Goal: Task Accomplishment & Management: Complete application form

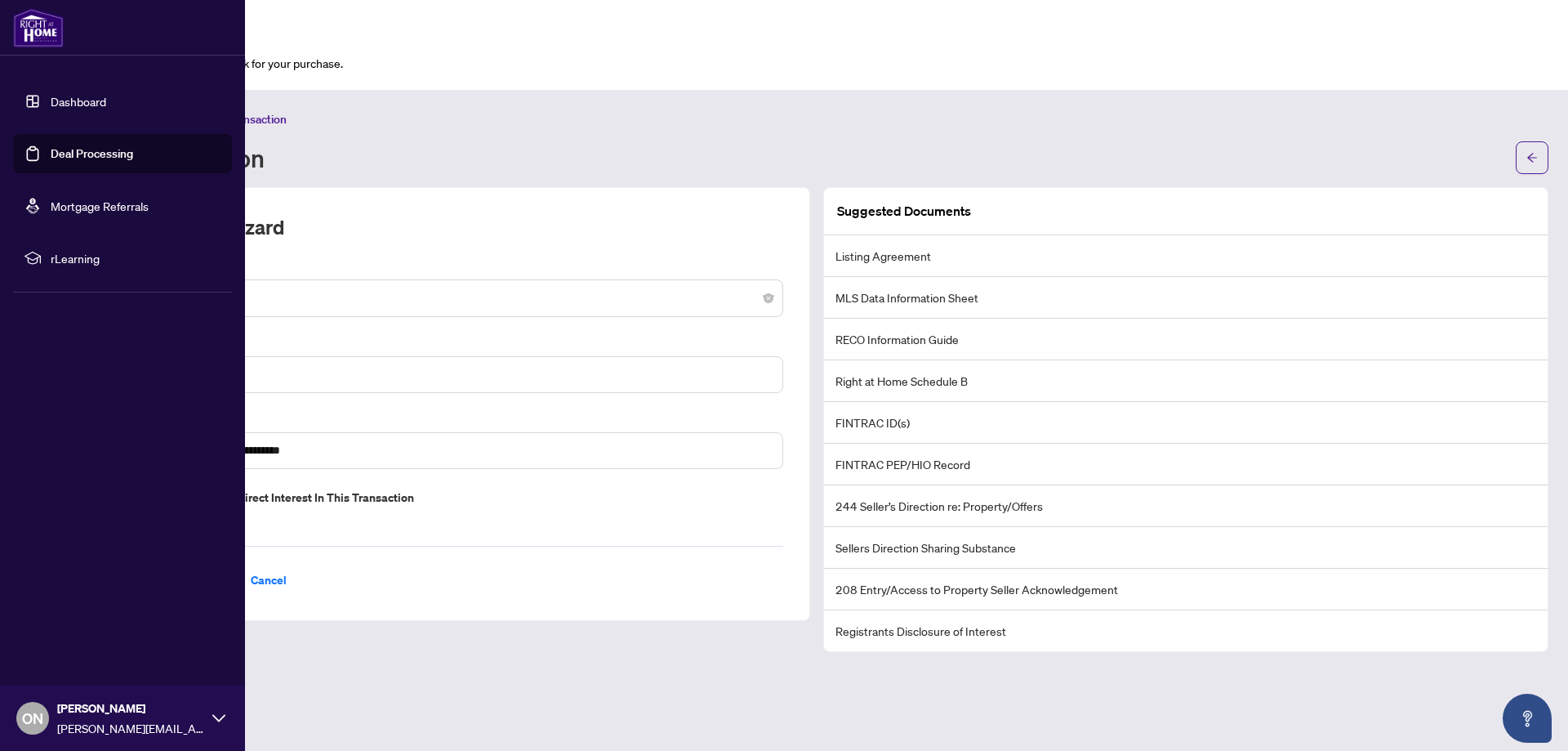
click at [50, 95] on link "Dashboard" at bounding box center [78, 101] width 55 height 14
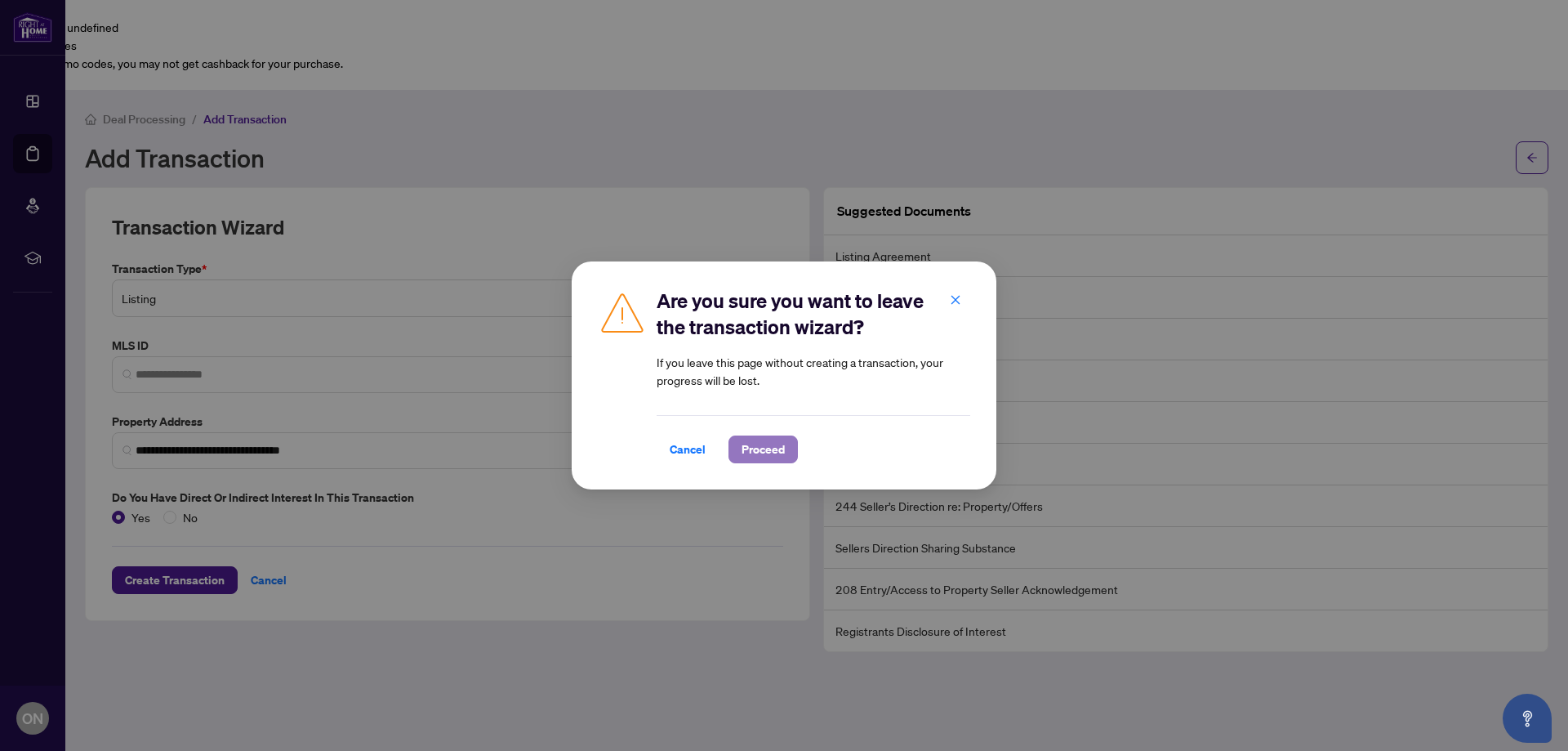
click at [754, 454] on span "Proceed" at bounding box center [764, 448] width 44 height 26
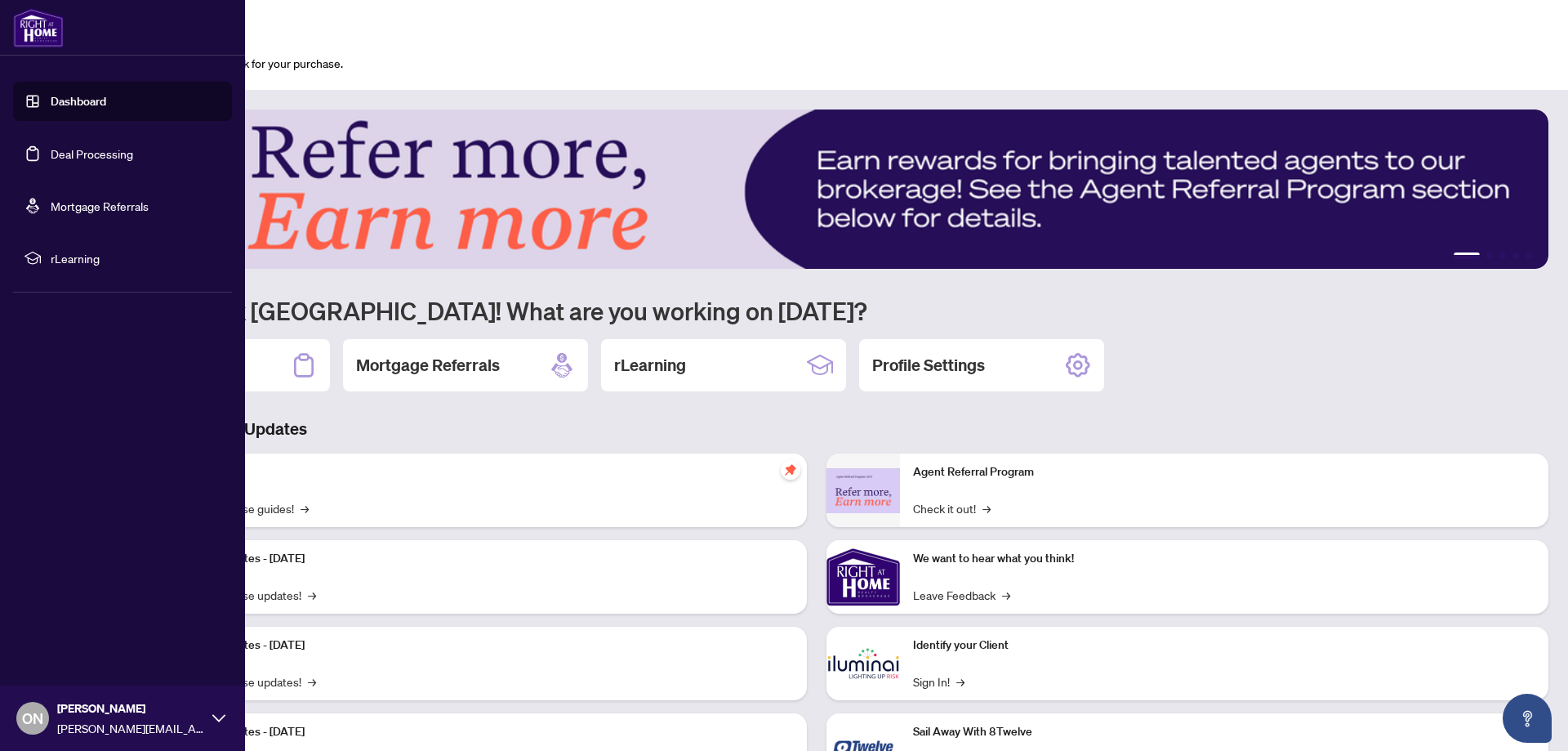
click at [50, 148] on link "Deal Processing" at bounding box center [91, 153] width 83 height 14
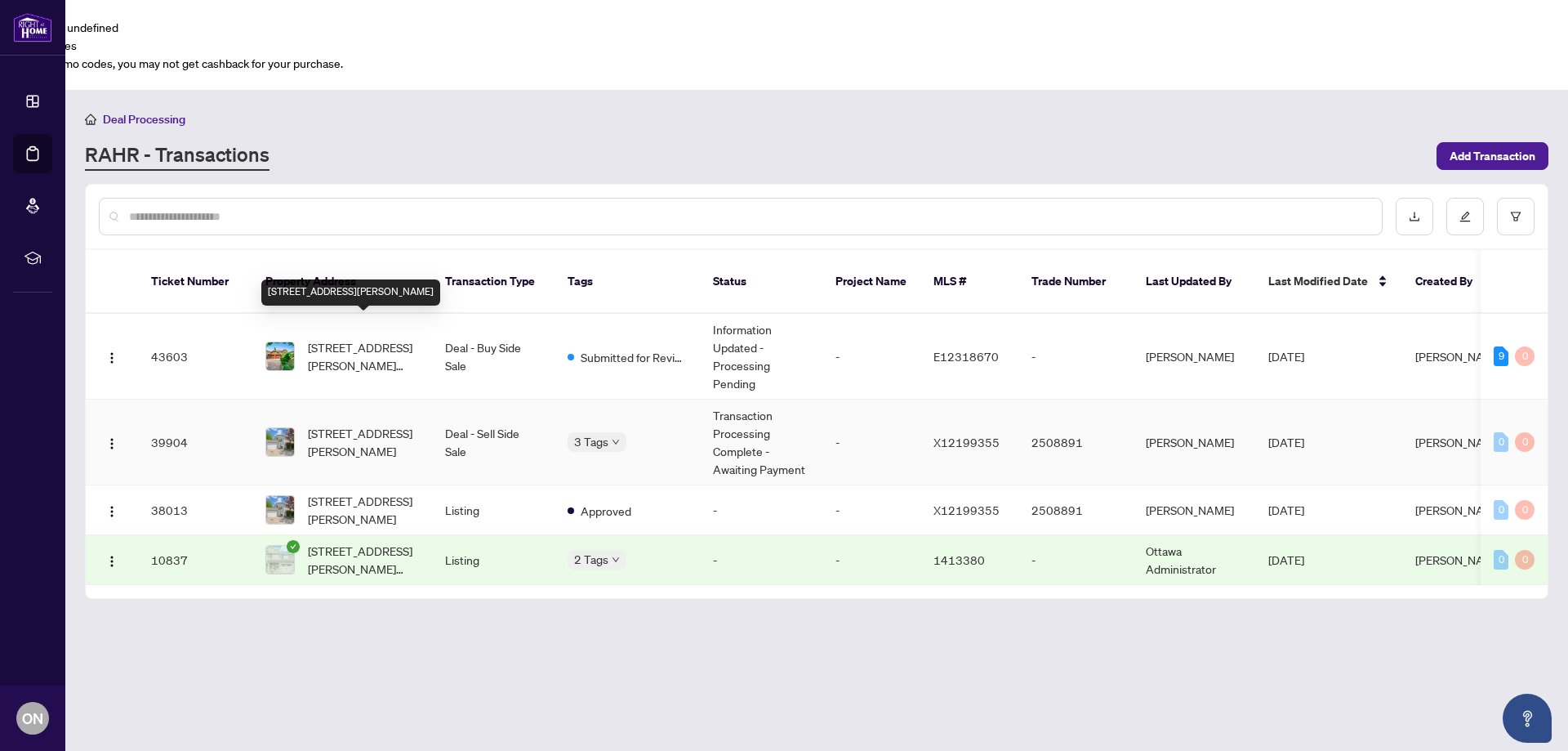
click at [416, 425] on span "[STREET_ADDRESS][PERSON_NAME]" at bounding box center [363, 443] width 111 height 36
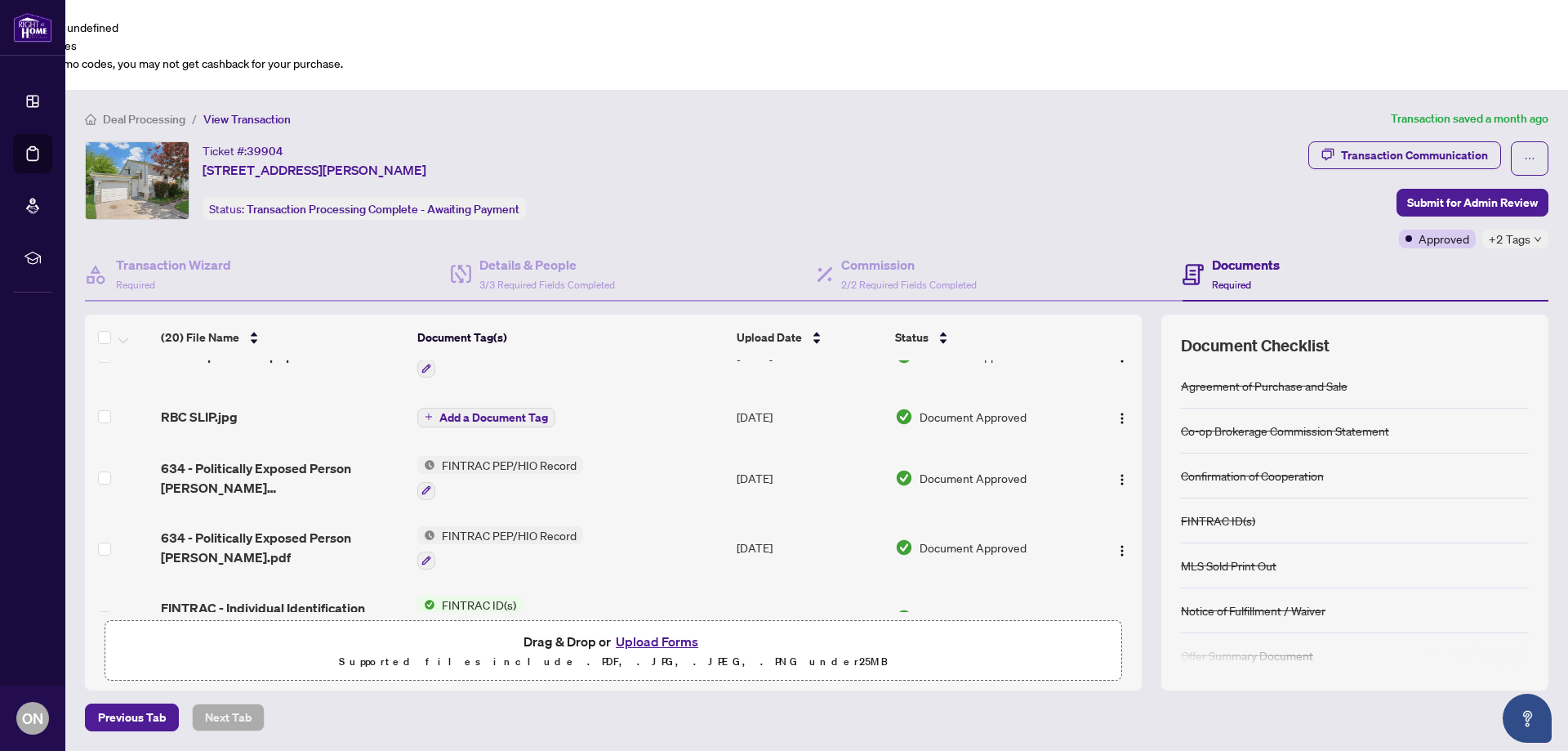
scroll to position [745, 0]
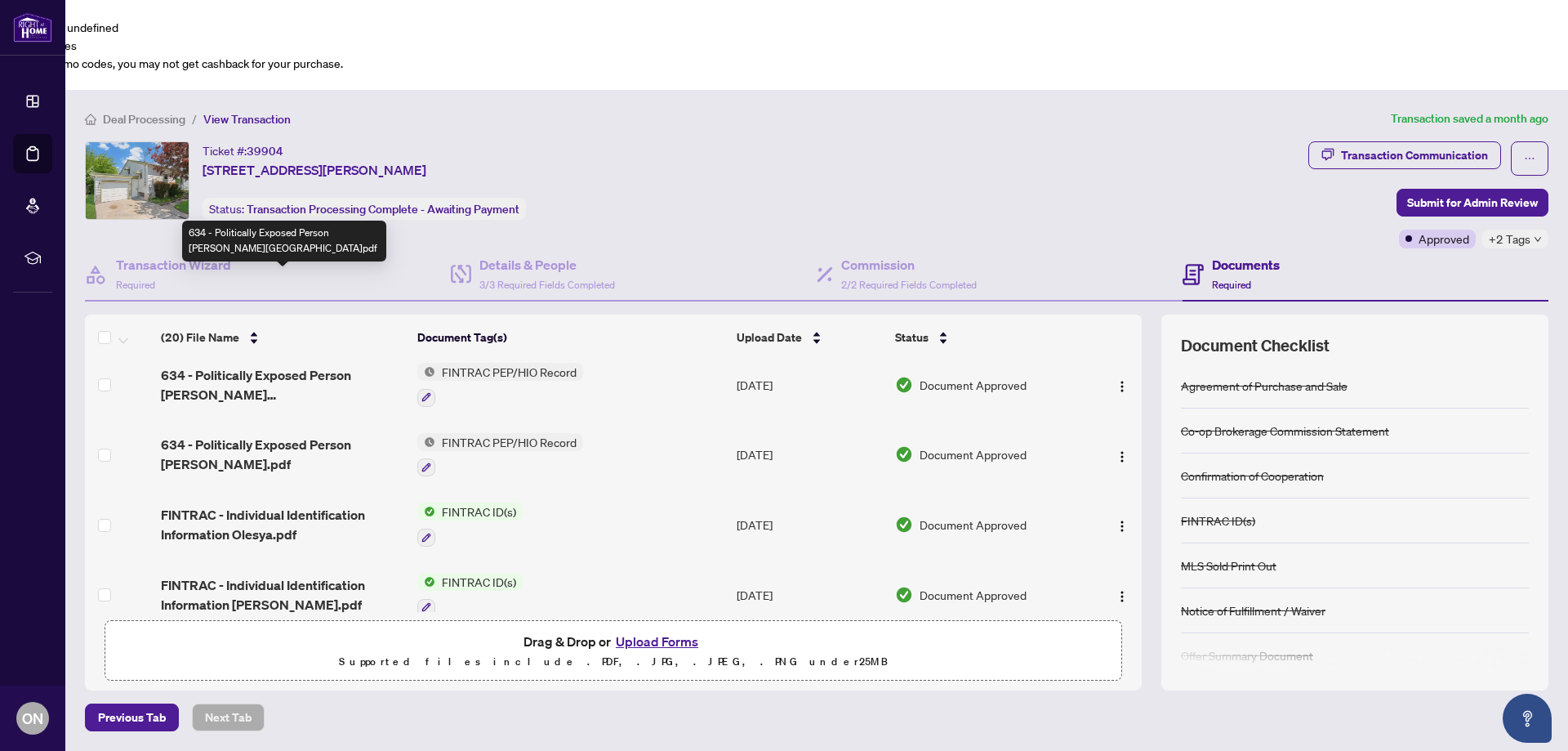
click at [306, 366] on span "634 - Politically Exposed Person [PERSON_NAME][GEOGRAPHIC_DATA]pdf" at bounding box center [282, 385] width 243 height 39
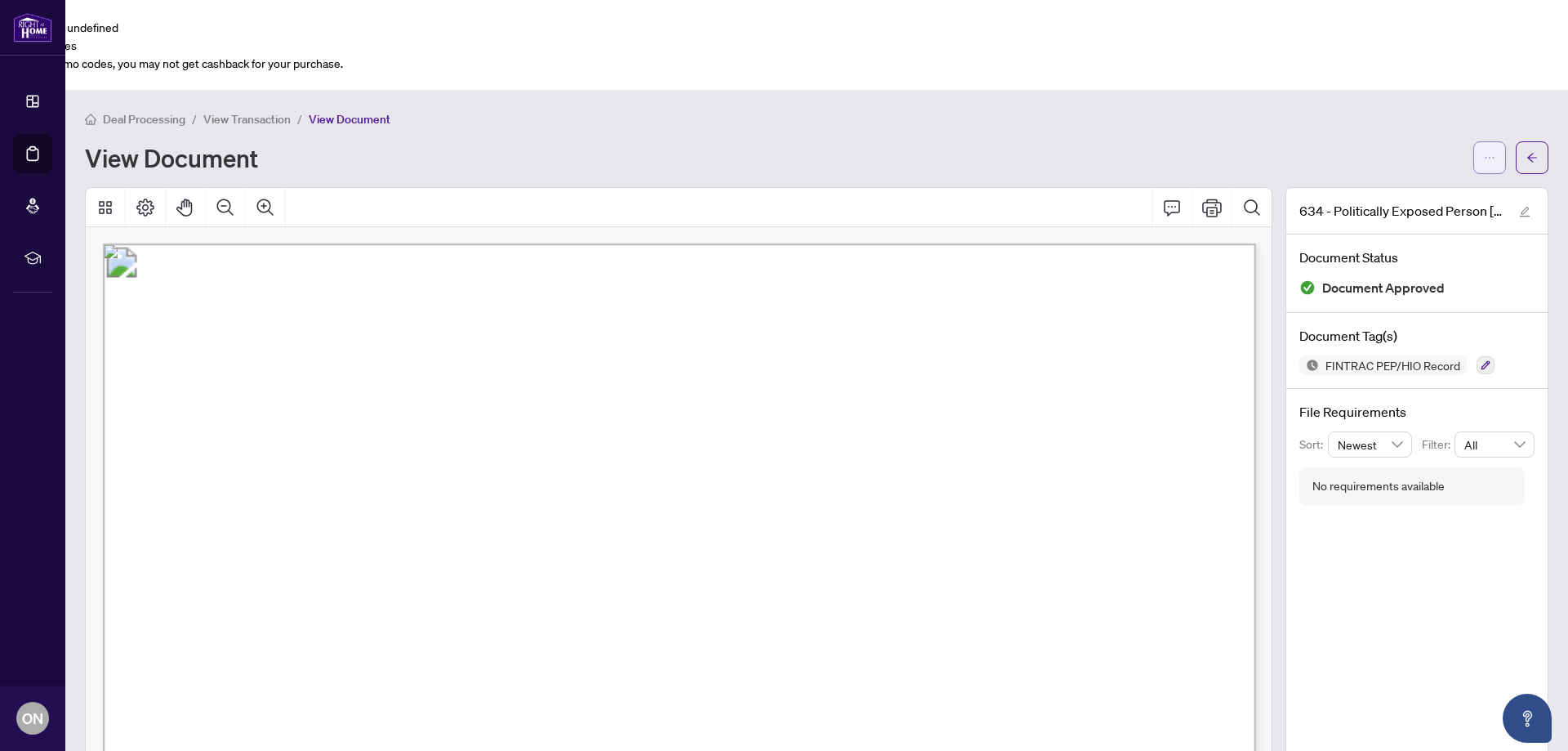
click at [1493, 152] on icon "ellipsis" at bounding box center [1490, 158] width 11 height 11
click at [1445, 98] on span "Download" at bounding box center [1431, 103] width 124 height 18
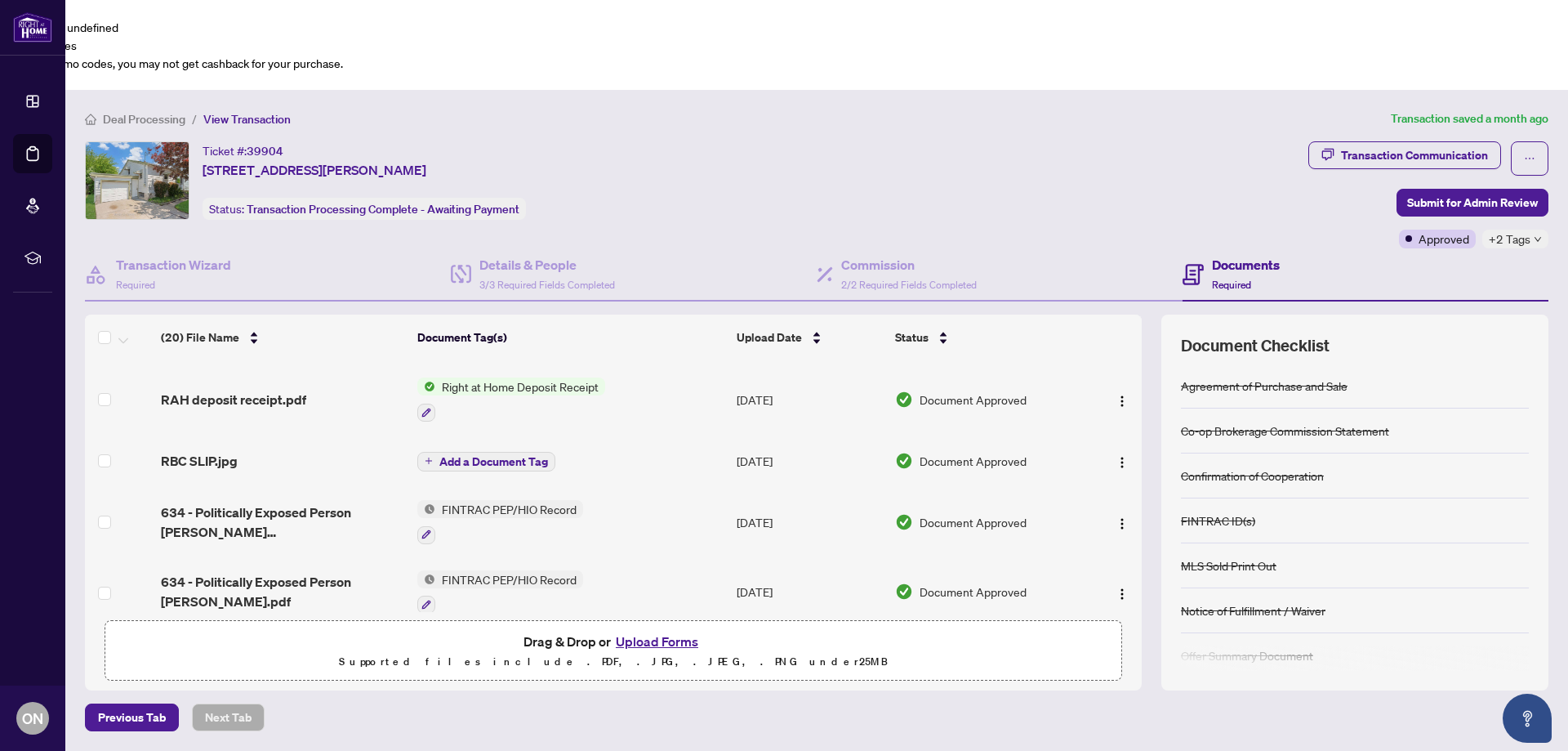
scroll to position [652, 0]
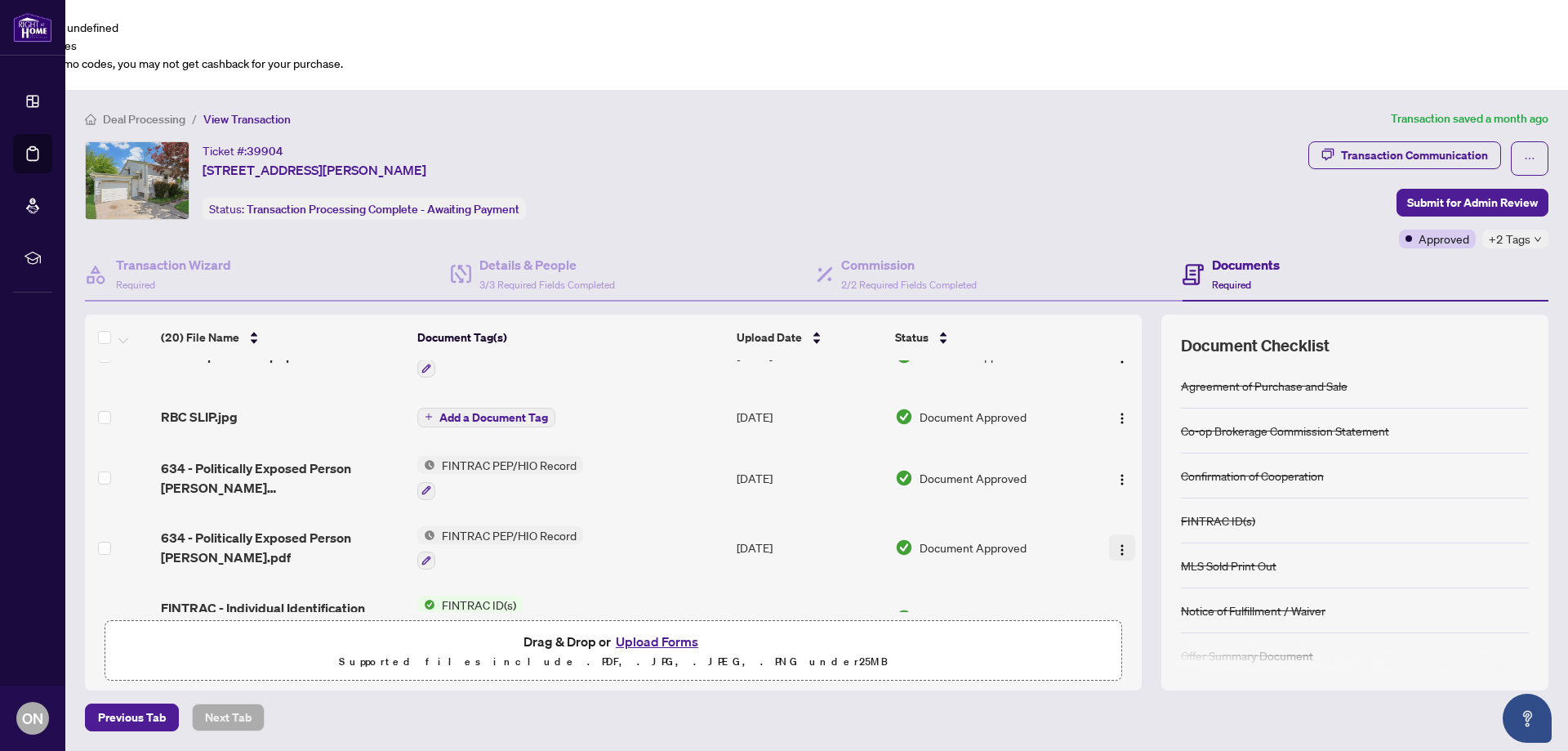
click at [1123, 543] on img "button" at bounding box center [1123, 550] width 13 height 13
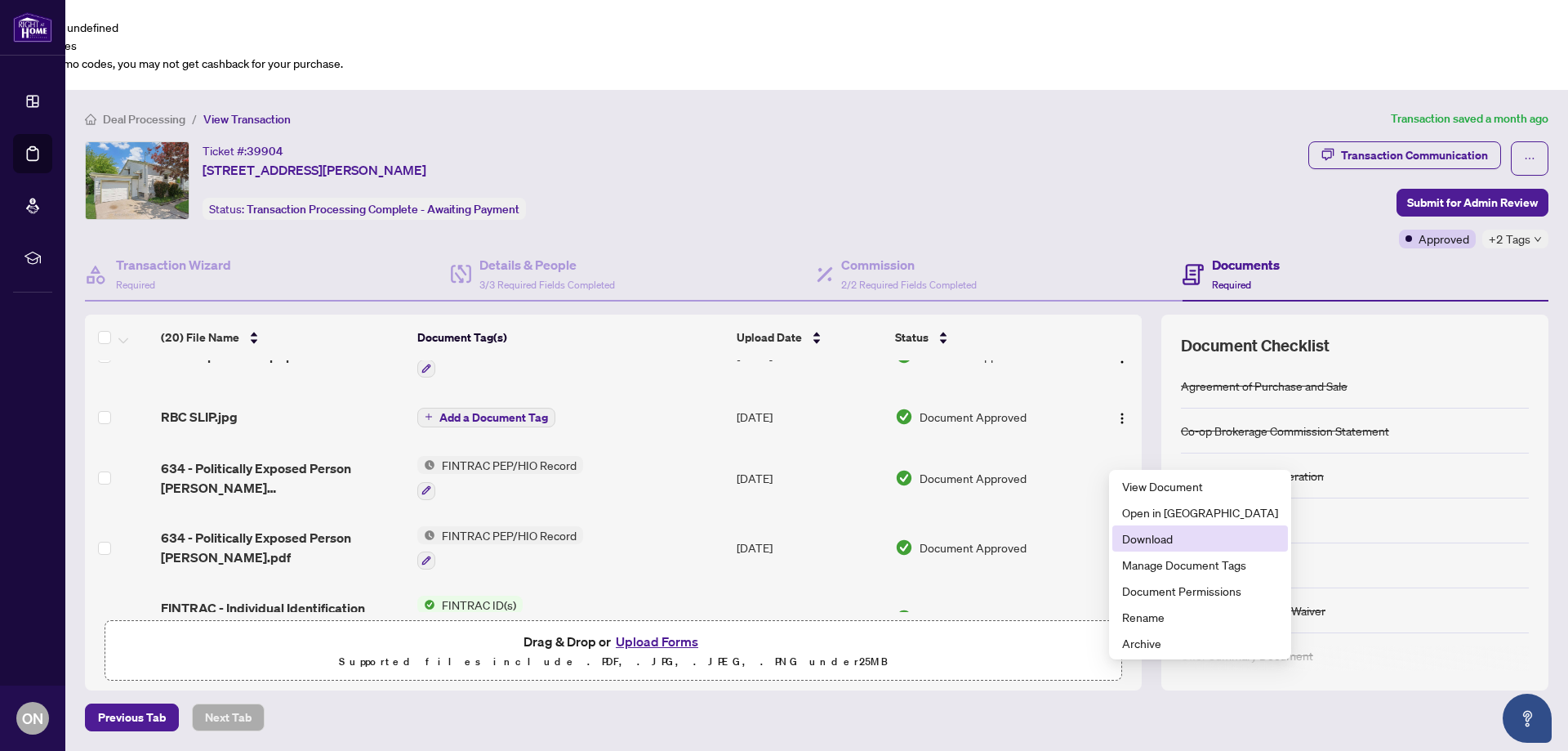
click at [1141, 540] on span "Download" at bounding box center [1201, 538] width 156 height 18
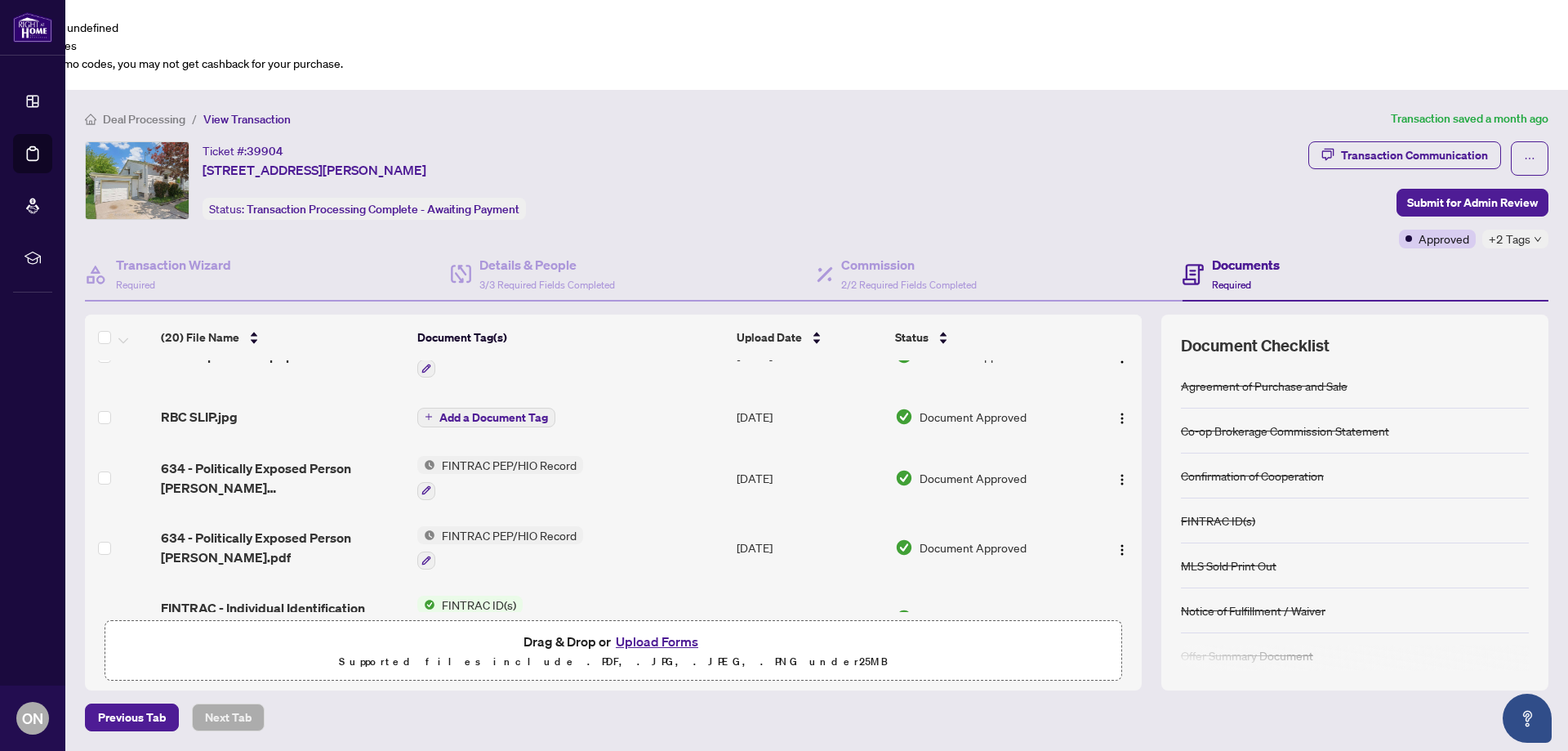
scroll to position [745, 0]
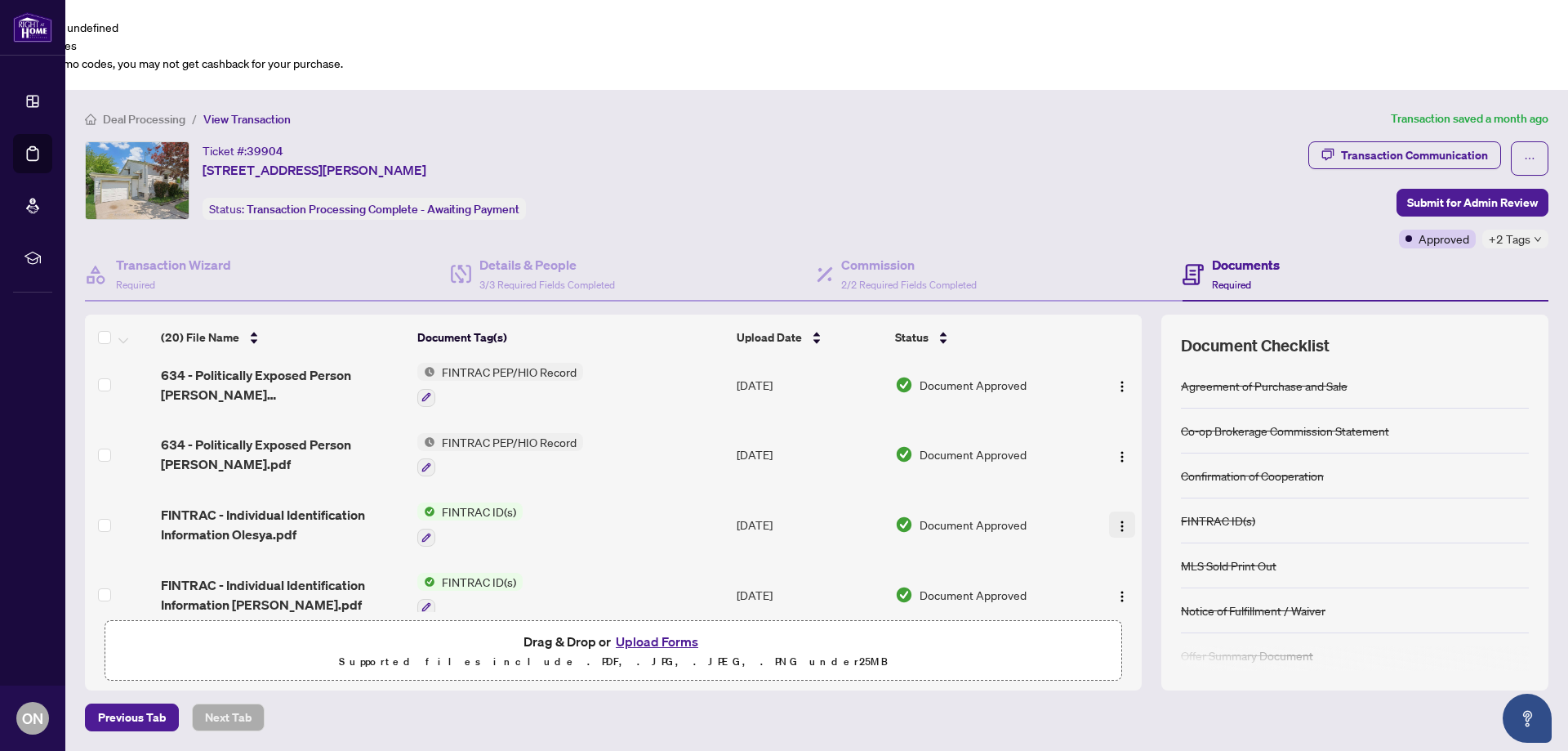
click at [1125, 520] on img "button" at bounding box center [1123, 526] width 13 height 13
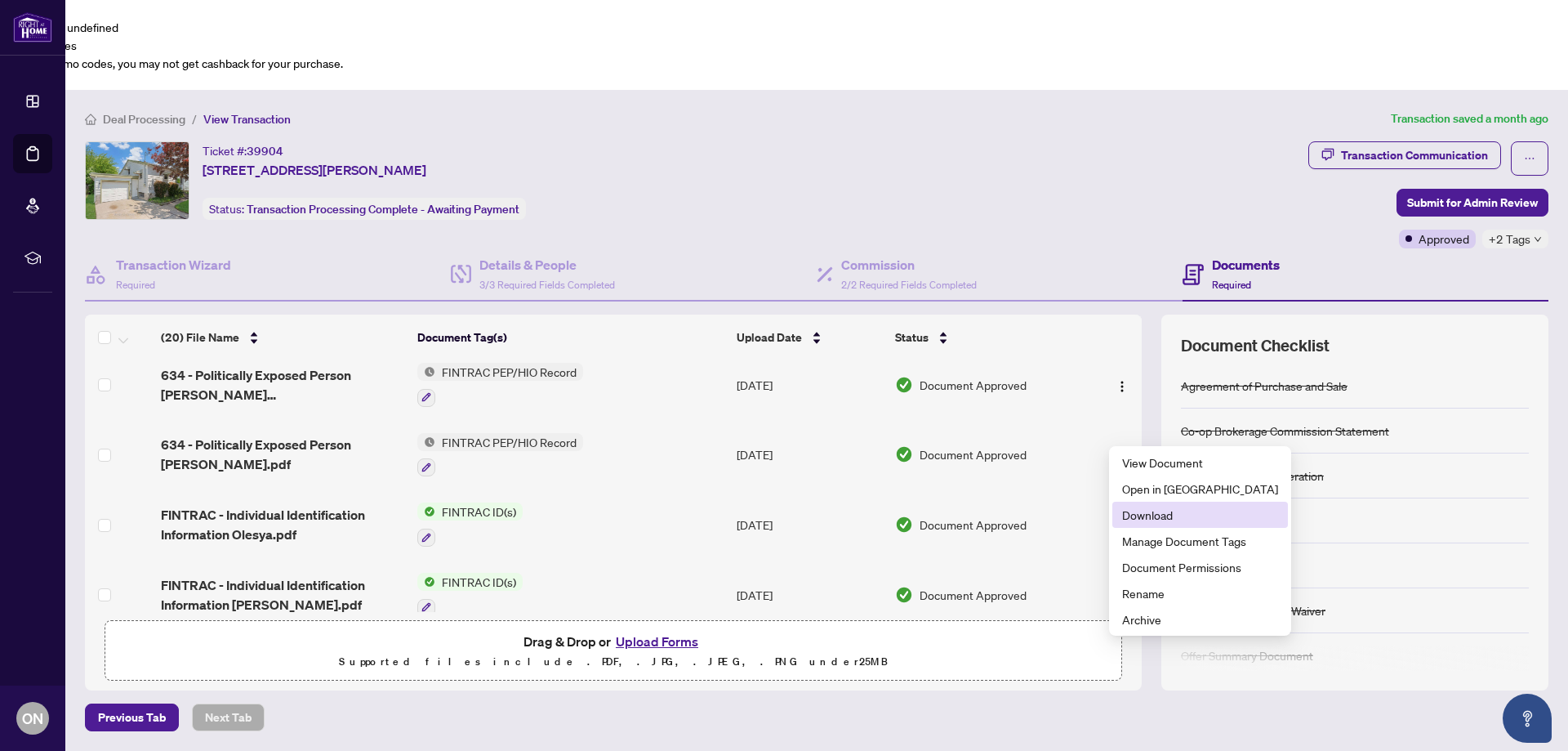
click at [1171, 511] on span "Download" at bounding box center [1201, 514] width 156 height 18
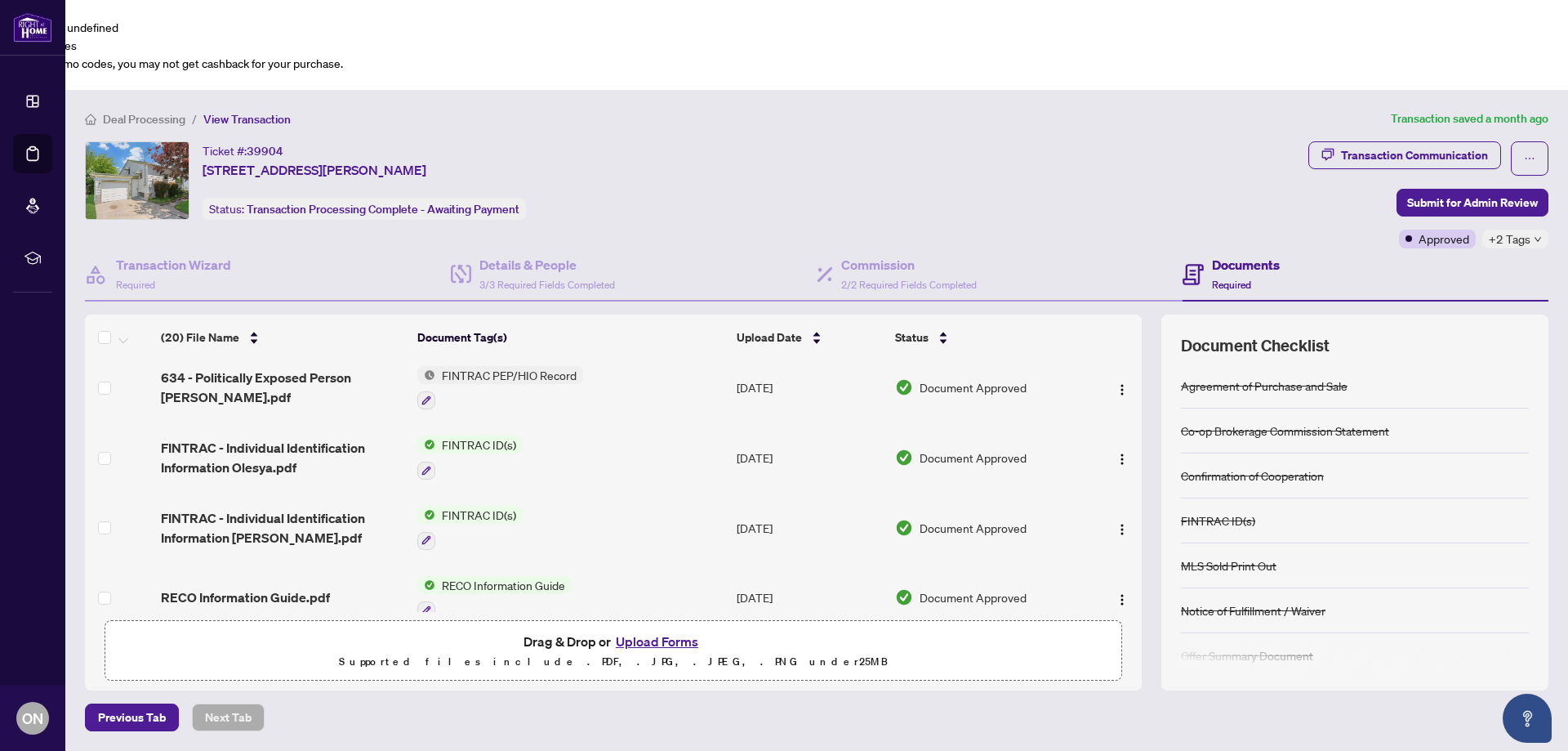
scroll to position [839, 0]
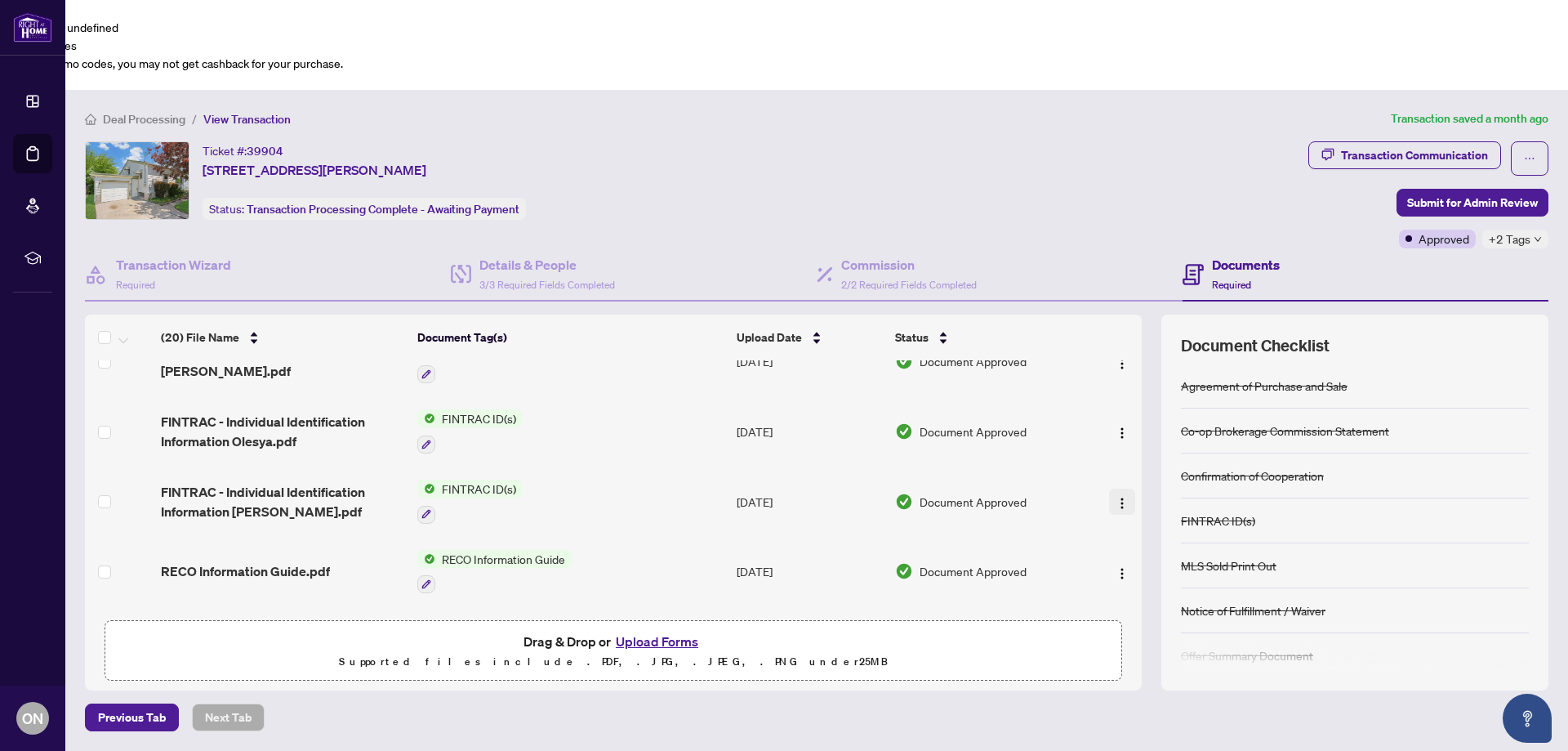
click at [1116, 497] on img "button" at bounding box center [1123, 504] width 13 height 13
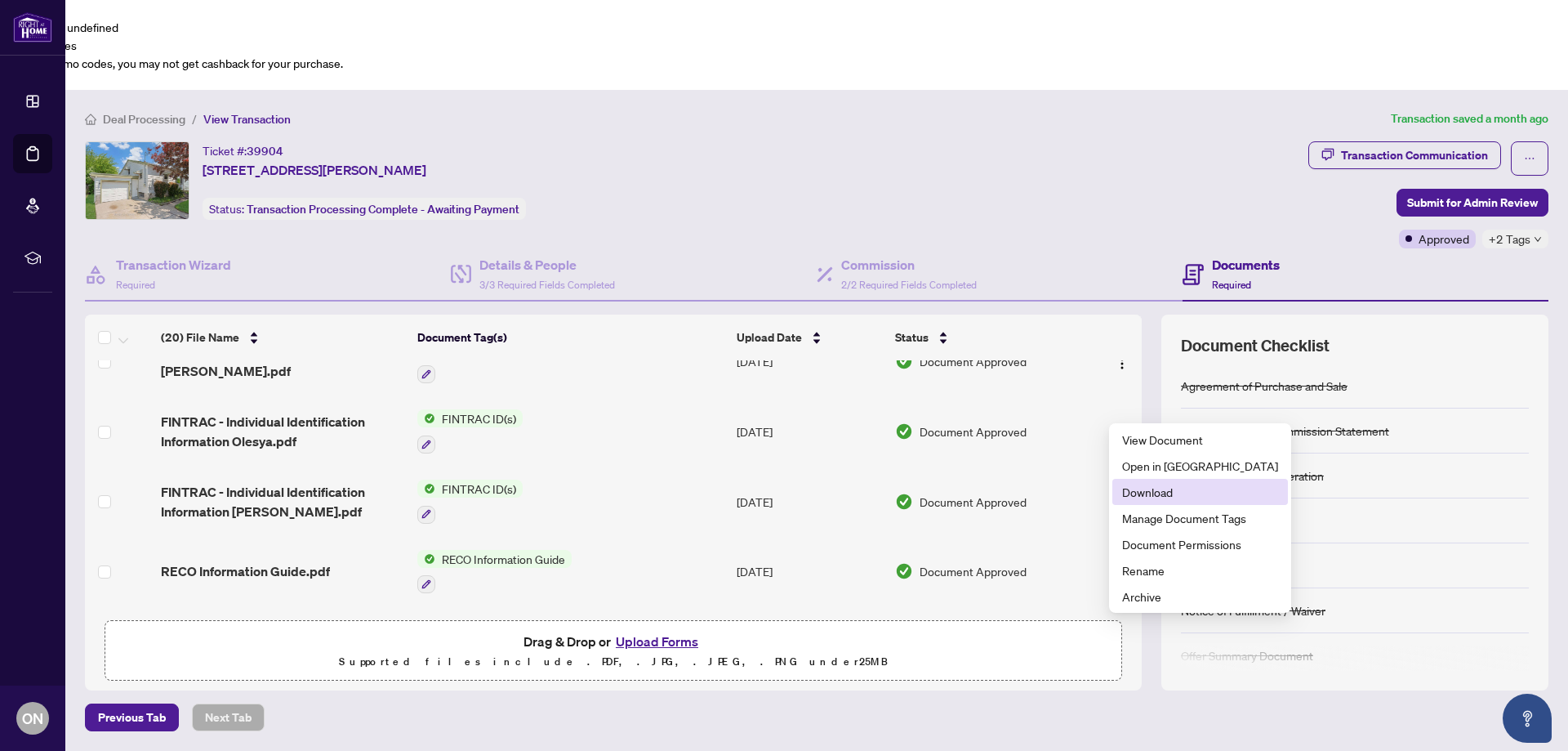
click at [1132, 494] on span "Download" at bounding box center [1201, 491] width 156 height 18
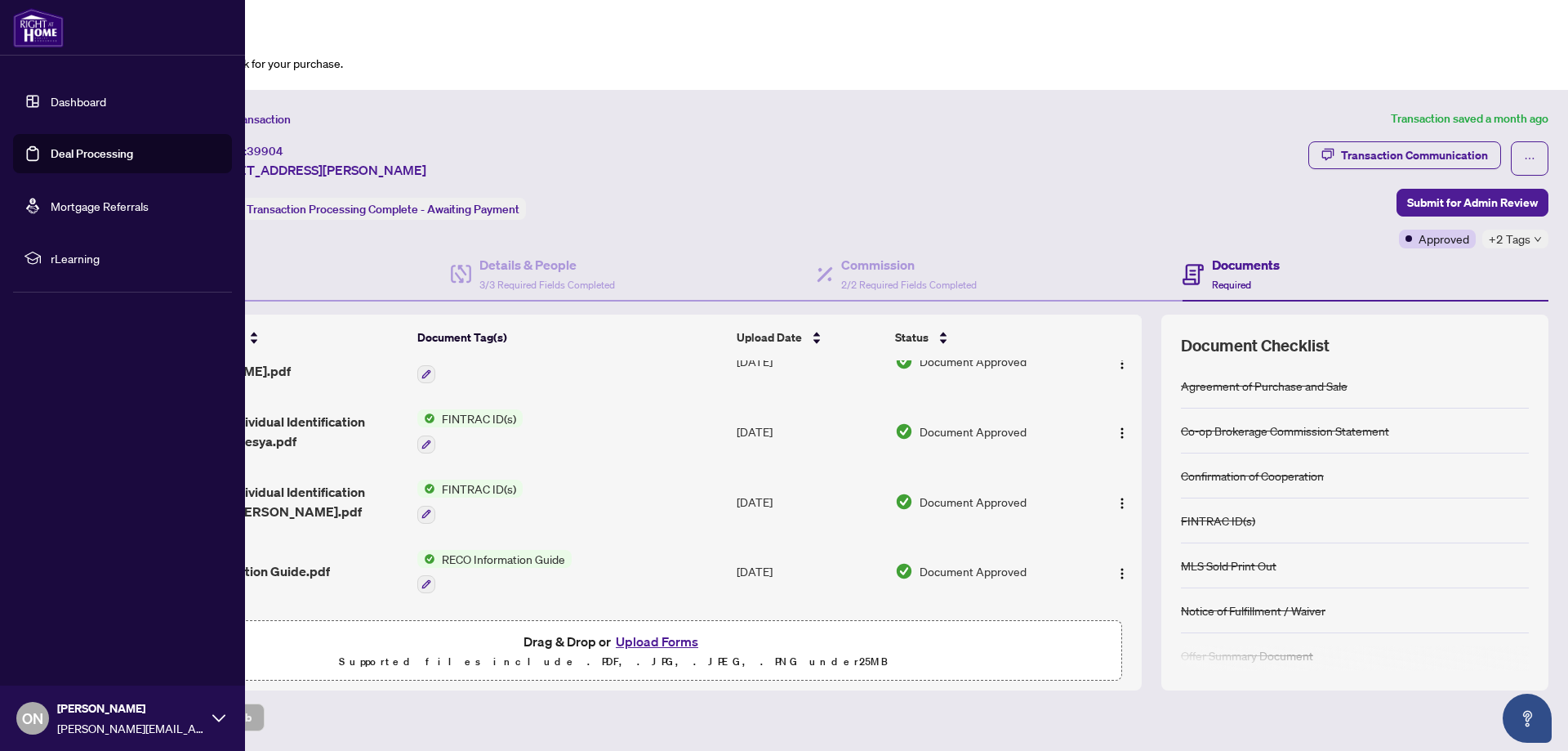
click at [69, 109] on link "Dashboard" at bounding box center [78, 101] width 55 height 14
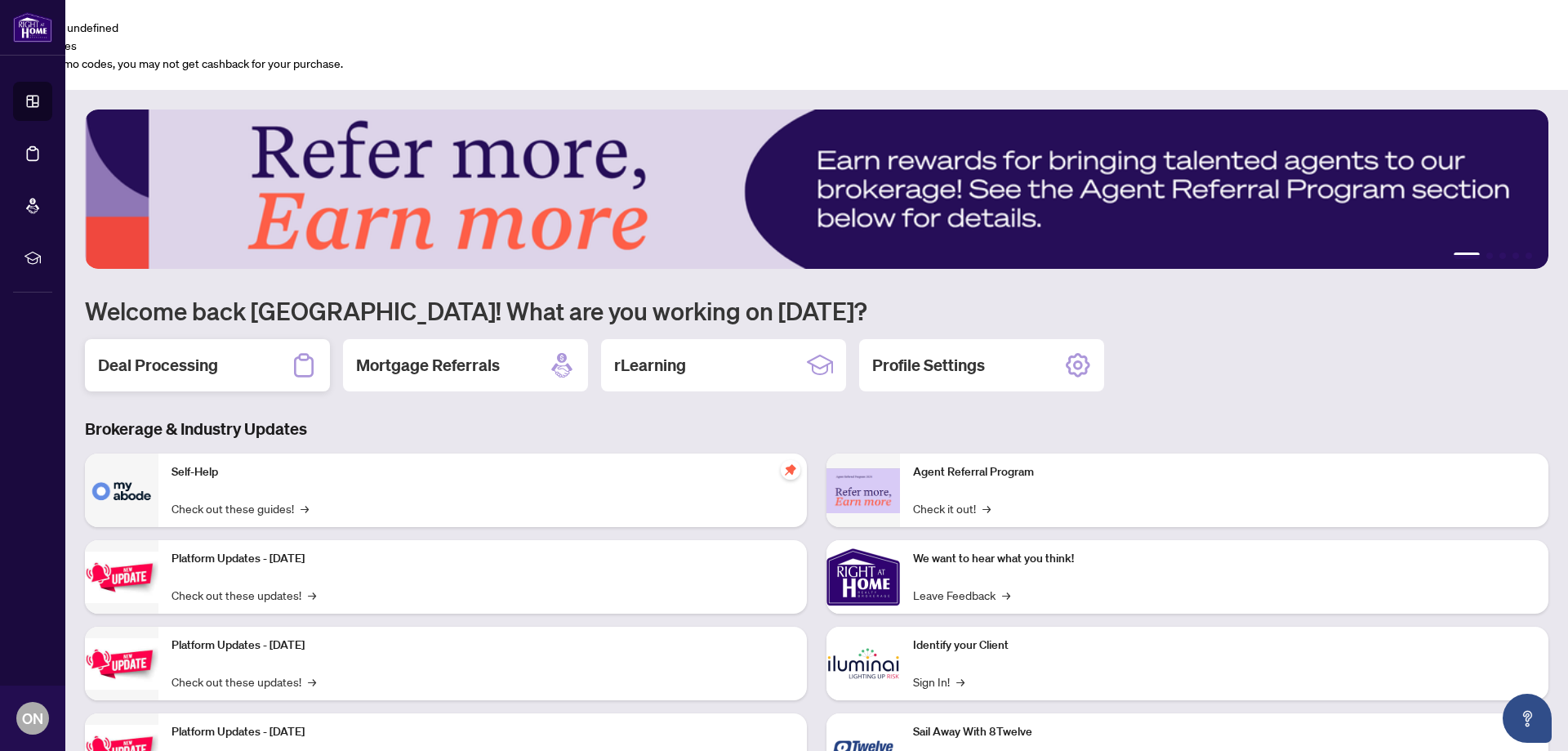
click at [210, 354] on h2 "Deal Processing" at bounding box center [158, 366] width 120 height 23
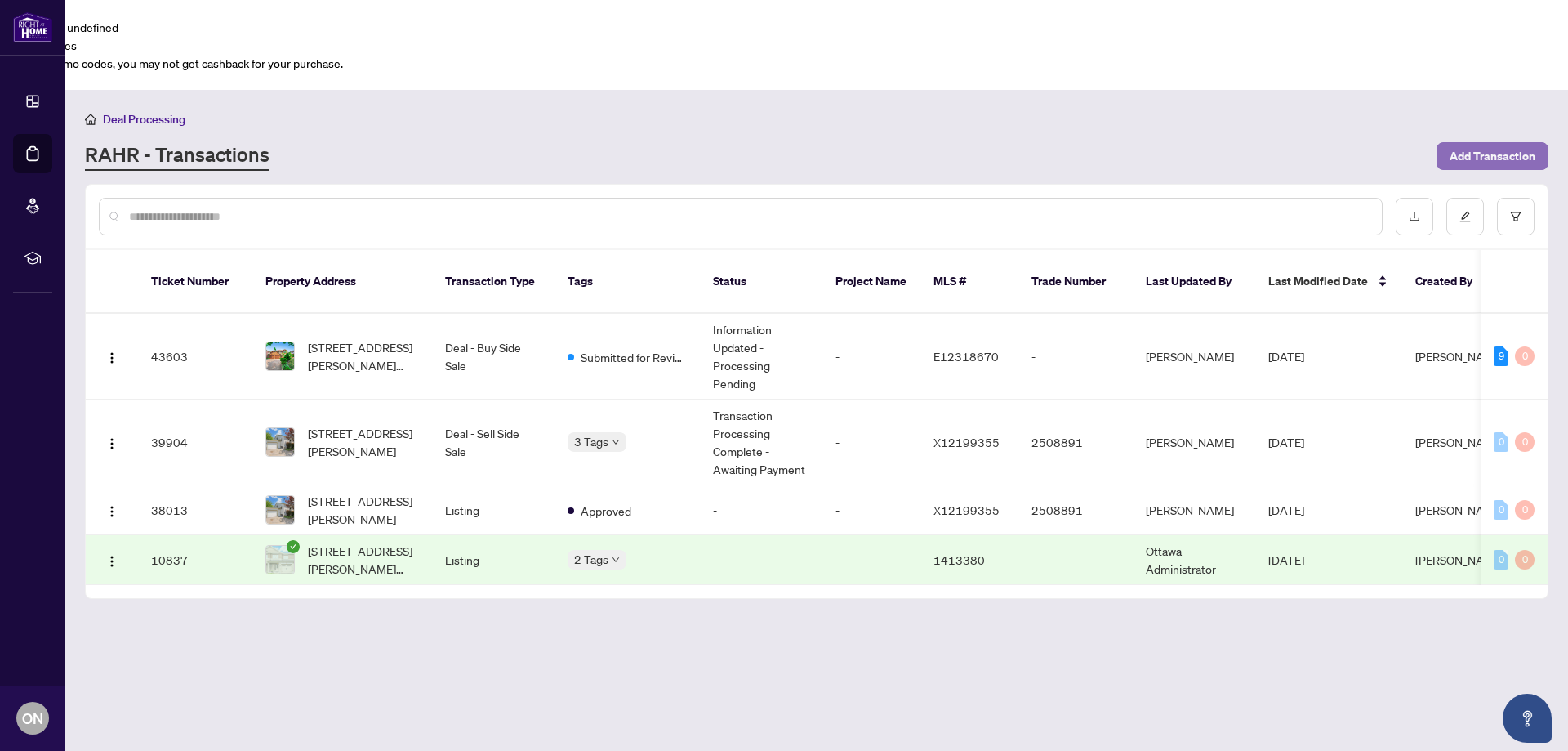
click at [1530, 143] on span "Add Transaction" at bounding box center [1493, 155] width 86 height 26
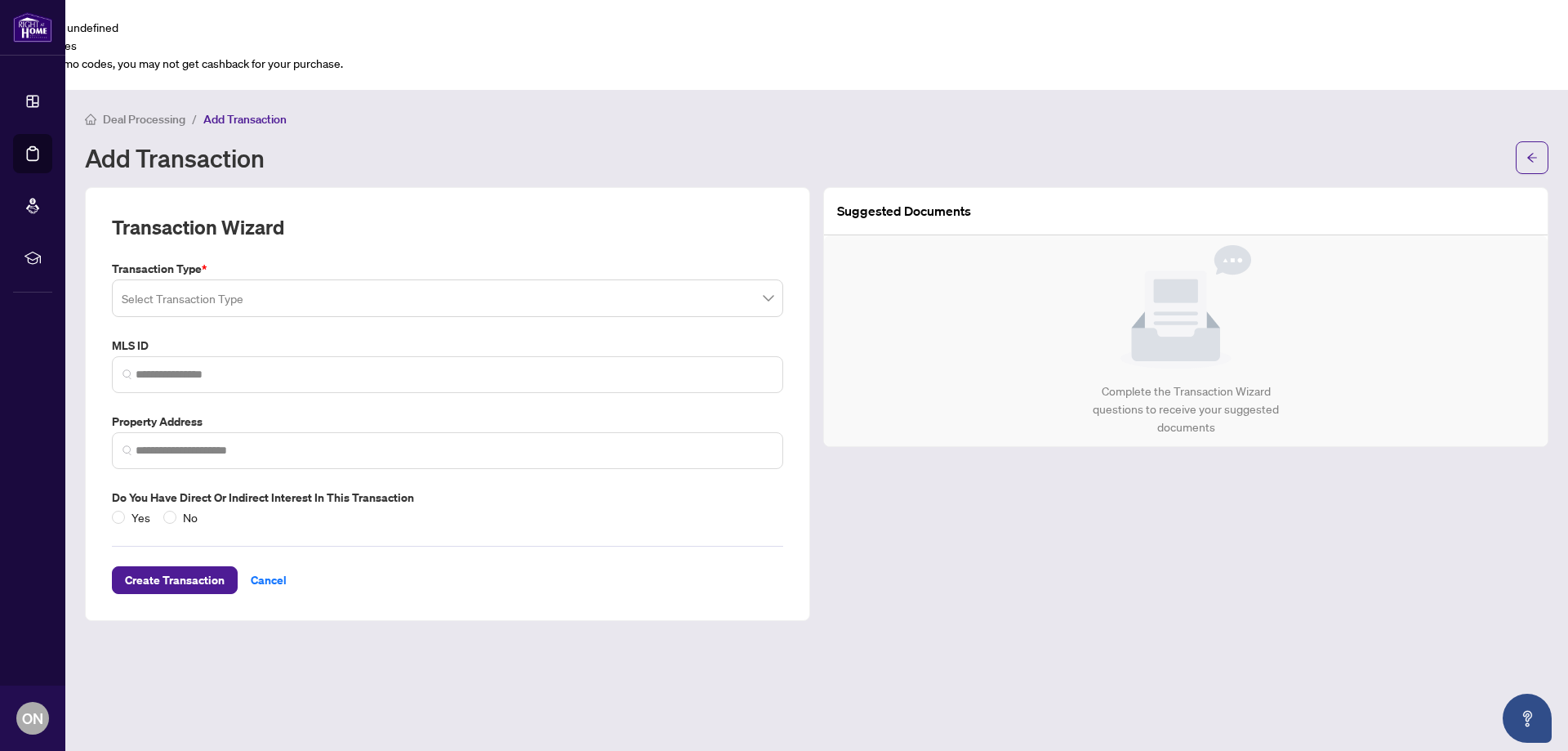
click at [368, 283] on input "search" at bounding box center [441, 301] width 637 height 36
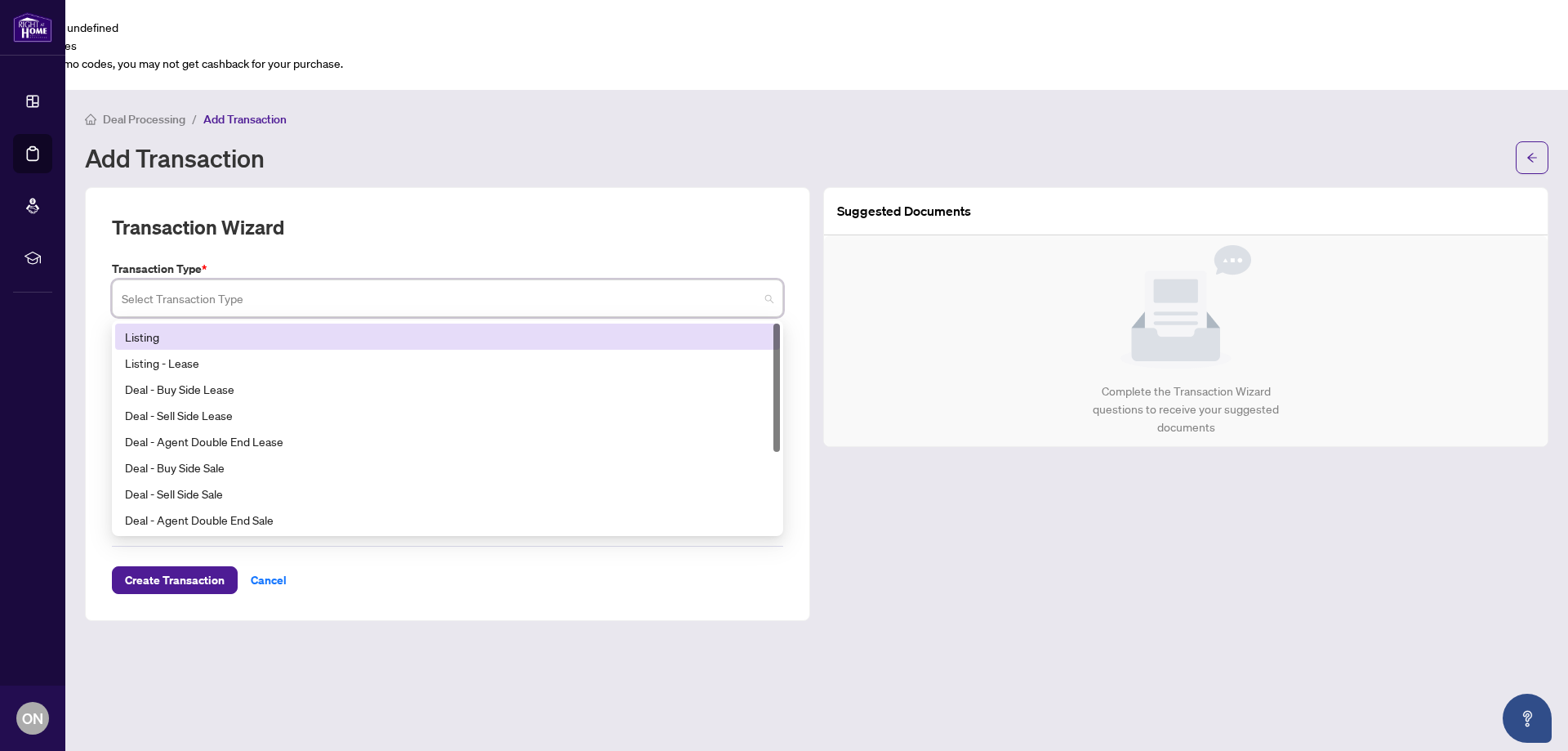
click at [195, 327] on div "Listing" at bounding box center [447, 336] width 645 height 18
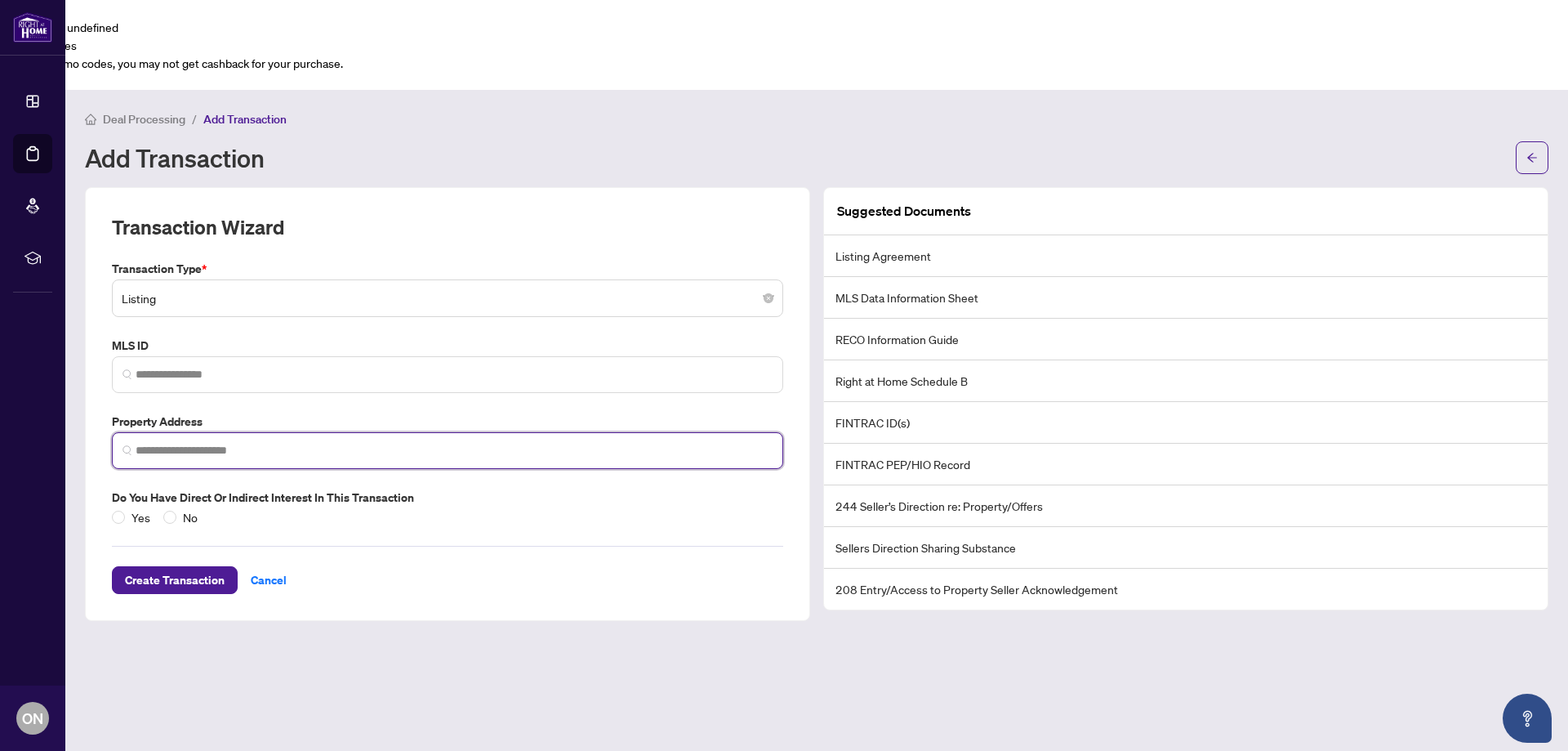
click at [195, 442] on input "search" at bounding box center [455, 450] width 637 height 17
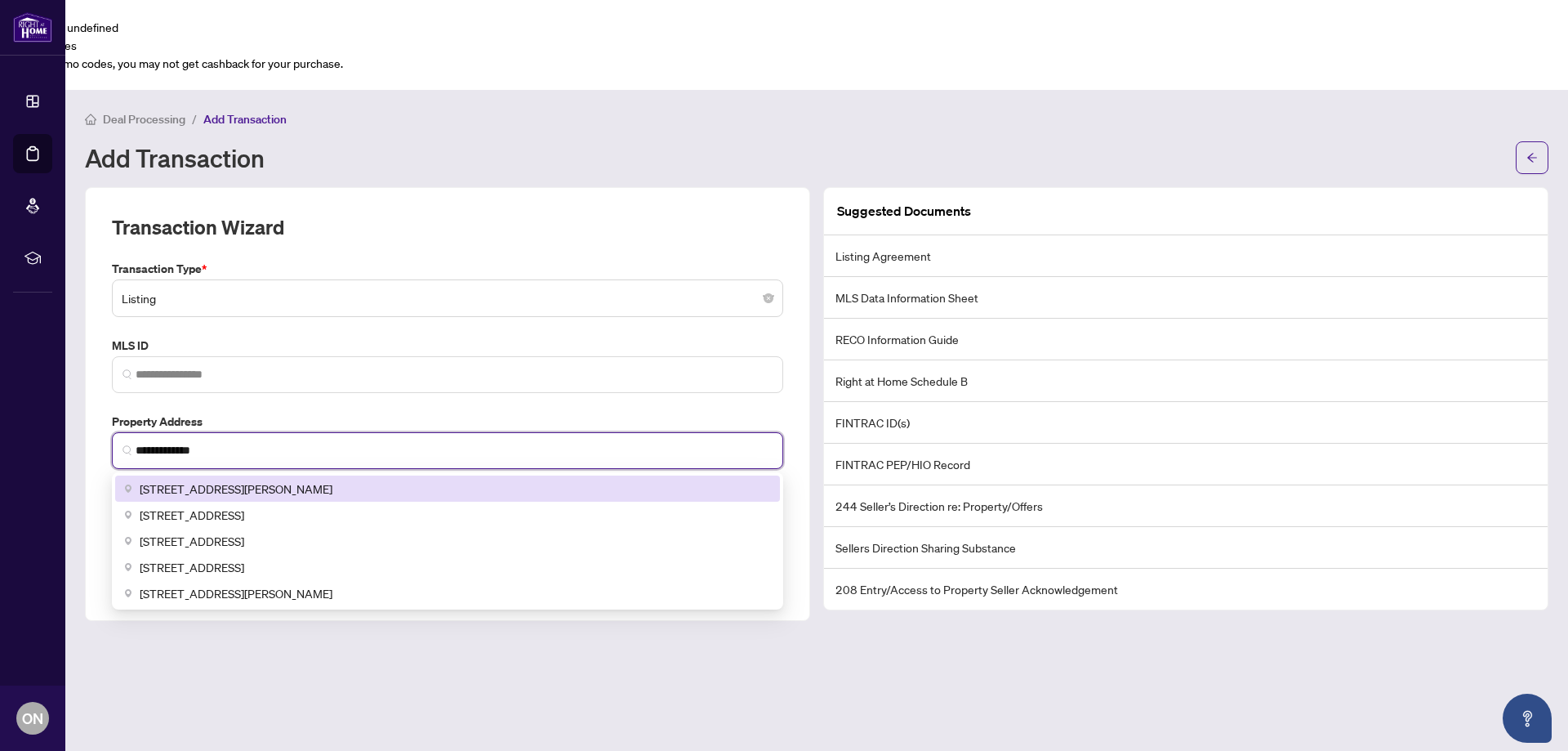
click at [347, 502] on div "[STREET_ADDRESS]" at bounding box center [447, 514] width 665 height 26
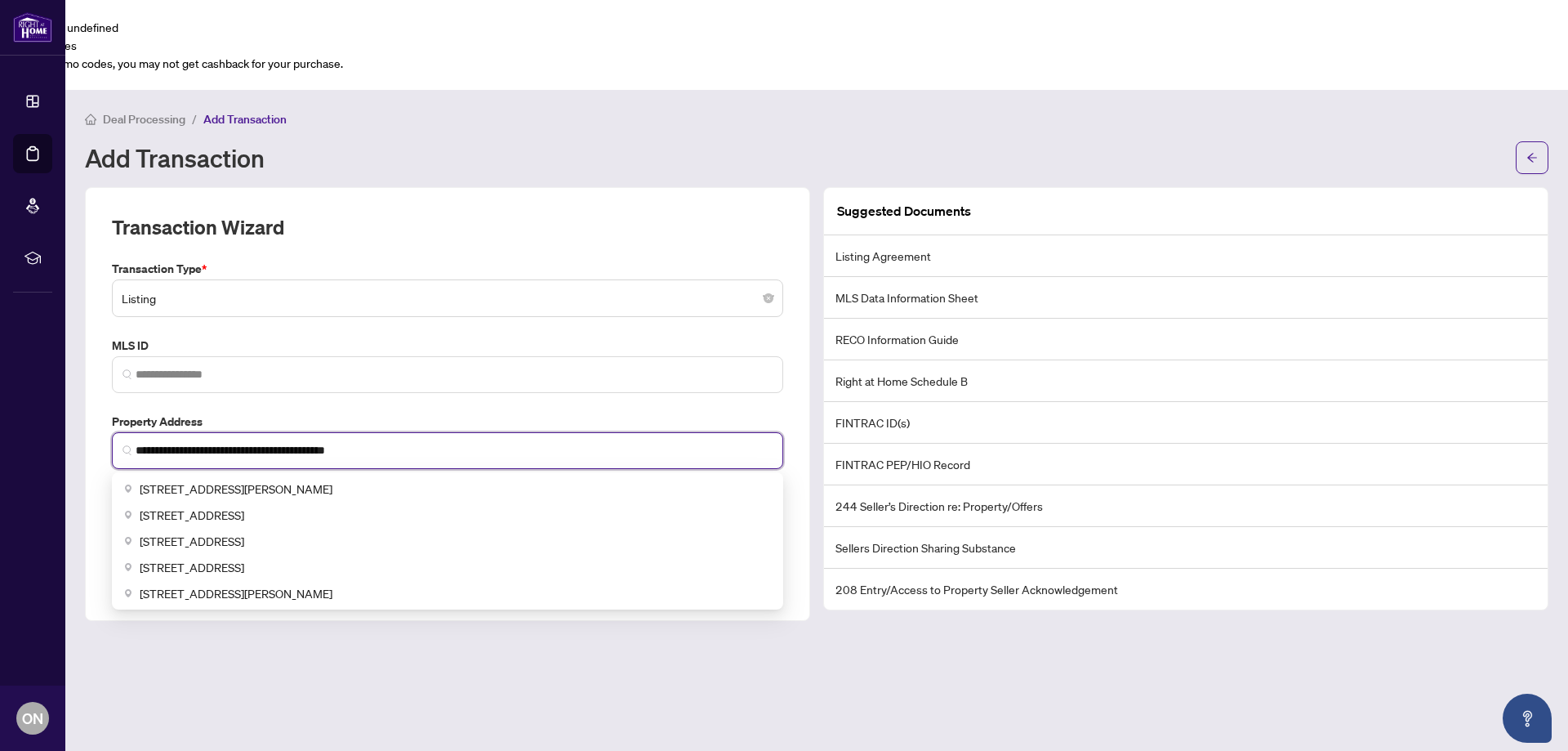
drag, startPoint x: 398, startPoint y: 351, endPoint x: 294, endPoint y: 347, distance: 104.1
click at [251, 432] on span "**********" at bounding box center [448, 450] width 672 height 37
drag, startPoint x: 375, startPoint y: 361, endPoint x: 225, endPoint y: 366, distance: 150.1
click at [225, 442] on input "**********" at bounding box center [455, 450] width 637 height 17
click at [247, 442] on input "**********" at bounding box center [455, 450] width 637 height 17
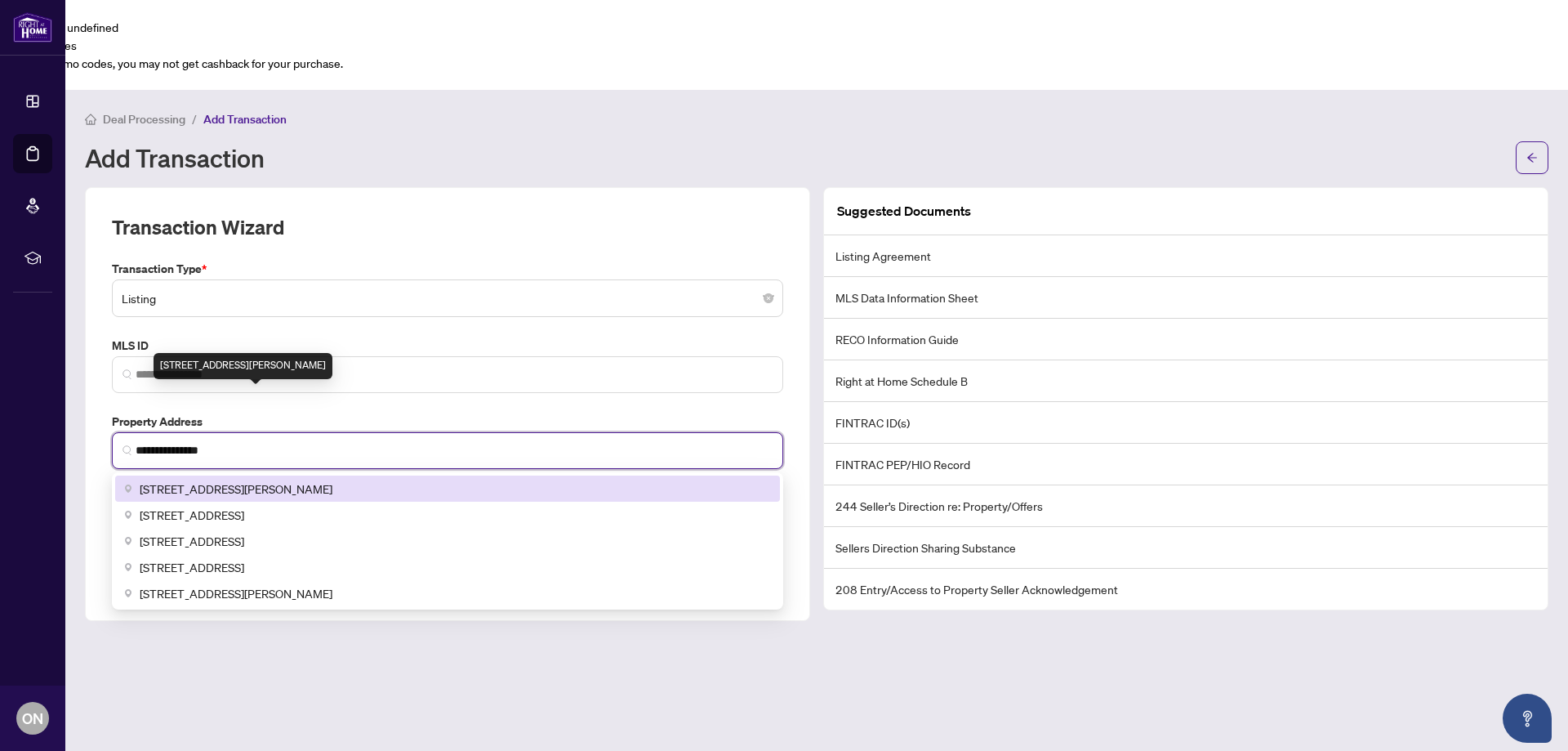
click at [246, 480] on span "[STREET_ADDRESS][PERSON_NAME]" at bounding box center [236, 488] width 193 height 18
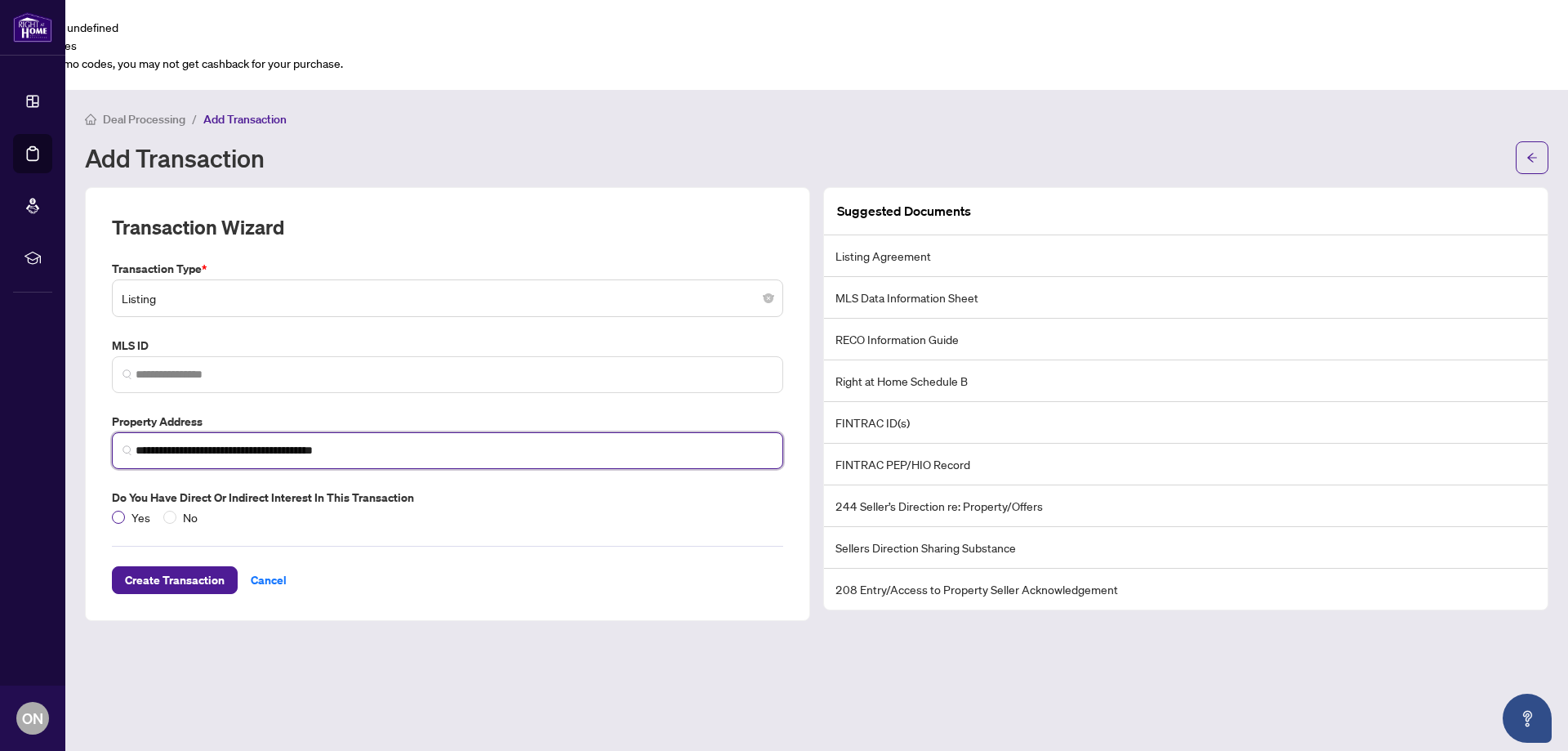
type input "**********"
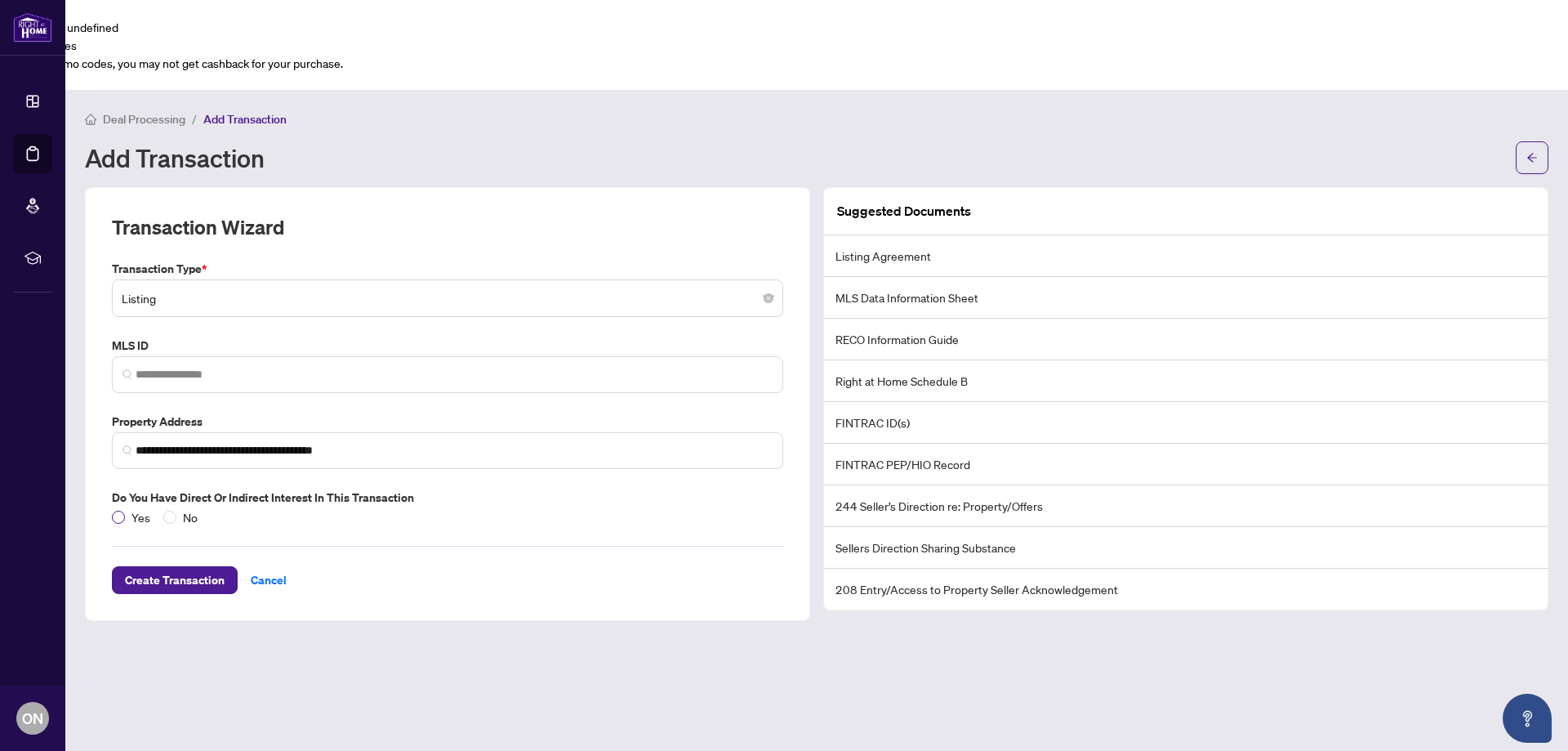
click at [138, 508] on span "Yes" at bounding box center [140, 517] width 31 height 18
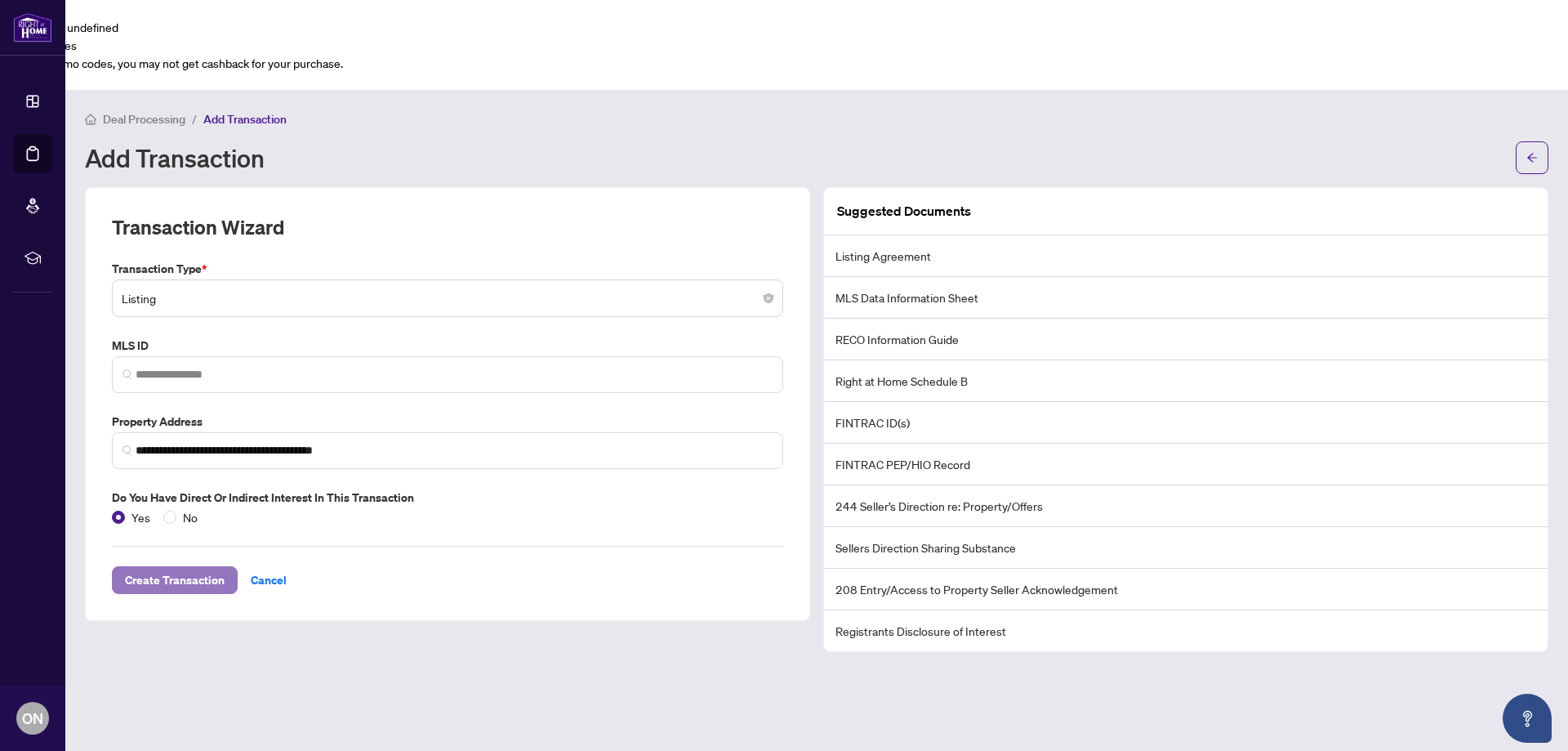
click at [178, 567] on span "Create Transaction" at bounding box center [174, 580] width 100 height 26
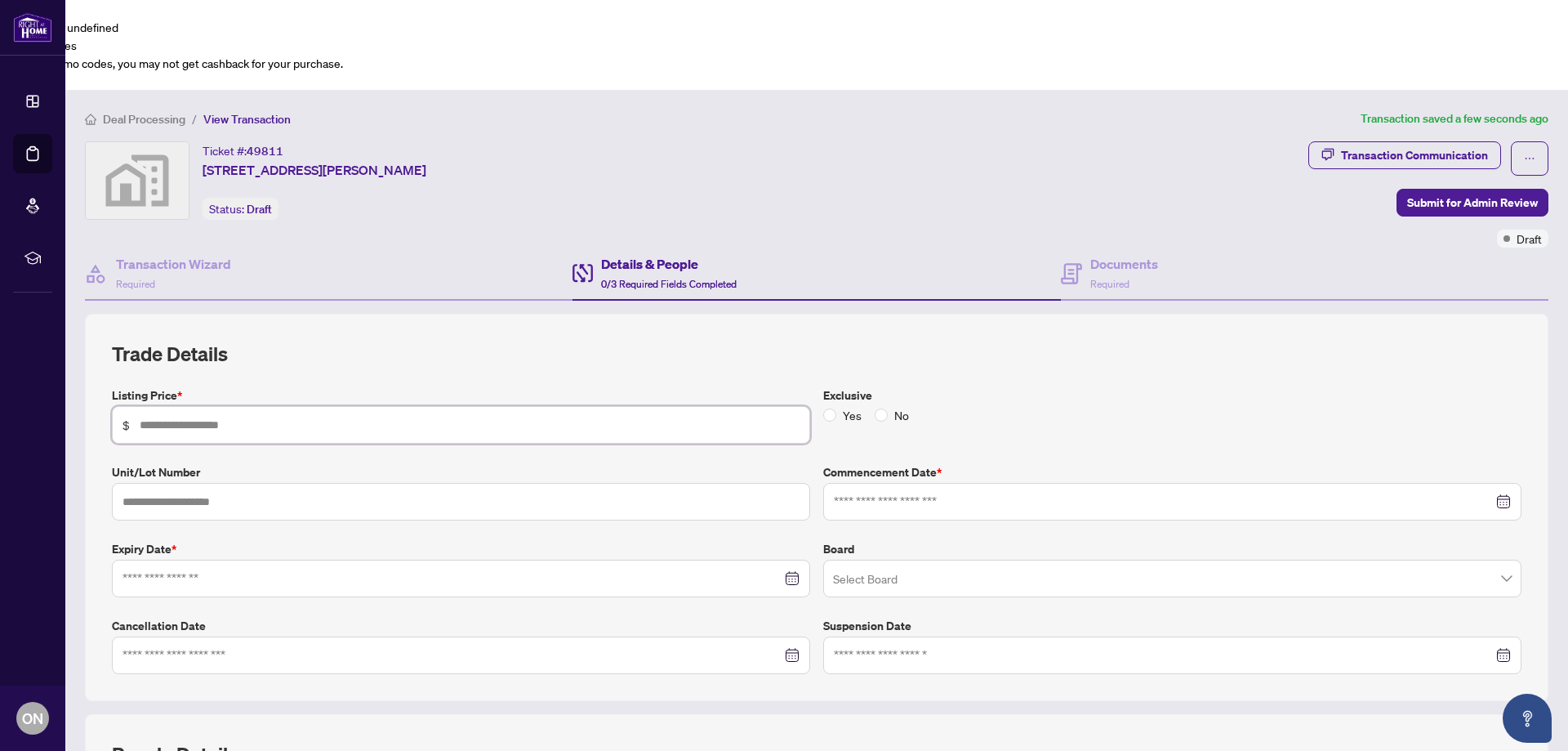
click at [375, 416] on input "text" at bounding box center [470, 425] width 660 height 18
type input "*********"
click at [255, 569] on input at bounding box center [452, 578] width 659 height 18
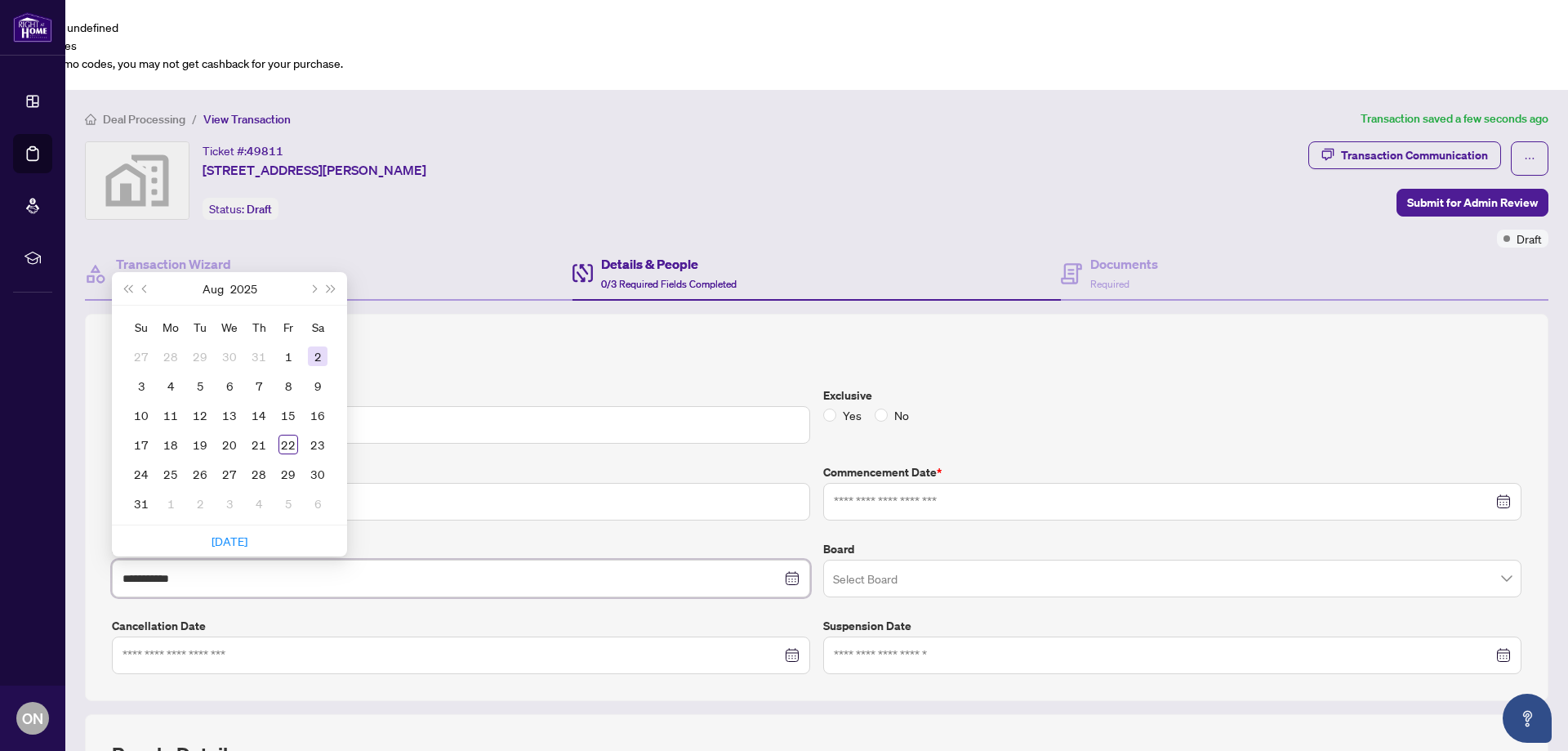
type input "**********"
click at [327, 285] on span "Next year (Control + right)" at bounding box center [331, 288] width 9 height 9
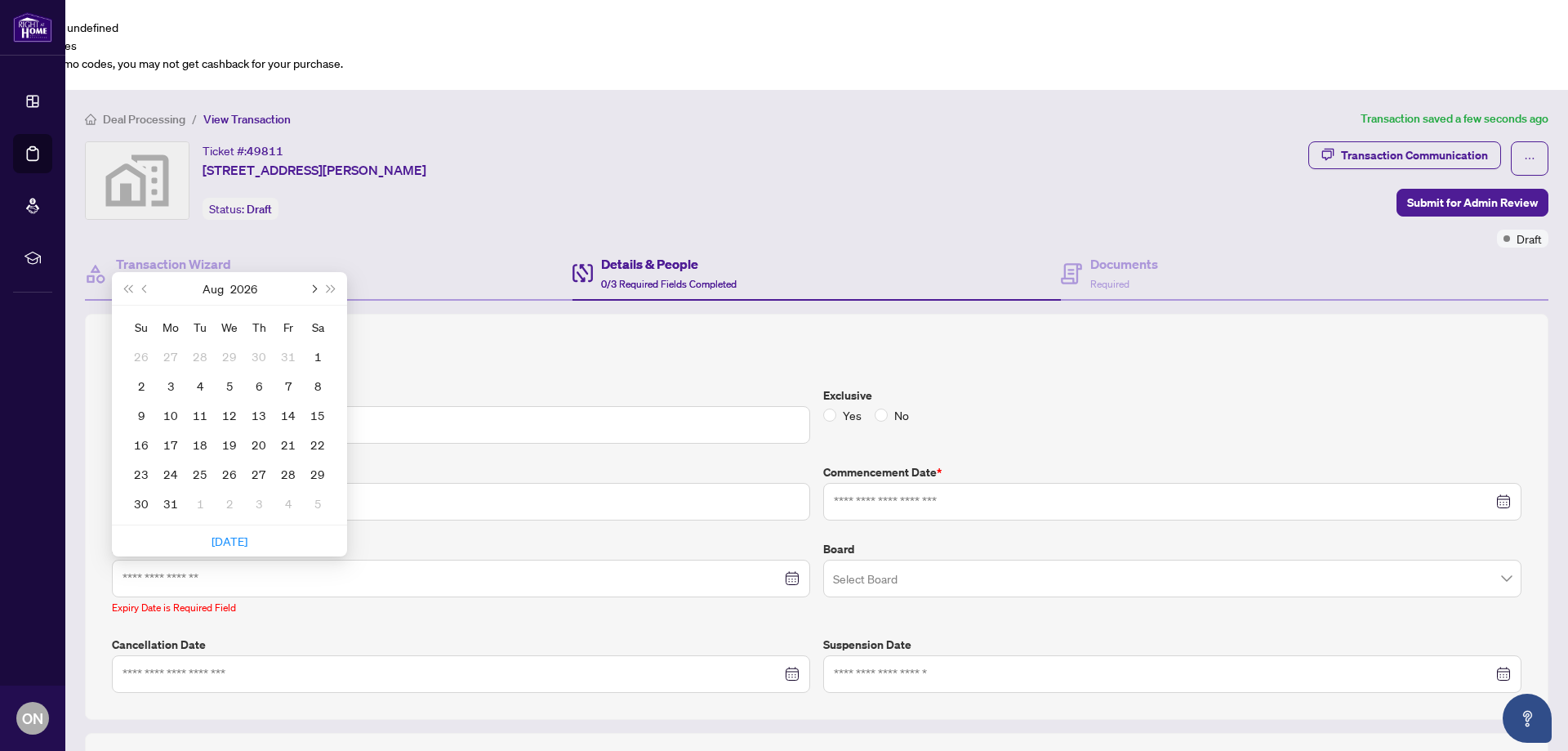
click at [318, 272] on button "Next month (PageDown)" at bounding box center [312, 288] width 18 height 32
click at [118, 272] on button "Last year (Control + left)" at bounding box center [127, 288] width 18 height 32
click at [304, 272] on div "[DATE]" at bounding box center [229, 288] width 148 height 32
click at [312, 285] on span "Next month (PageDown)" at bounding box center [313, 288] width 9 height 9
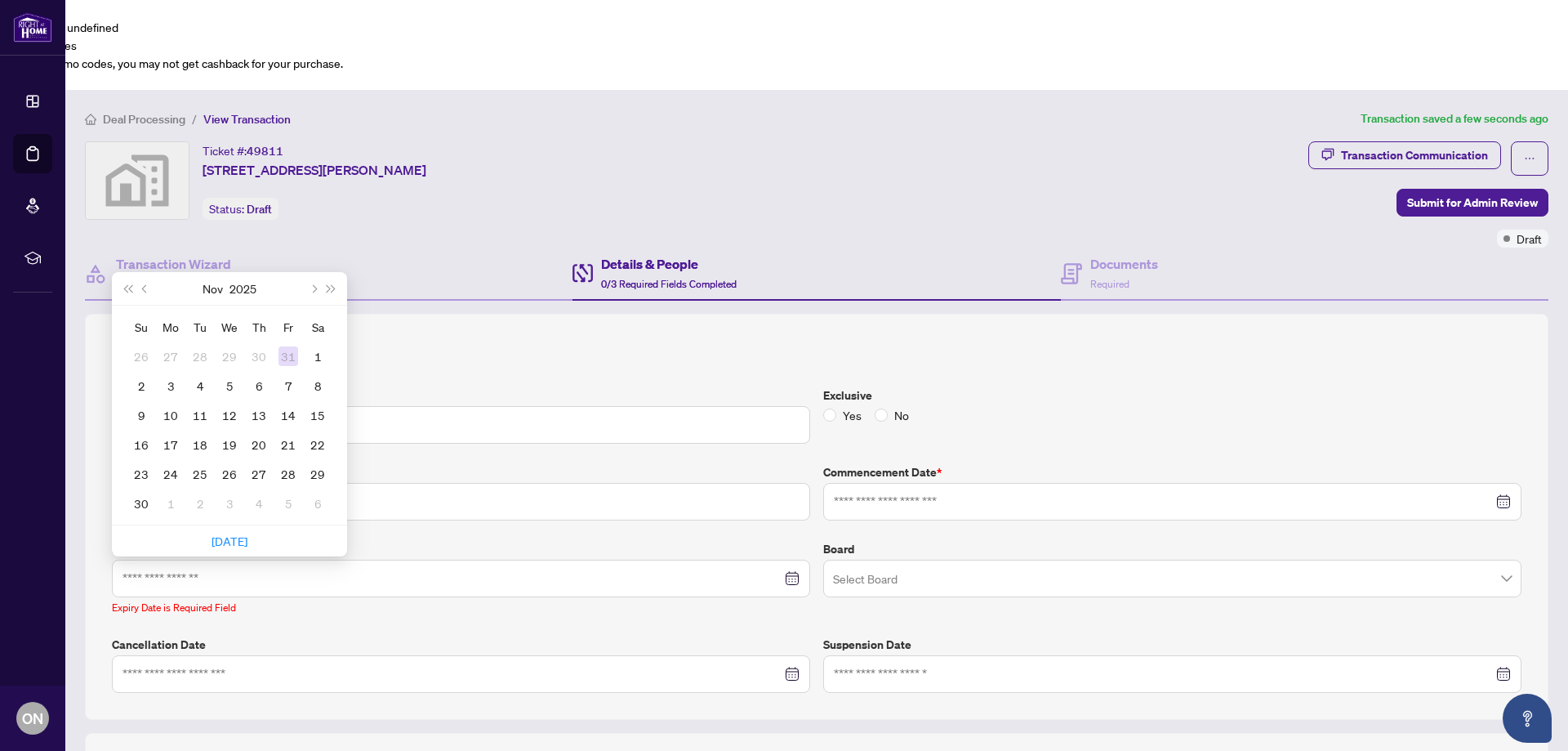
type input "**********"
click at [274, 430] on td "21" at bounding box center [288, 445] width 29 height 30
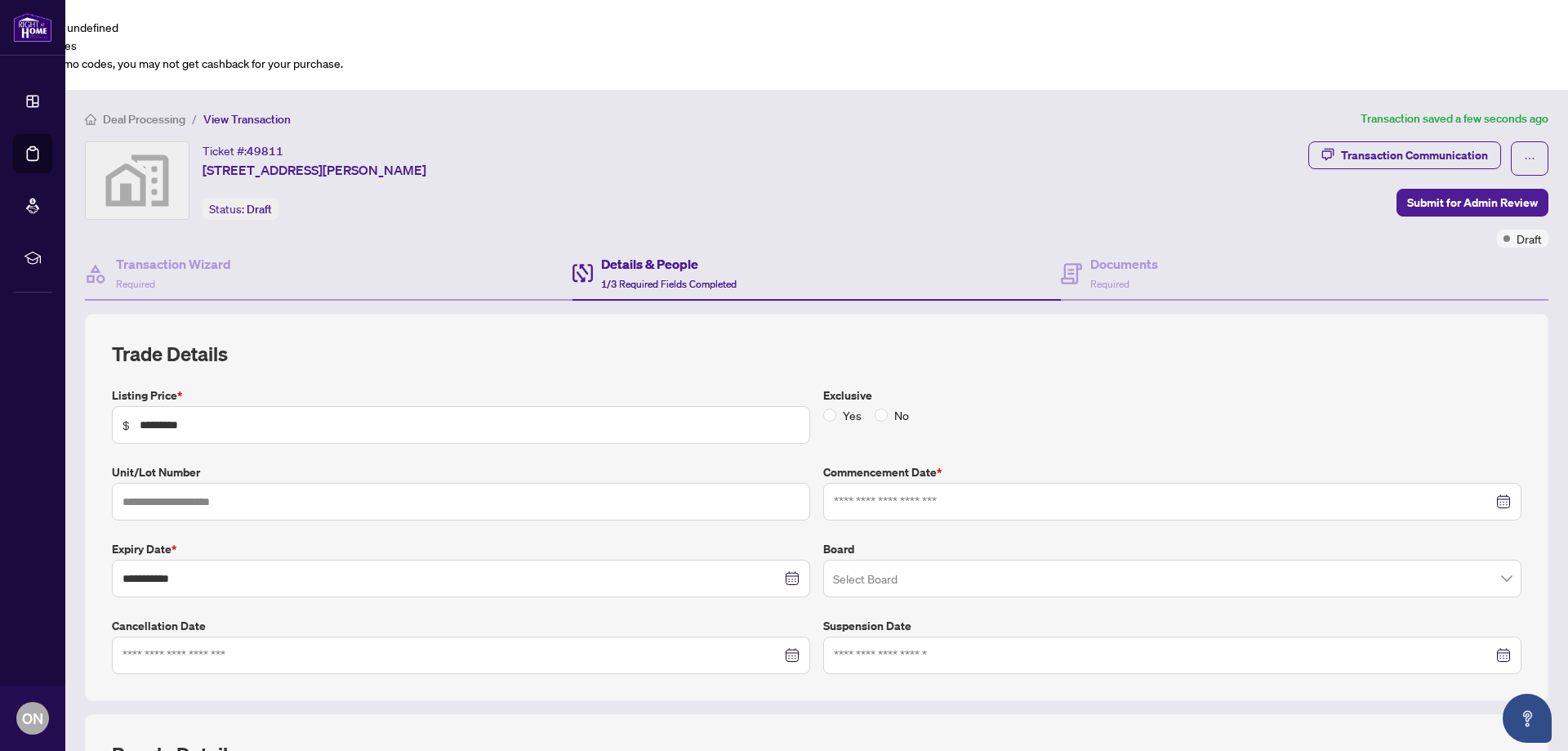
click at [910, 483] on div at bounding box center [1172, 501] width 698 height 37
type input "**********"
click at [940, 686] on div "20" at bounding box center [941, 696] width 20 height 20
click at [921, 563] on input "search" at bounding box center [1166, 582] width 664 height 36
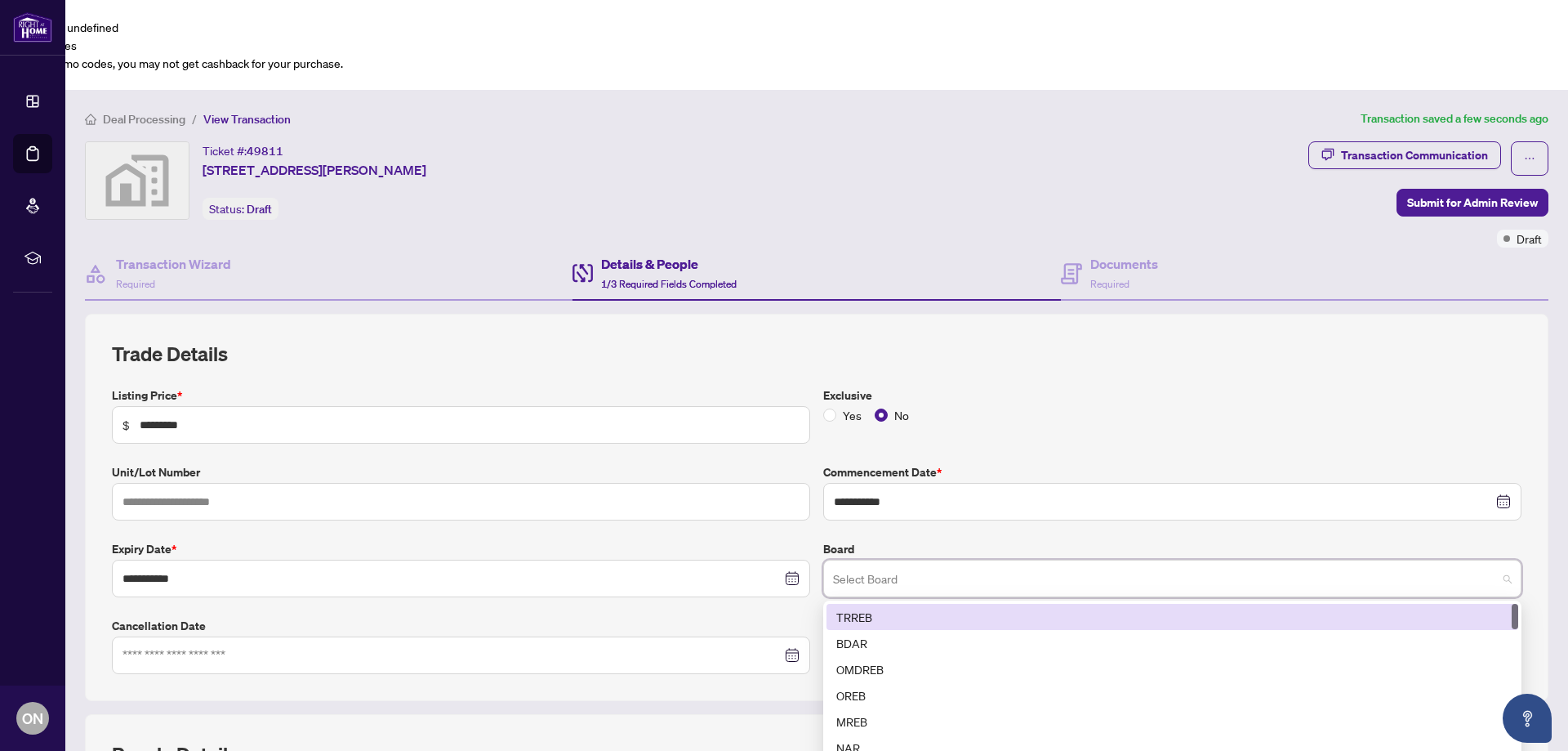
click at [879, 608] on div "TRREB" at bounding box center [1172, 617] width 673 height 18
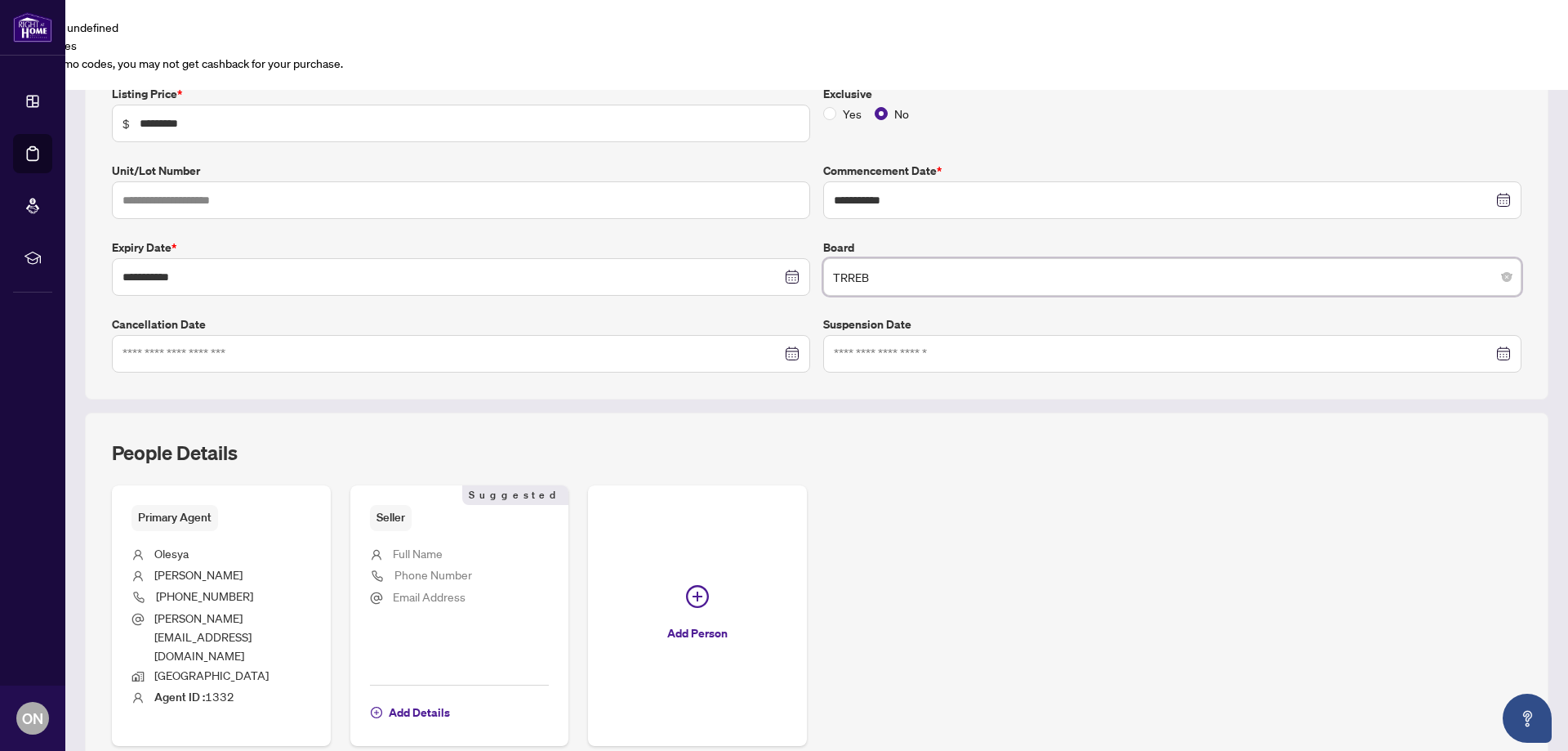
scroll to position [314, 0]
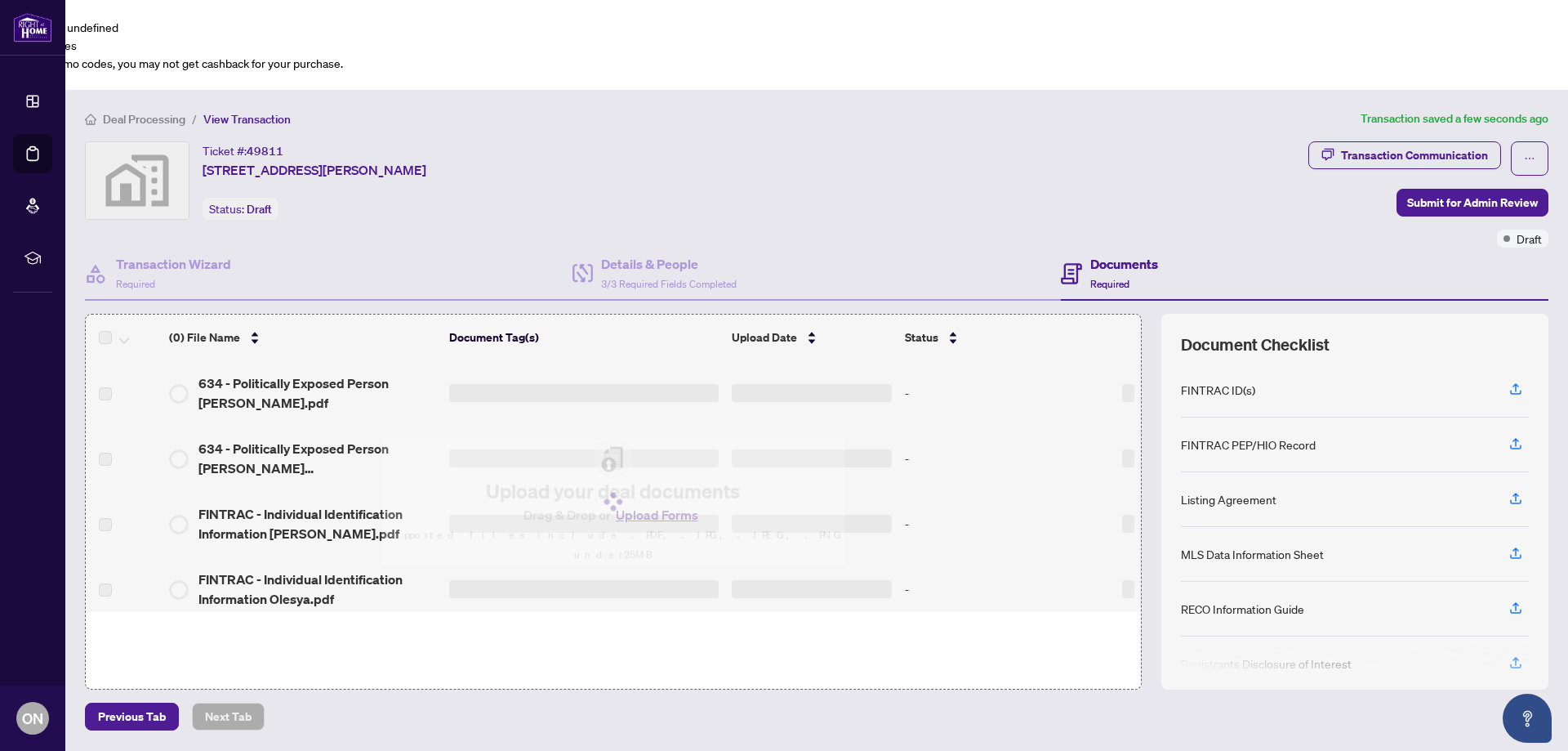
scroll to position [11, 0]
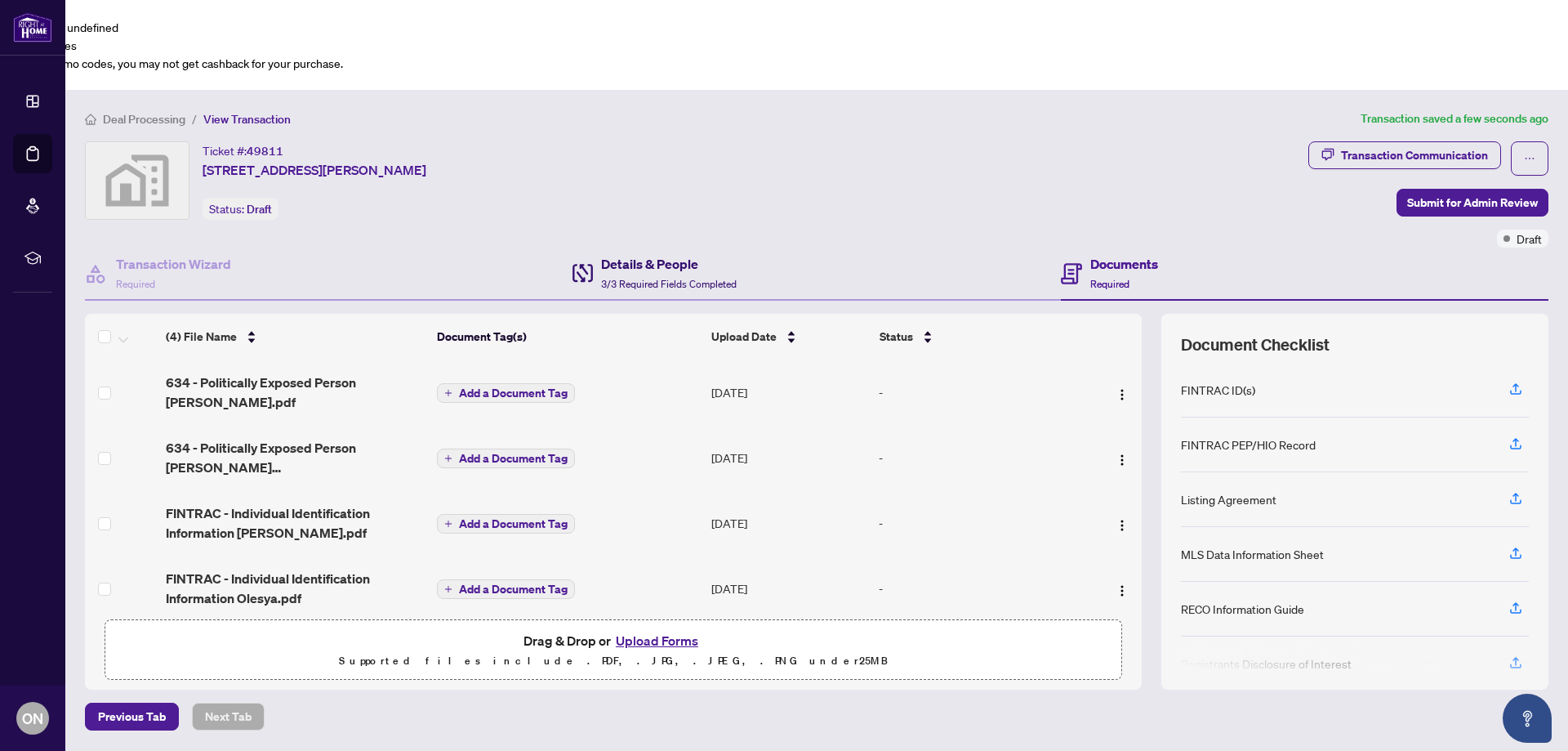
click at [682, 278] on span "3/3 Required Fields Completed" at bounding box center [669, 284] width 136 height 12
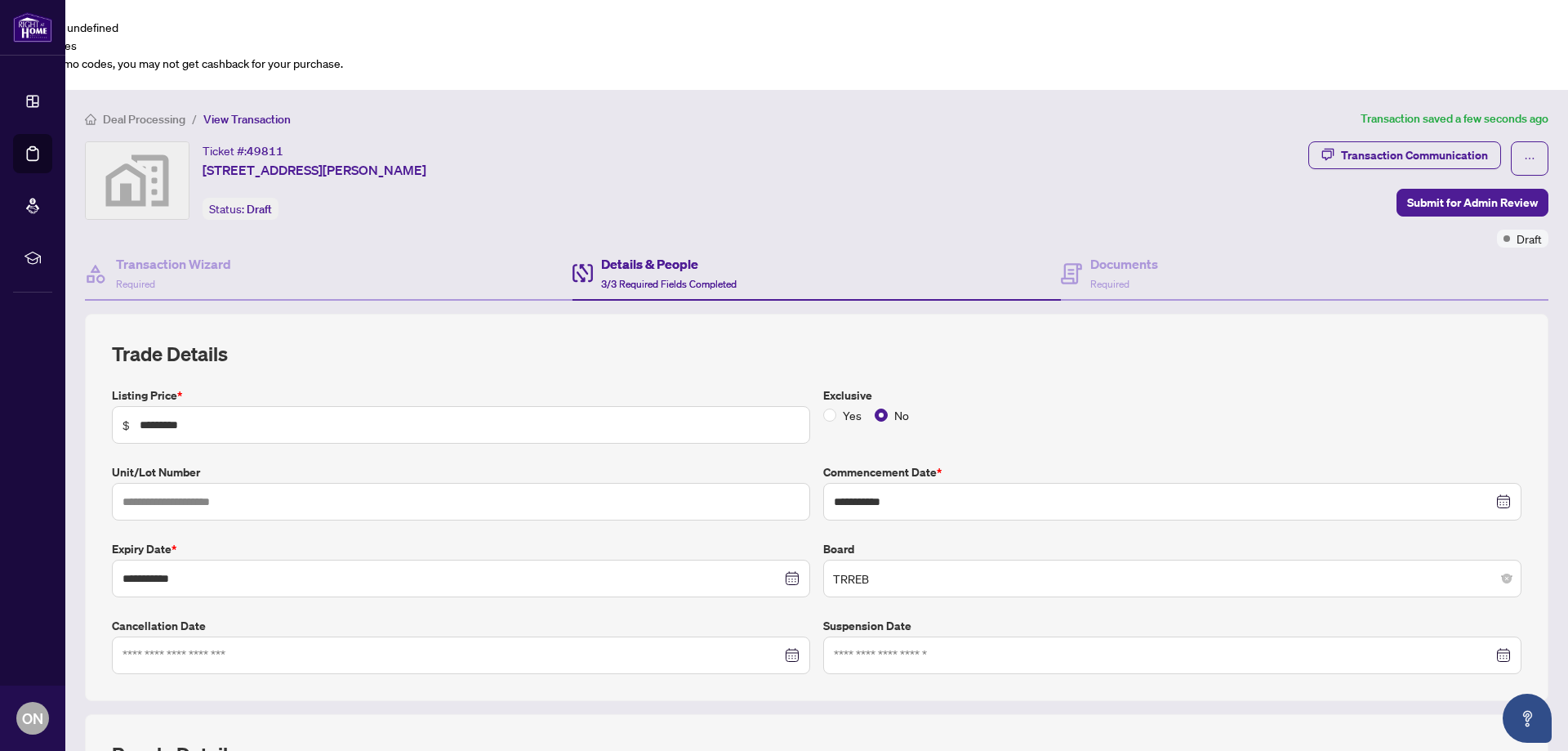
scroll to position [89, 0]
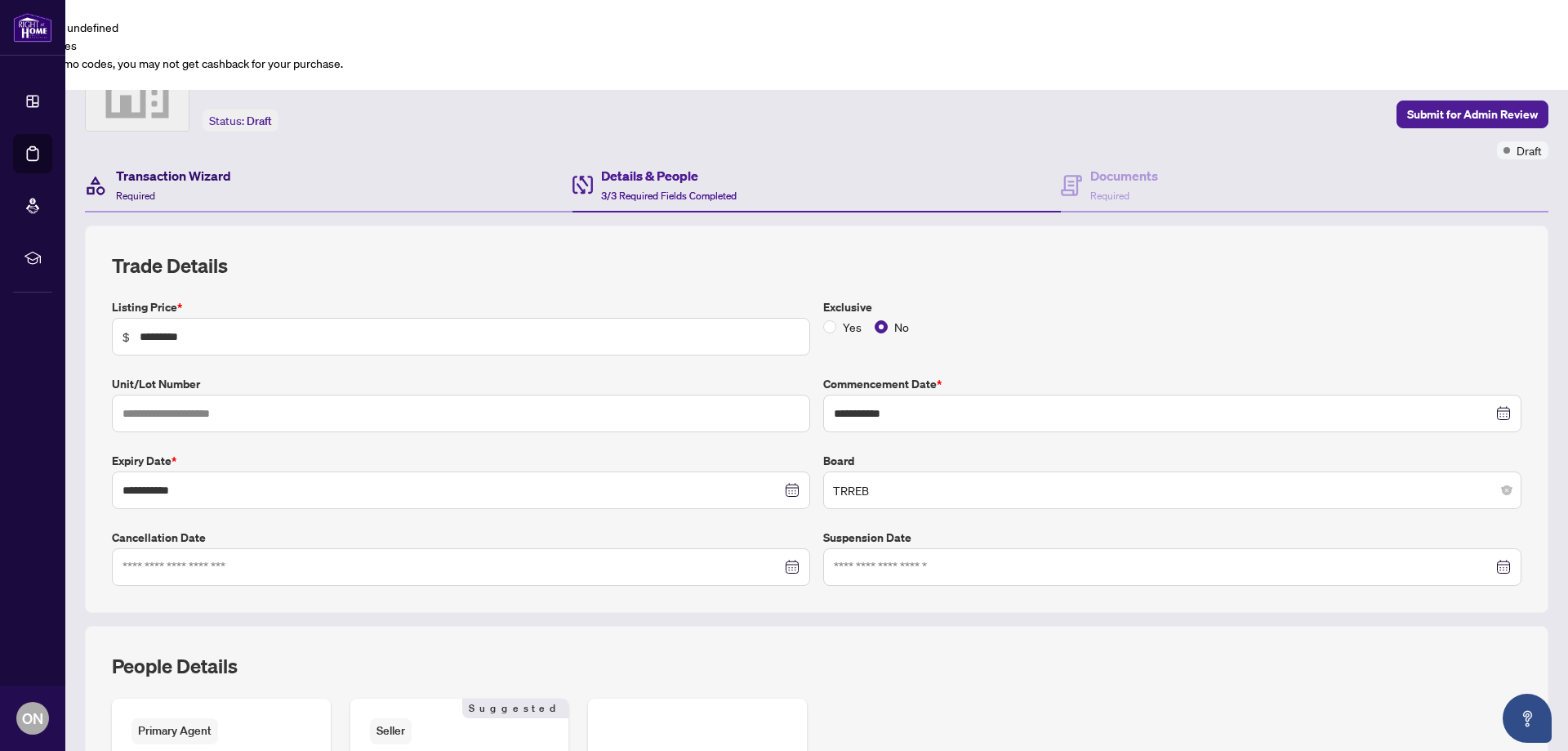
click at [150, 189] on span "Required" at bounding box center [135, 195] width 39 height 12
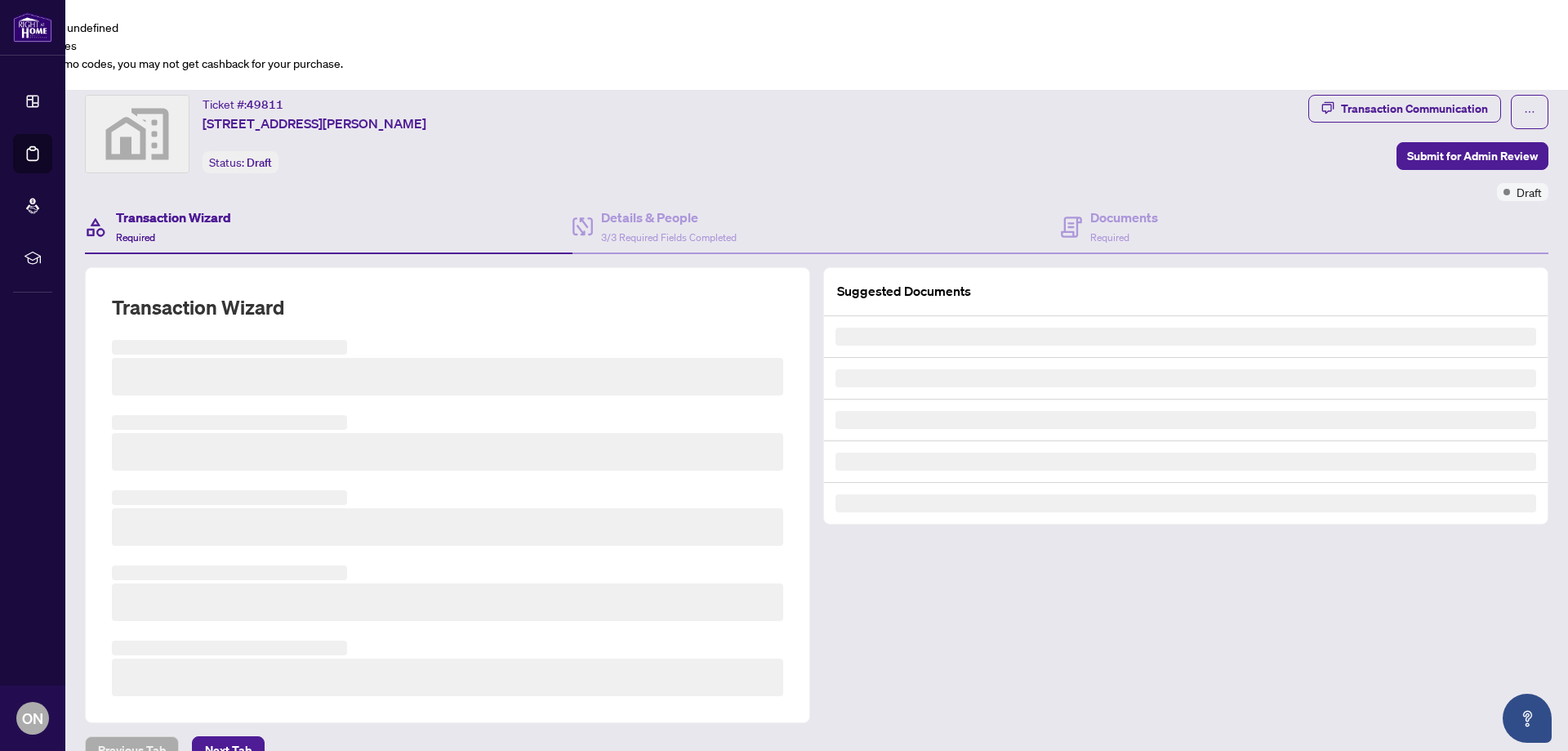
scroll to position [46, 0]
click at [1135, 208] on h4 "Documents" at bounding box center [1124, 218] width 68 height 20
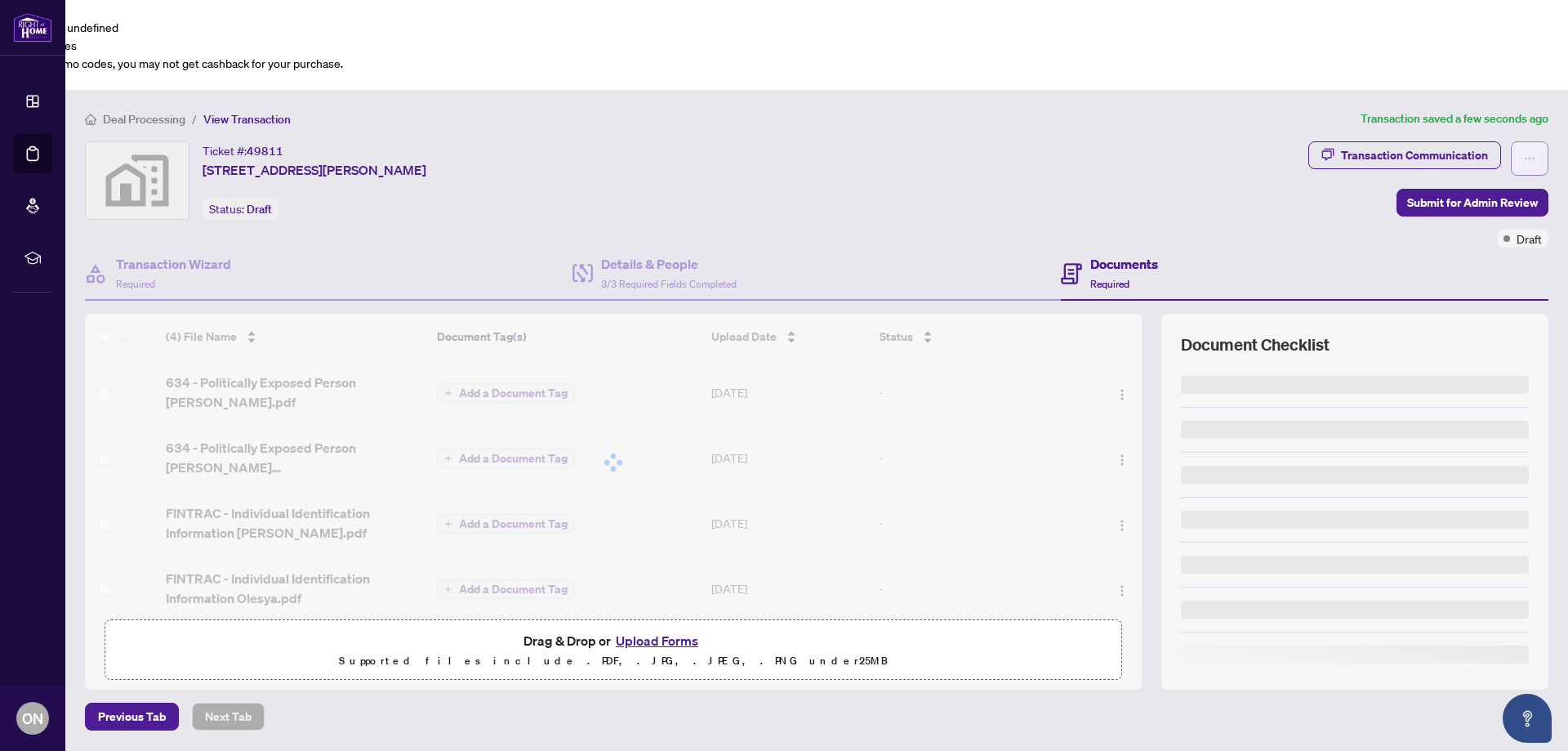
click at [1533, 153] on icon "ellipsis" at bounding box center [1530, 159] width 11 height 11
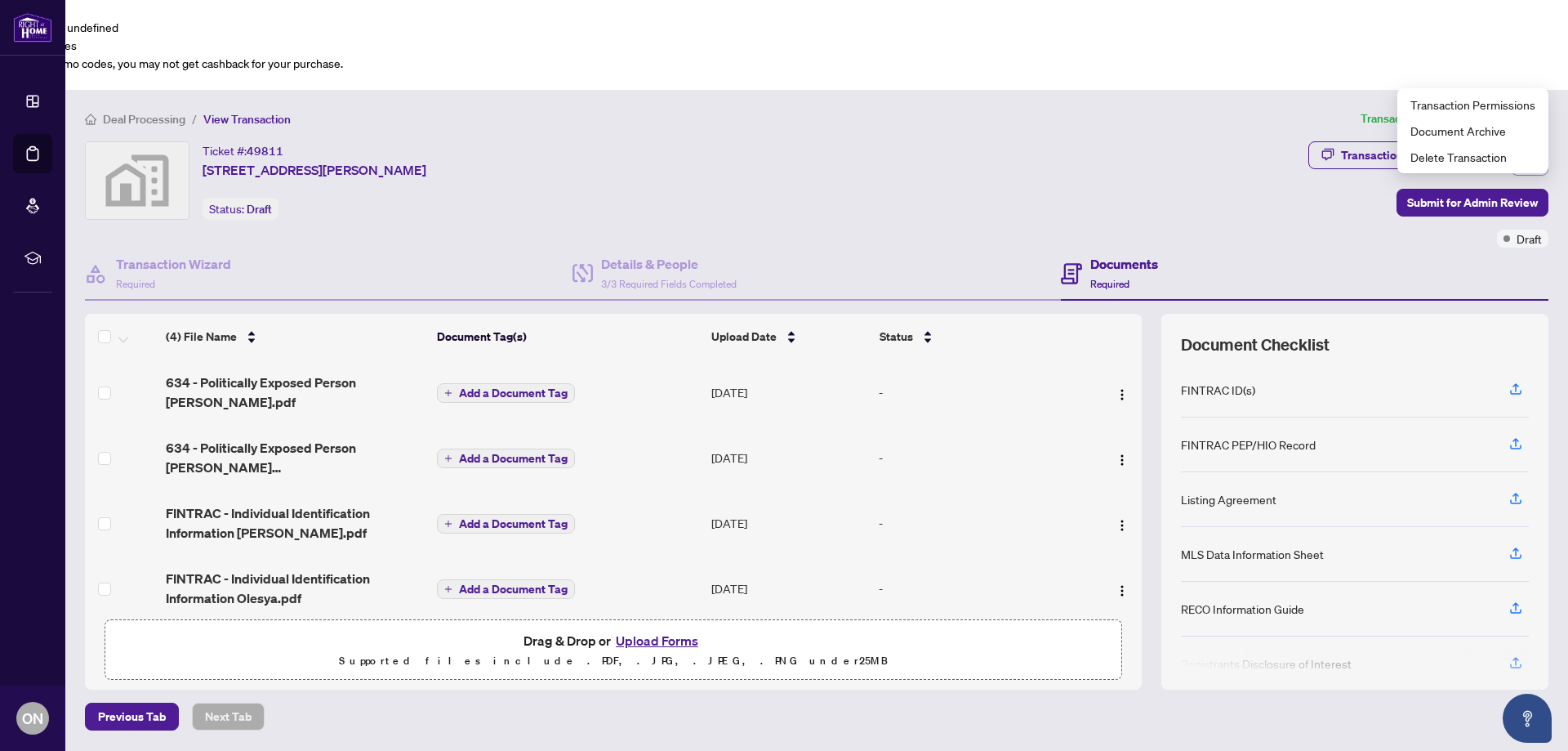
click at [1539, 142] on button "button" at bounding box center [1529, 159] width 37 height 34
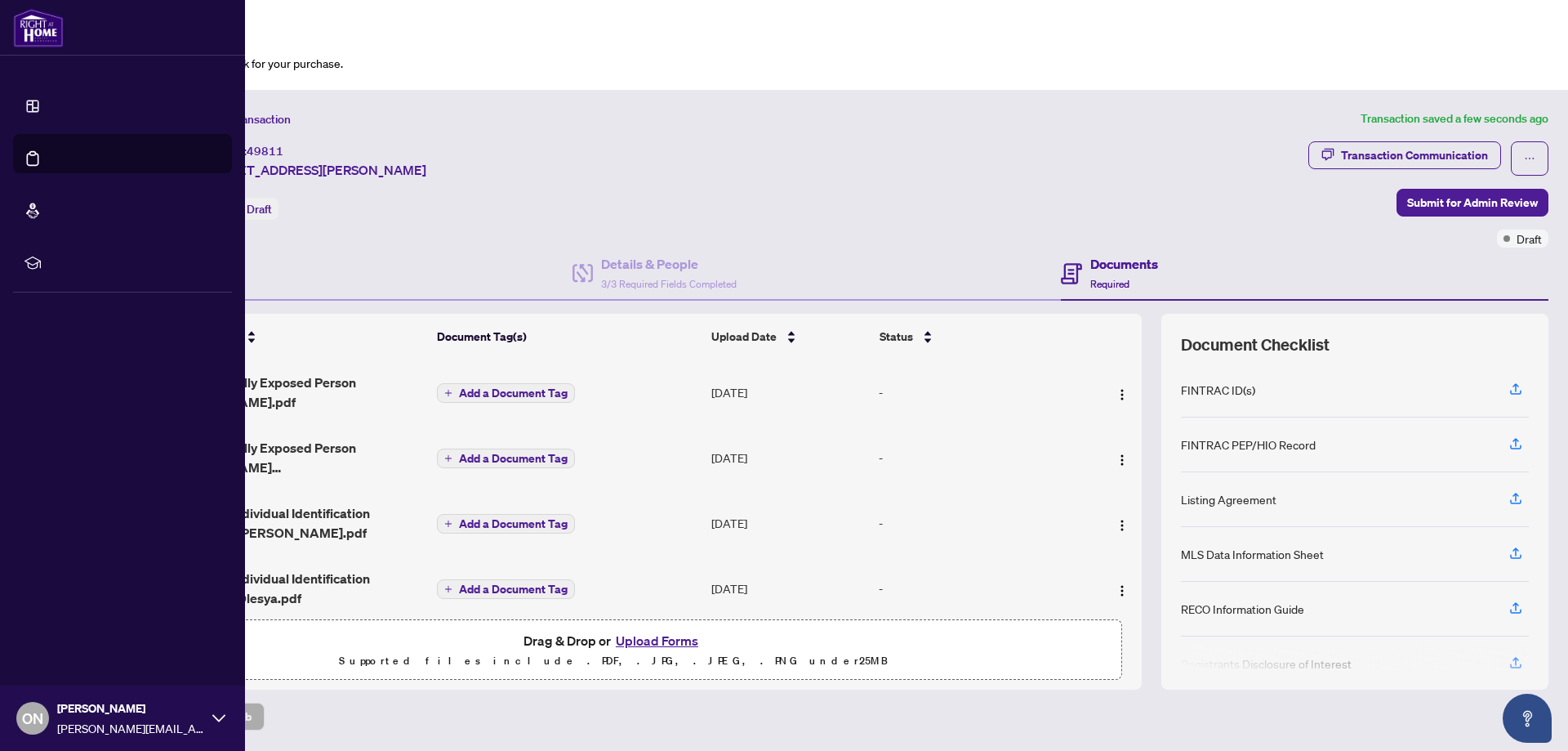
click at [53, 111] on link "Dashboard" at bounding box center [62, 118] width 55 height 14
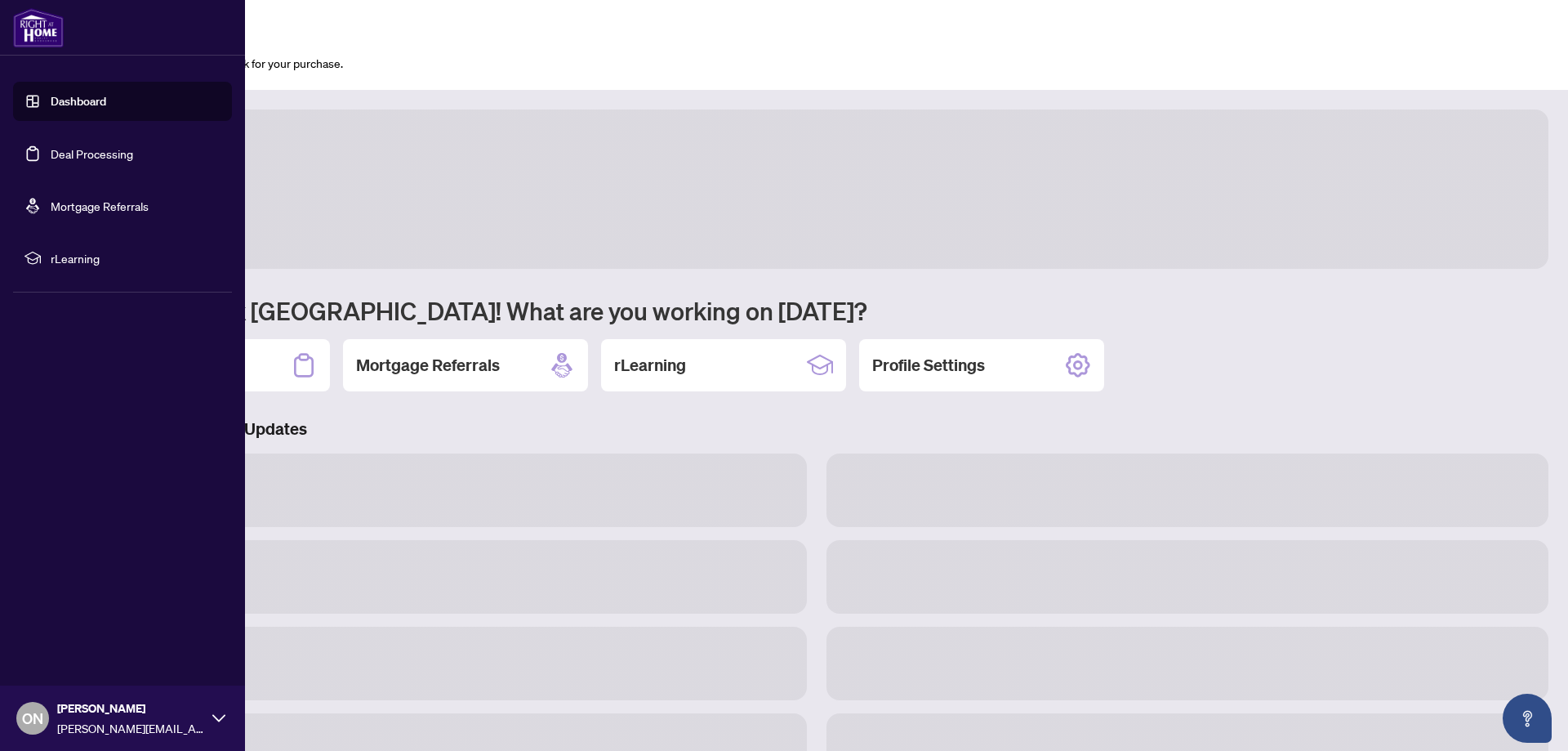
click at [50, 154] on link "Deal Processing" at bounding box center [91, 153] width 83 height 14
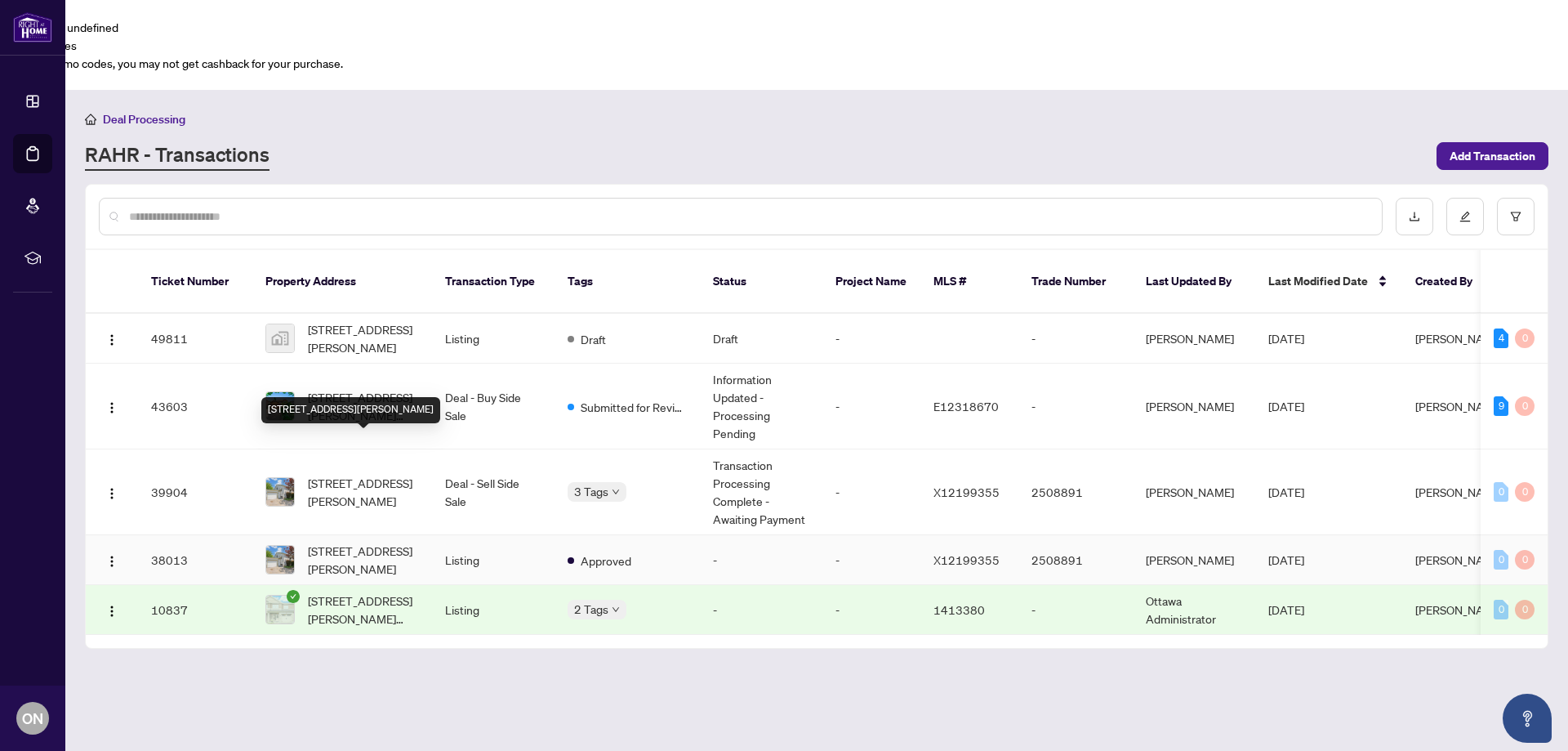
click at [382, 542] on span "[STREET_ADDRESS][PERSON_NAME]" at bounding box center [363, 560] width 111 height 36
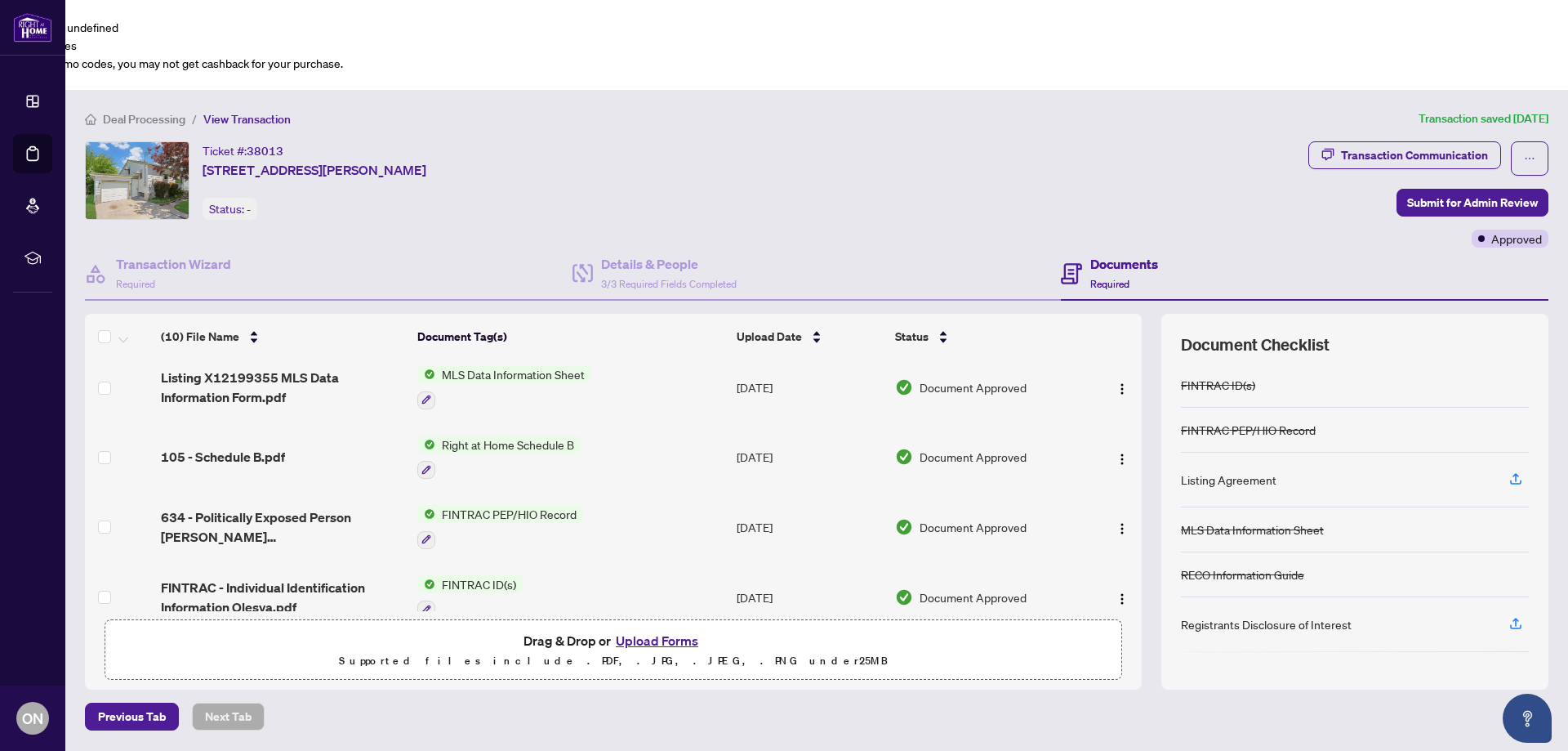
scroll to position [167, 0]
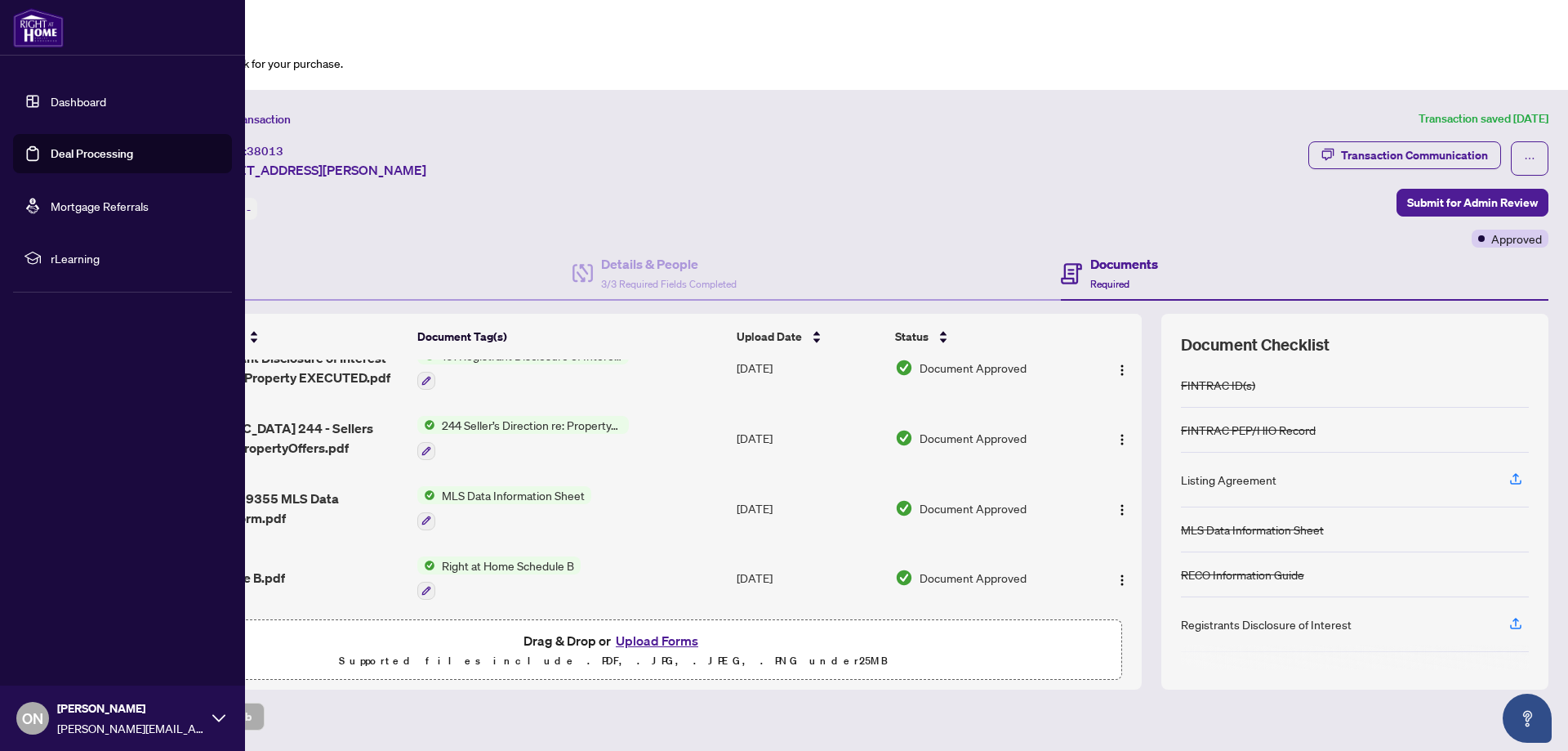
click at [69, 153] on link "Deal Processing" at bounding box center [91, 153] width 83 height 14
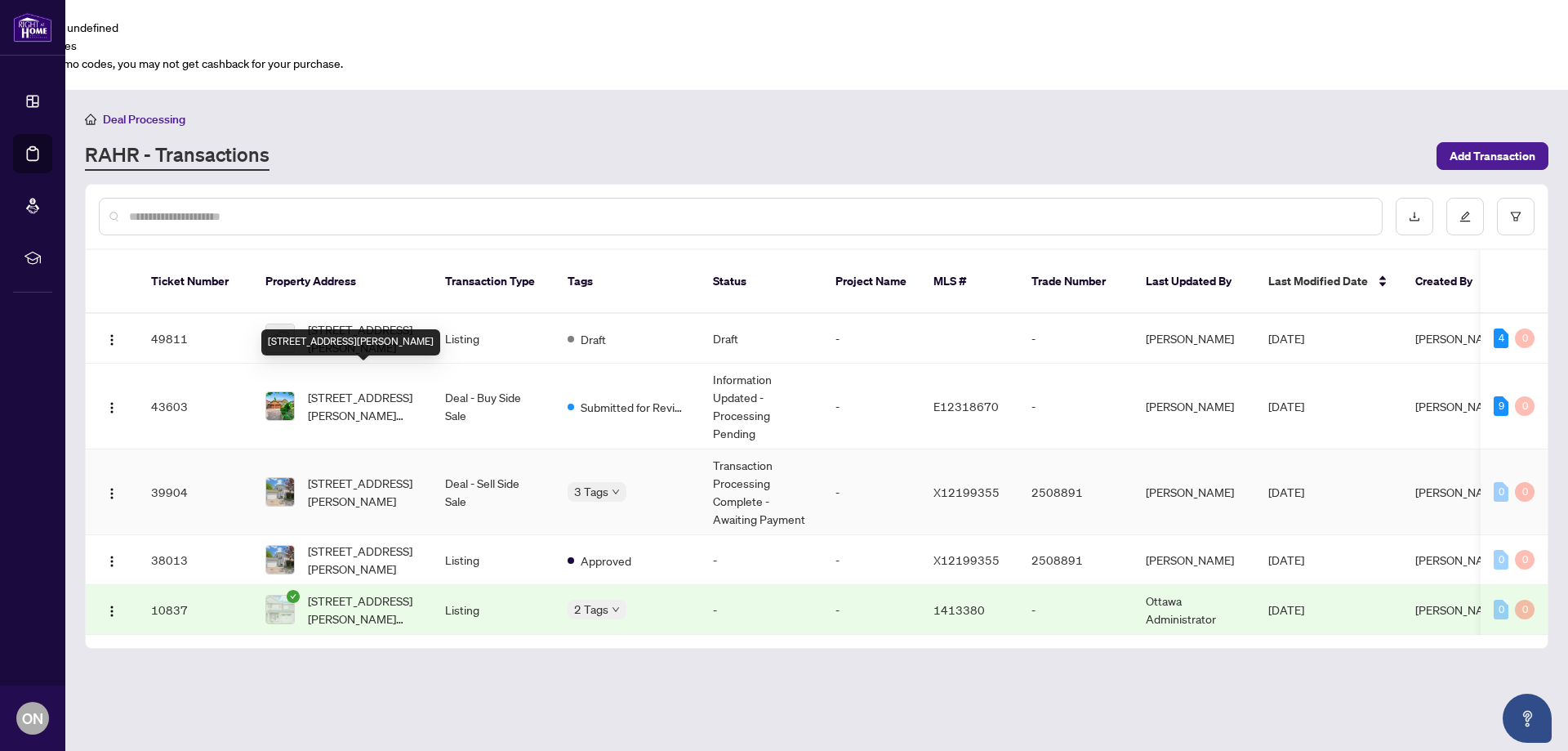
click at [380, 474] on span "[STREET_ADDRESS][PERSON_NAME]" at bounding box center [363, 492] width 111 height 36
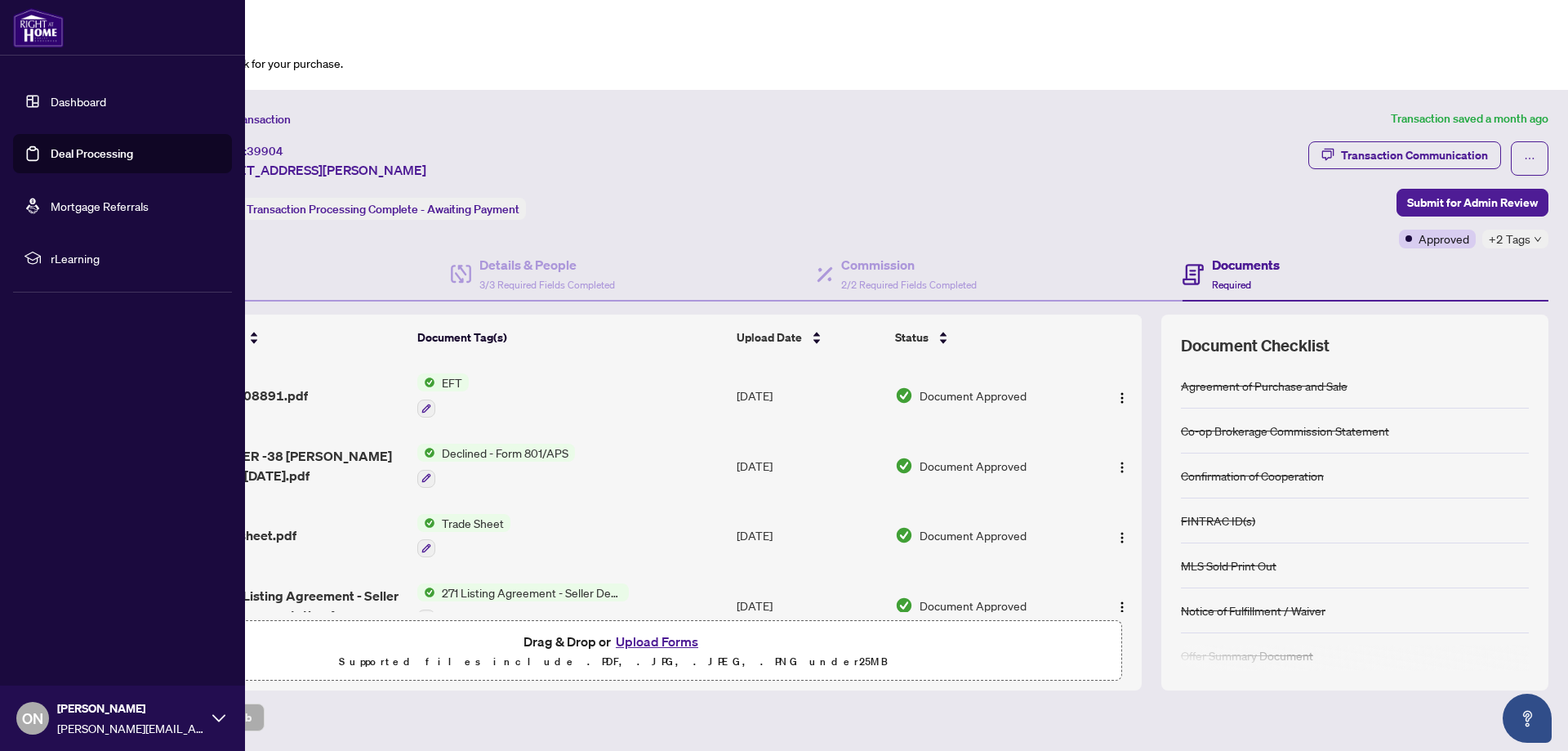
click at [50, 94] on link "Dashboard" at bounding box center [78, 101] width 55 height 14
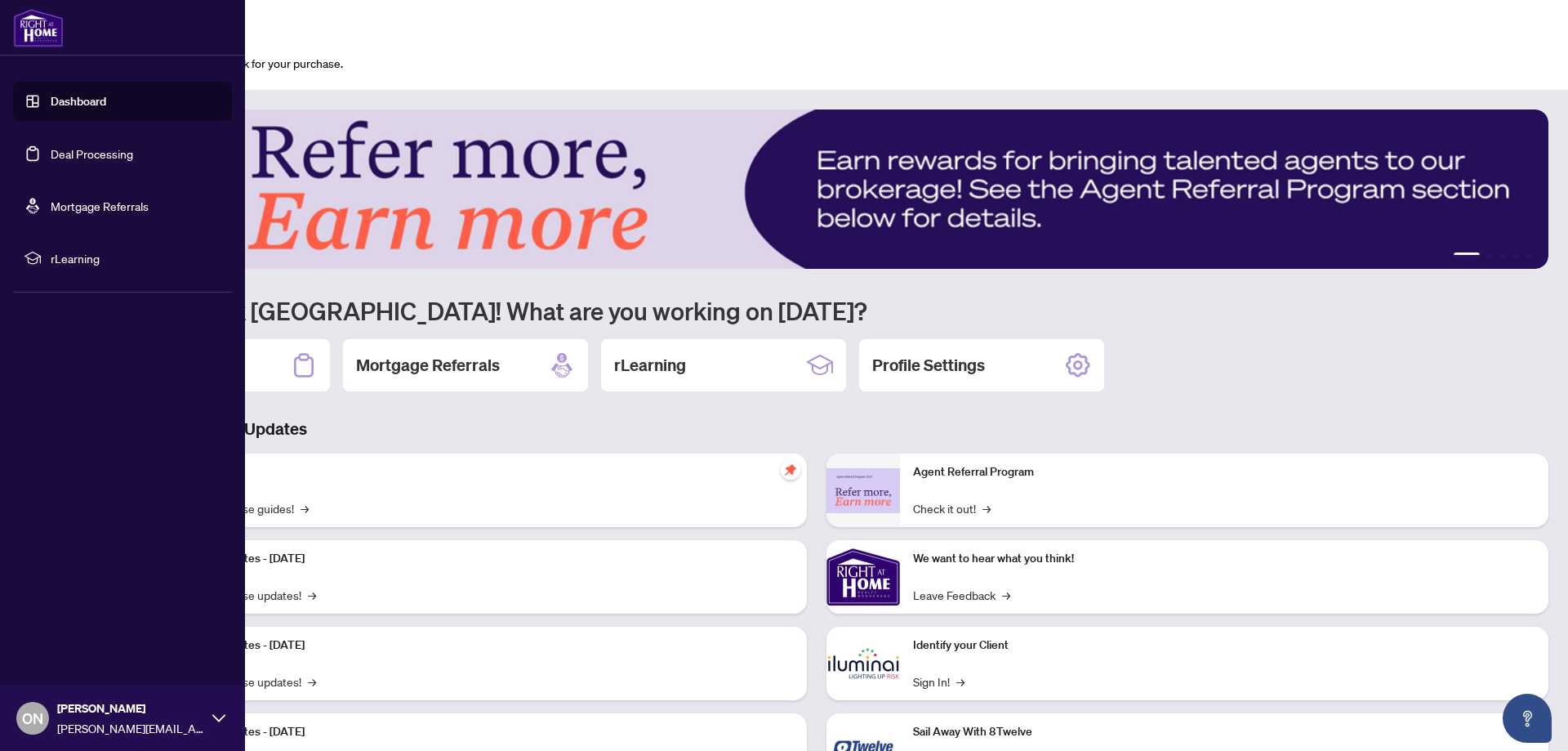
click at [50, 147] on link "Deal Processing" at bounding box center [91, 153] width 83 height 14
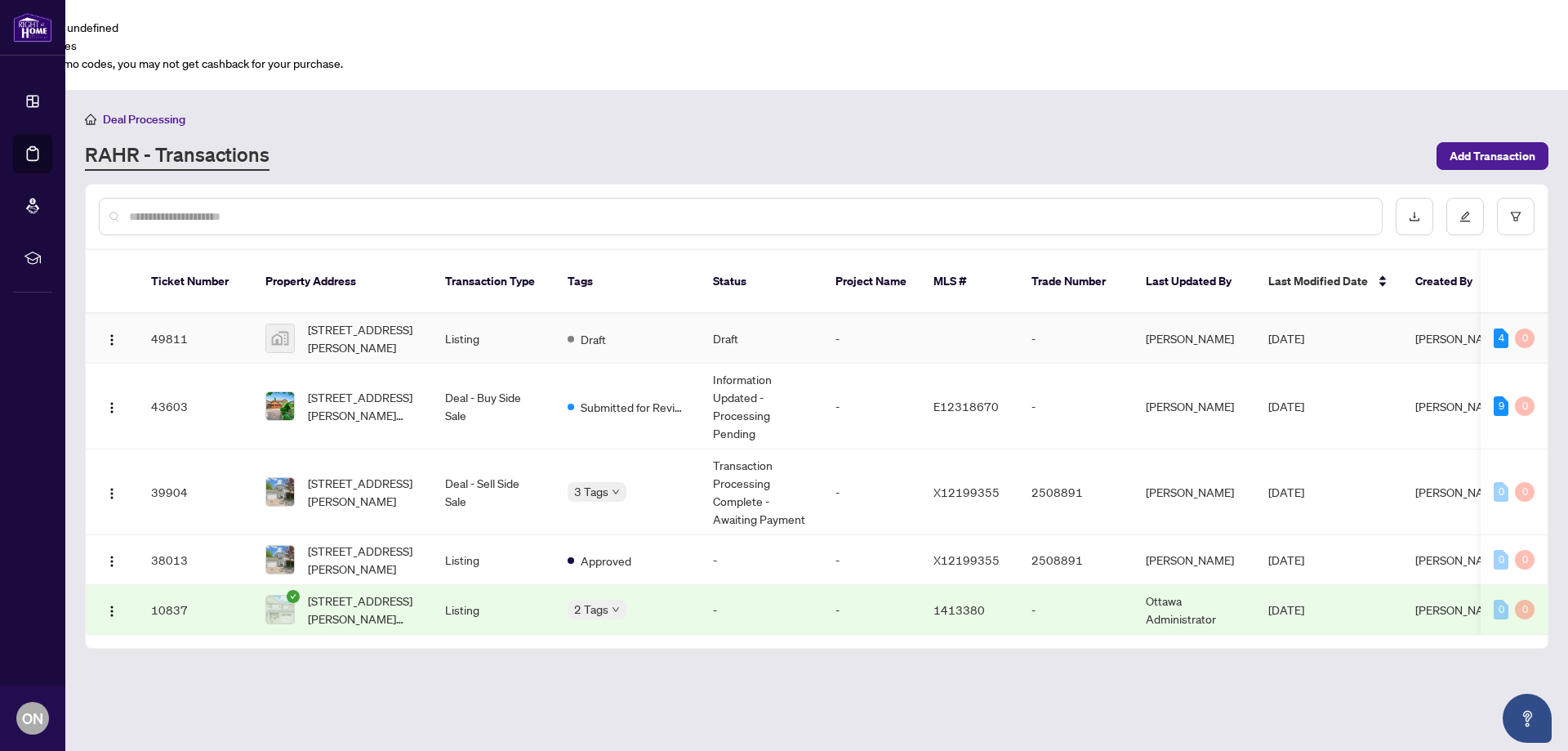
click at [398, 321] on span "[STREET_ADDRESS][PERSON_NAME]" at bounding box center [363, 339] width 111 height 36
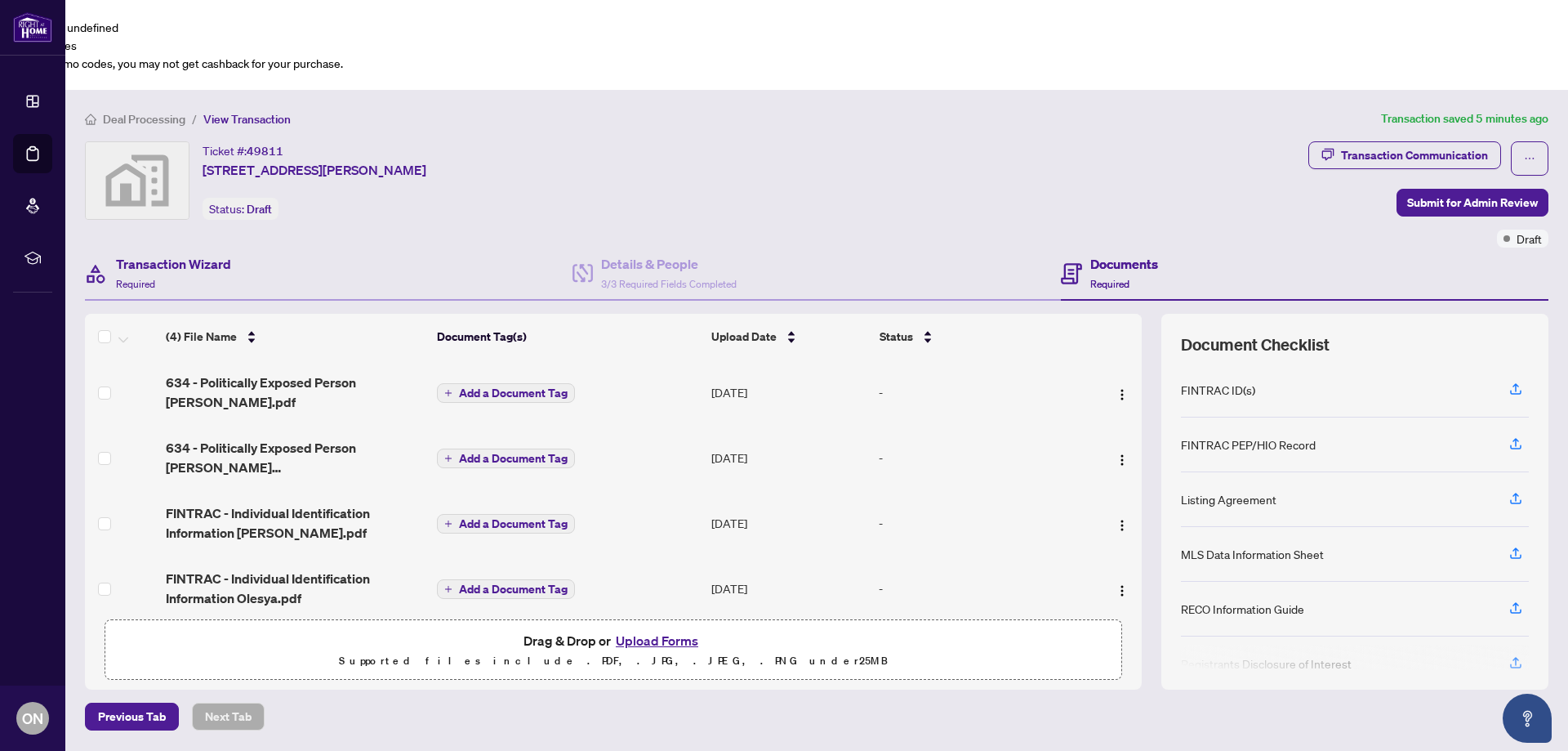
click at [303, 247] on div "Transaction Wizard Required" at bounding box center [328, 274] width 488 height 53
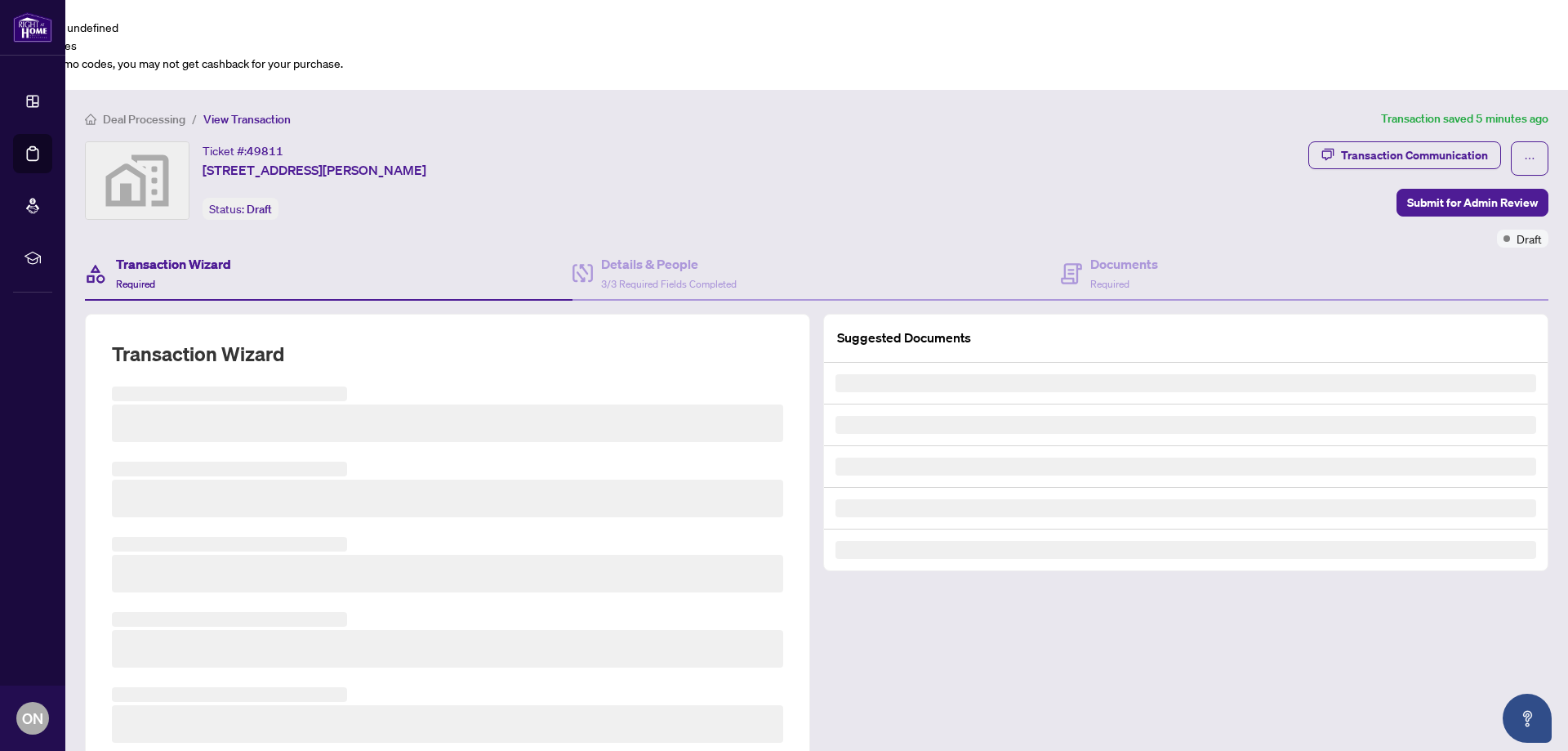
click at [170, 247] on div "Transaction Wizard Required" at bounding box center [328, 274] width 488 height 53
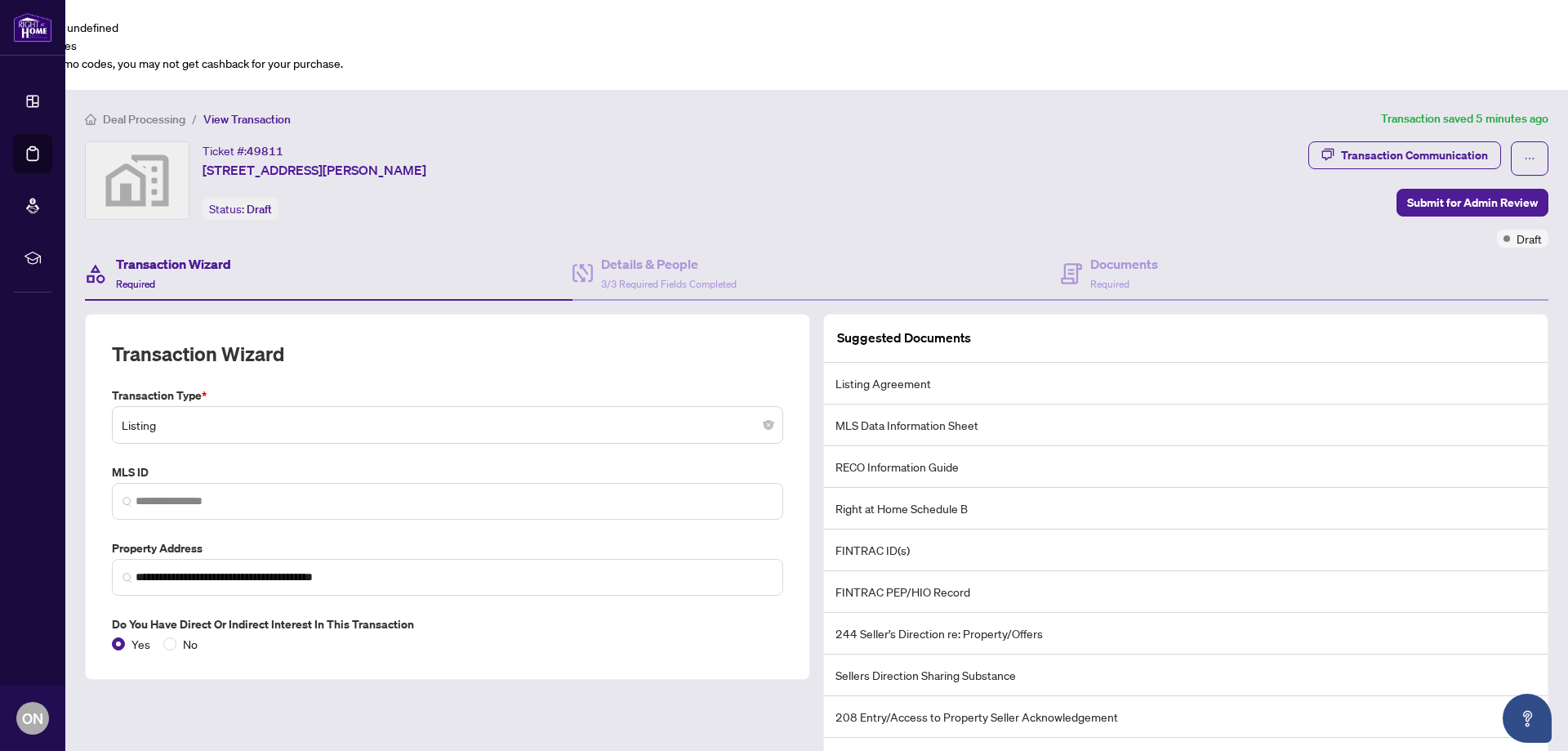
click at [563, 247] on div "Transaction Wizard Required" at bounding box center [328, 274] width 488 height 53
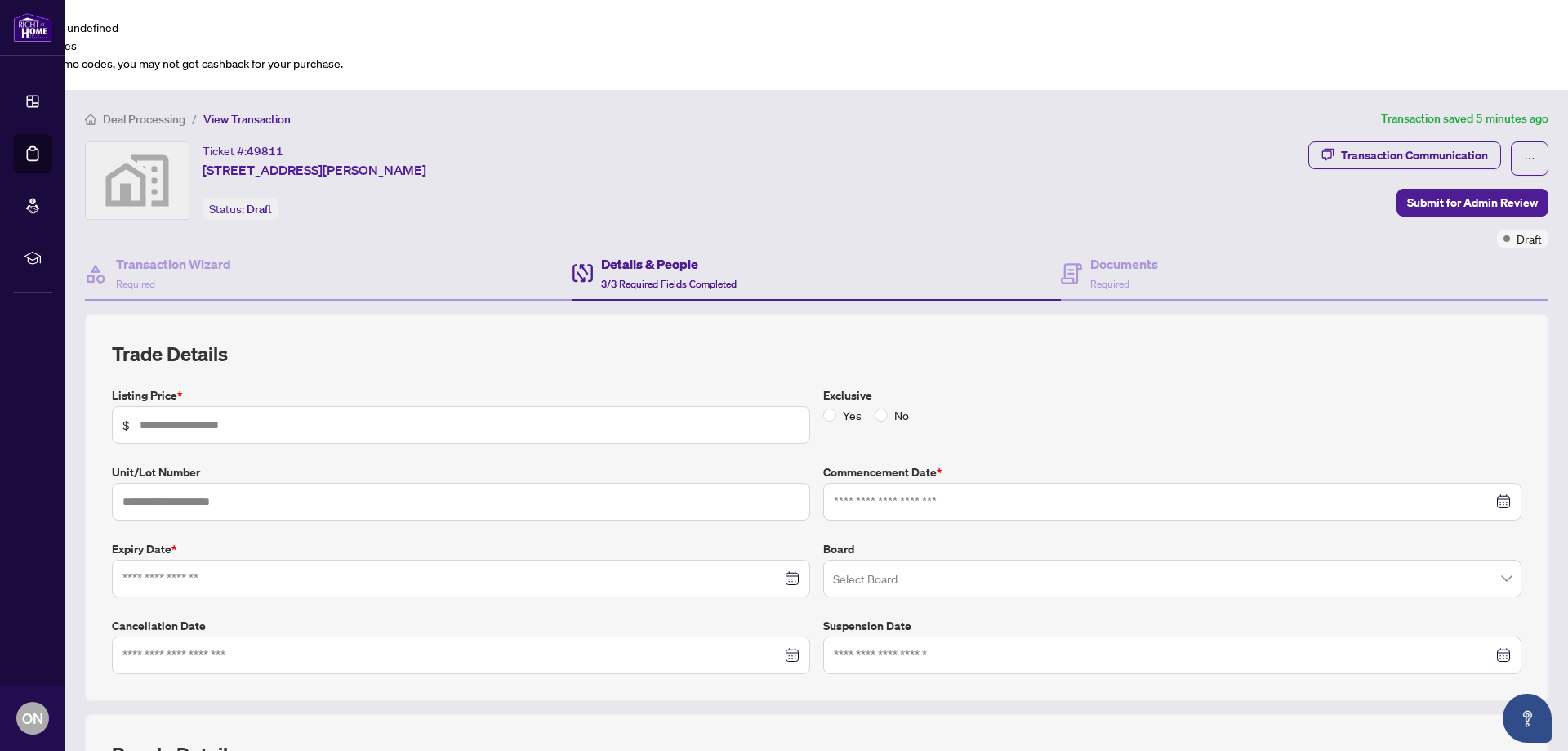
type input "*********"
type input "**********"
drag, startPoint x: 164, startPoint y: 482, endPoint x: 157, endPoint y: 488, distance: 9.2
click at [163, 569] on input "**********" at bounding box center [452, 578] width 659 height 18
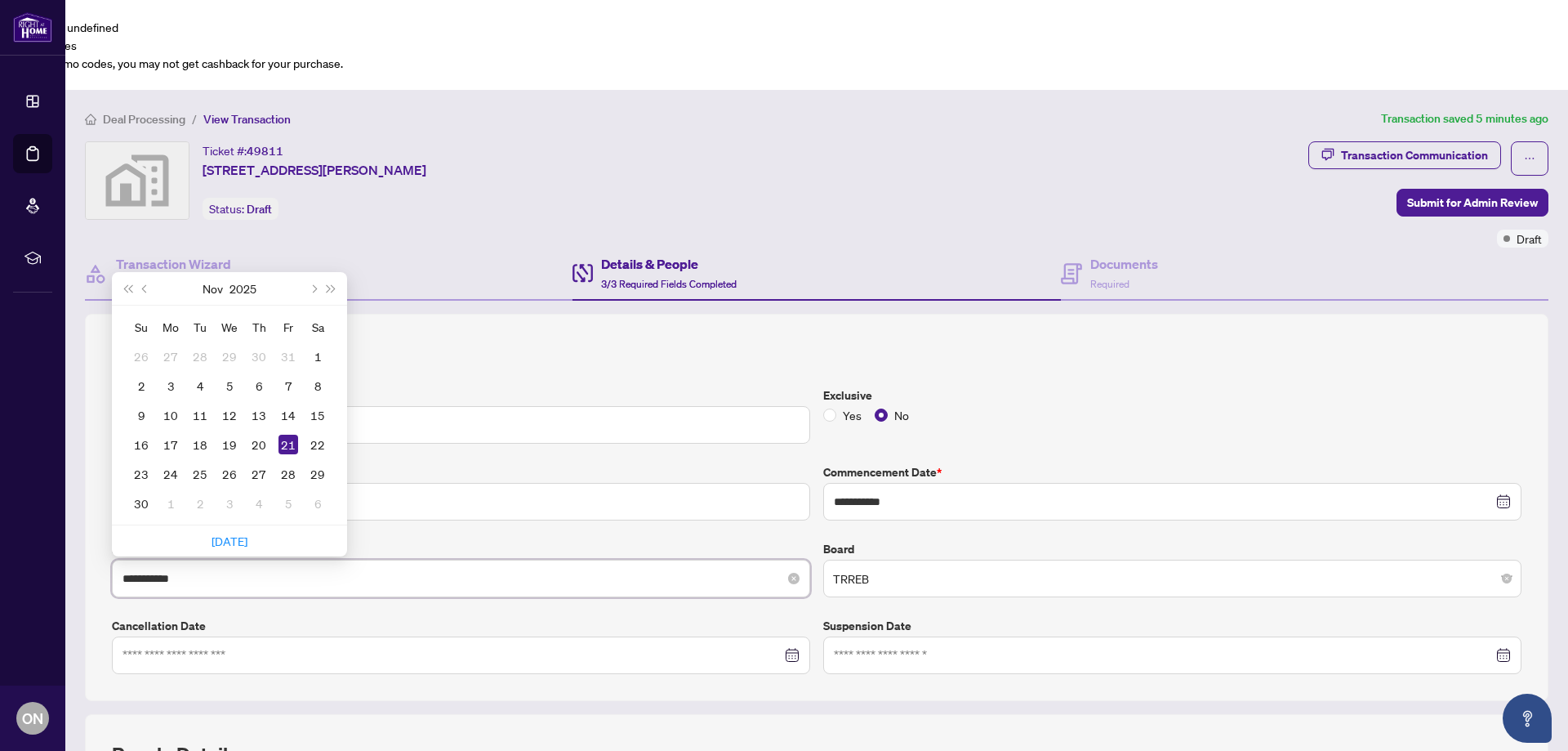
click at [158, 569] on input "**********" at bounding box center [452, 578] width 659 height 18
type input "**********"
click at [398, 483] on input "text" at bounding box center [461, 501] width 698 height 37
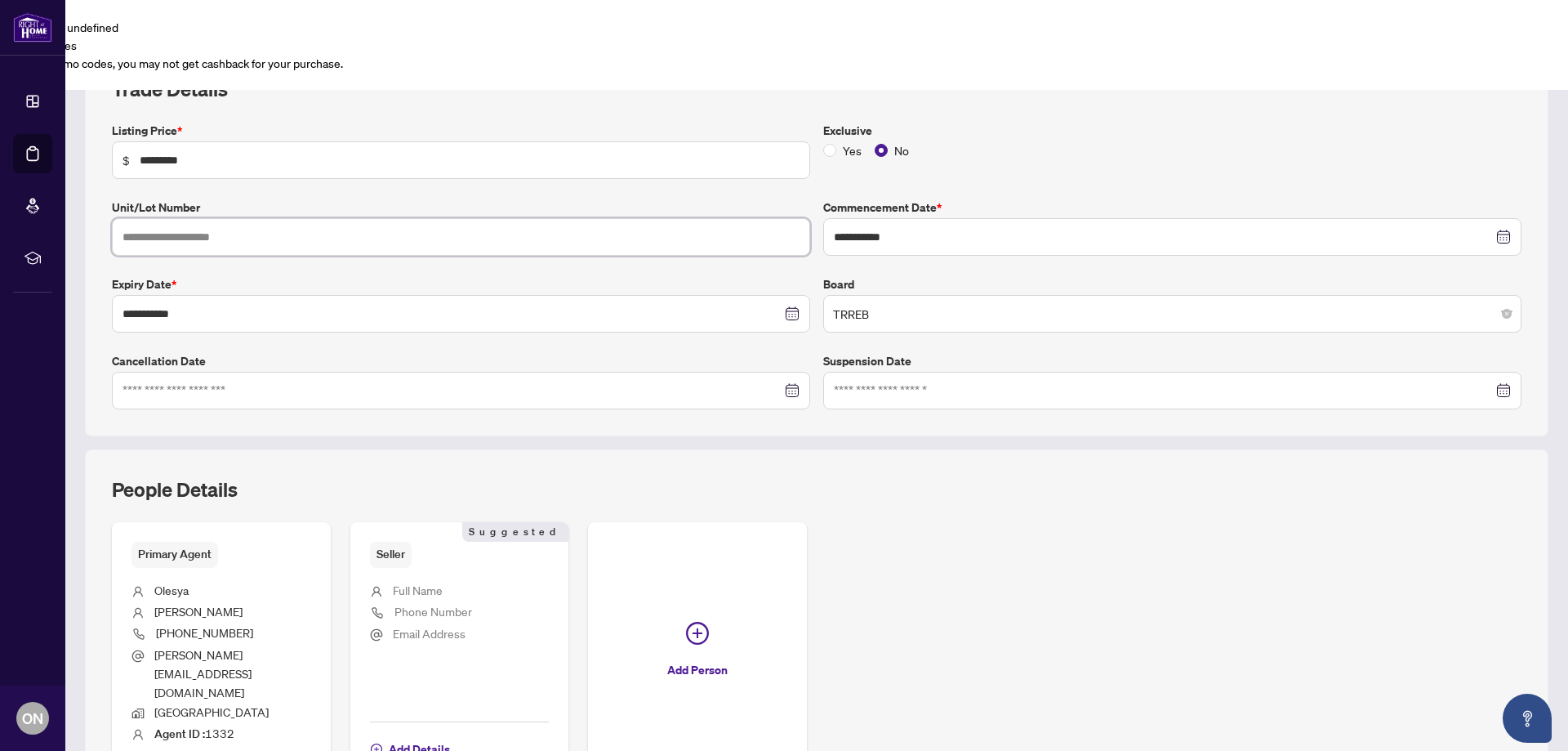
scroll to position [314, 0]
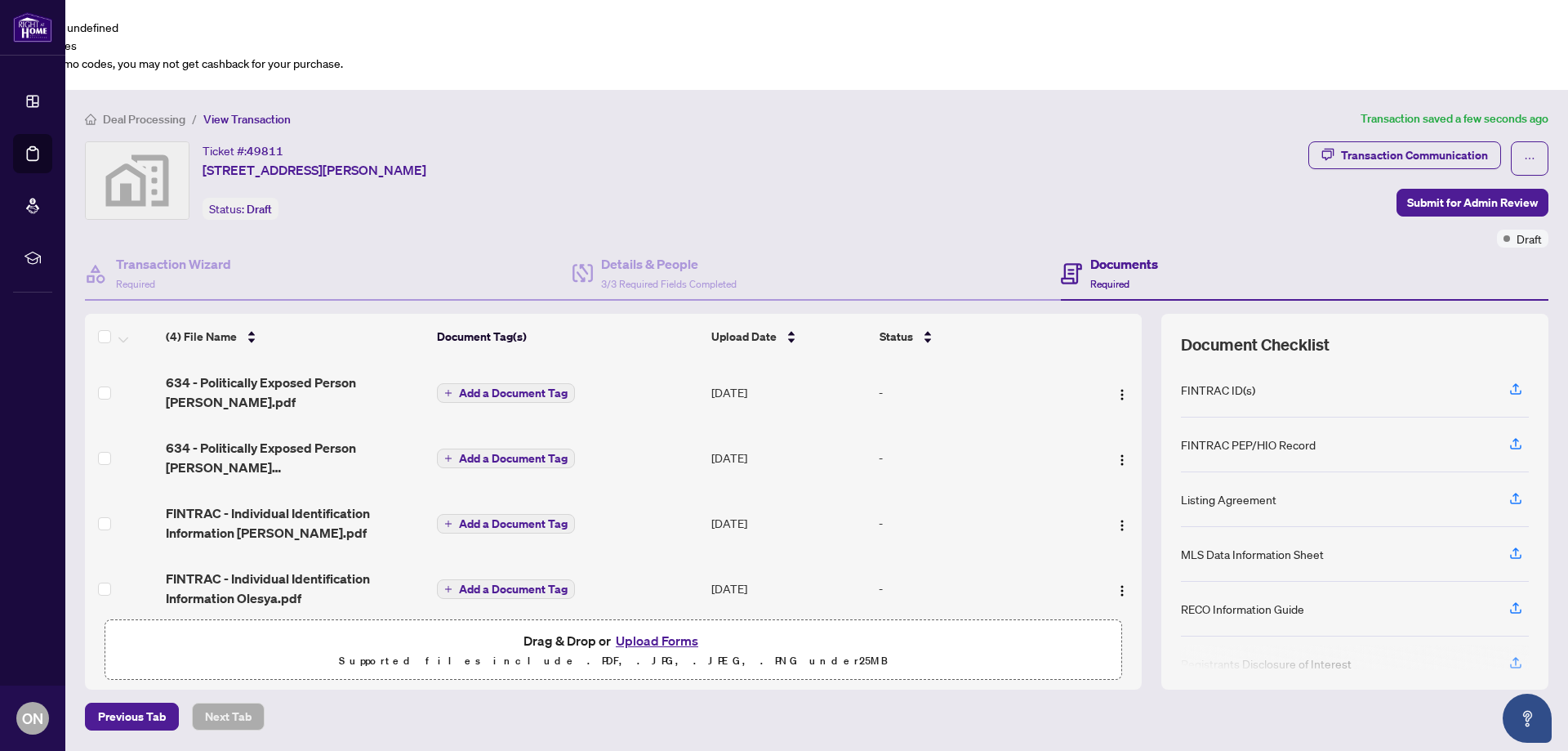
scroll to position [1, 0]
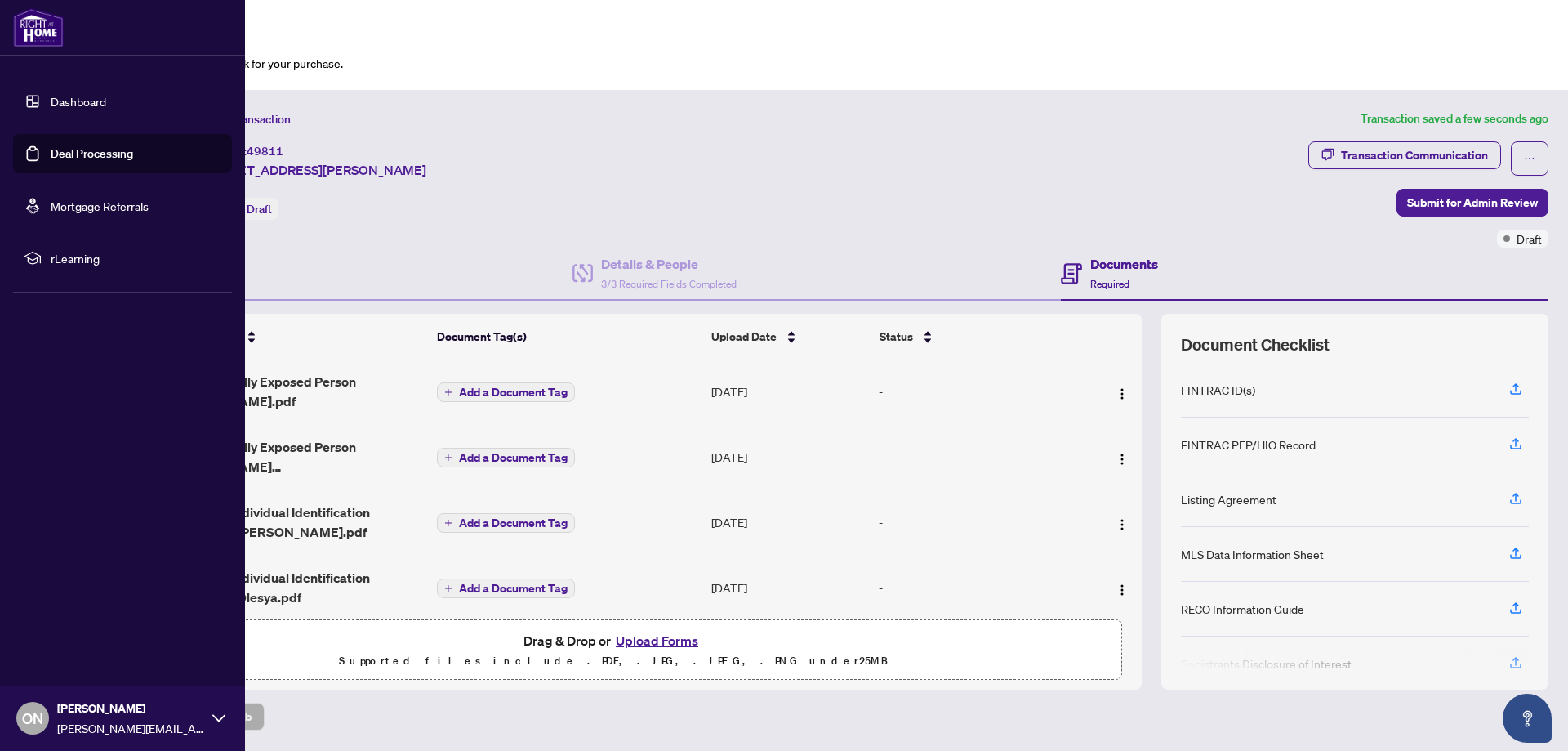
click at [50, 109] on link "Dashboard" at bounding box center [78, 101] width 55 height 14
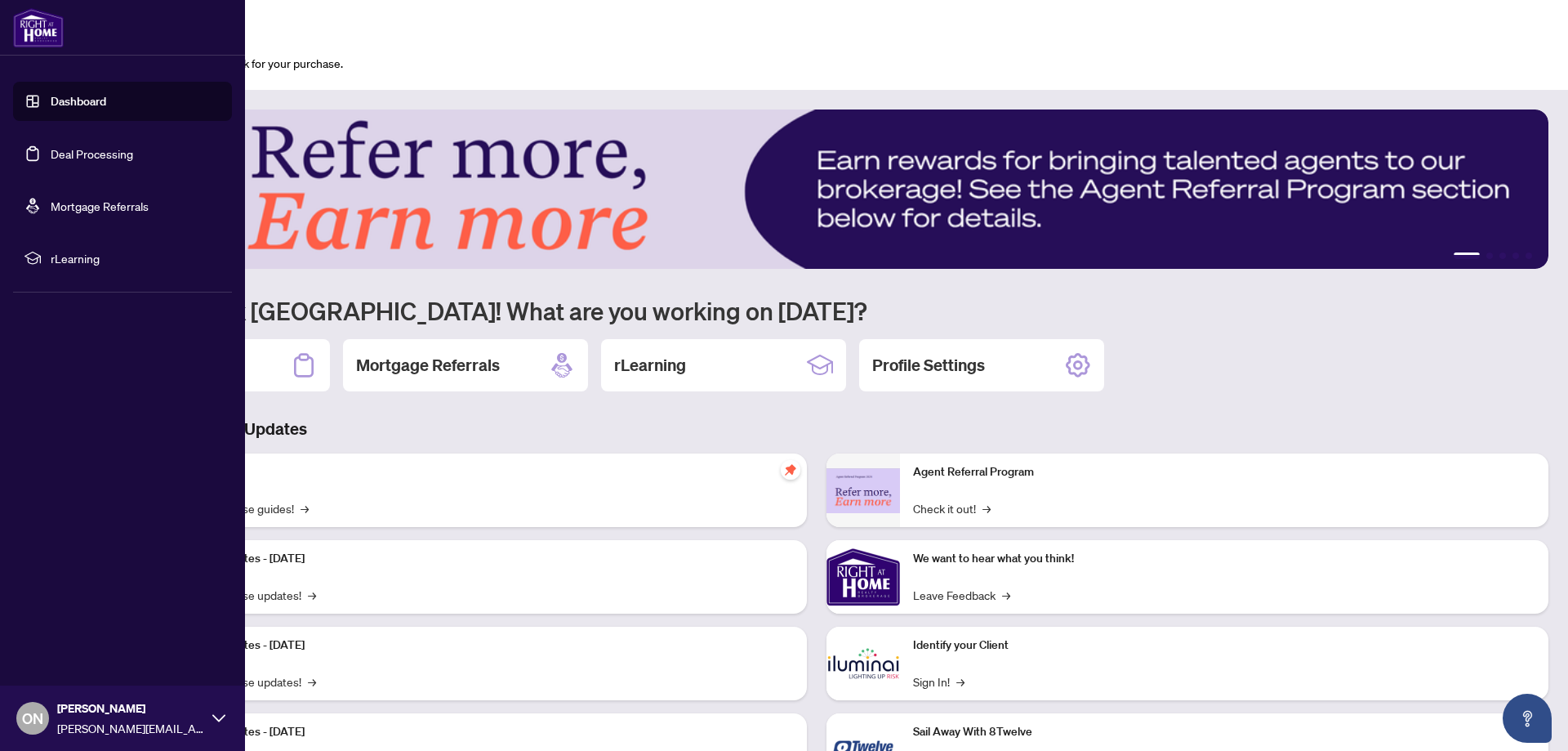
click at [65, 147] on link "Deal Processing" at bounding box center [91, 153] width 83 height 14
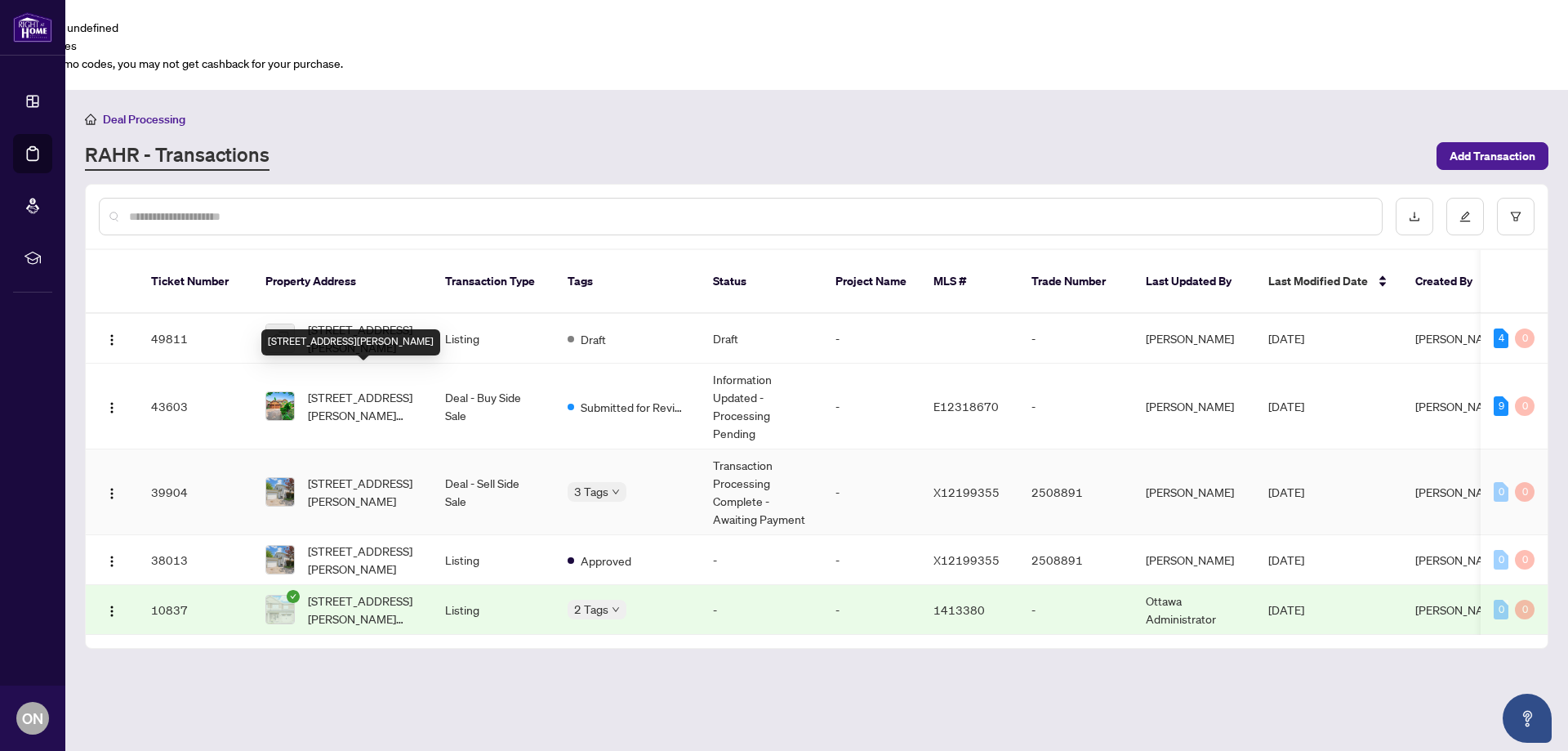
click at [371, 474] on span "[STREET_ADDRESS][PERSON_NAME]" at bounding box center [363, 492] width 111 height 36
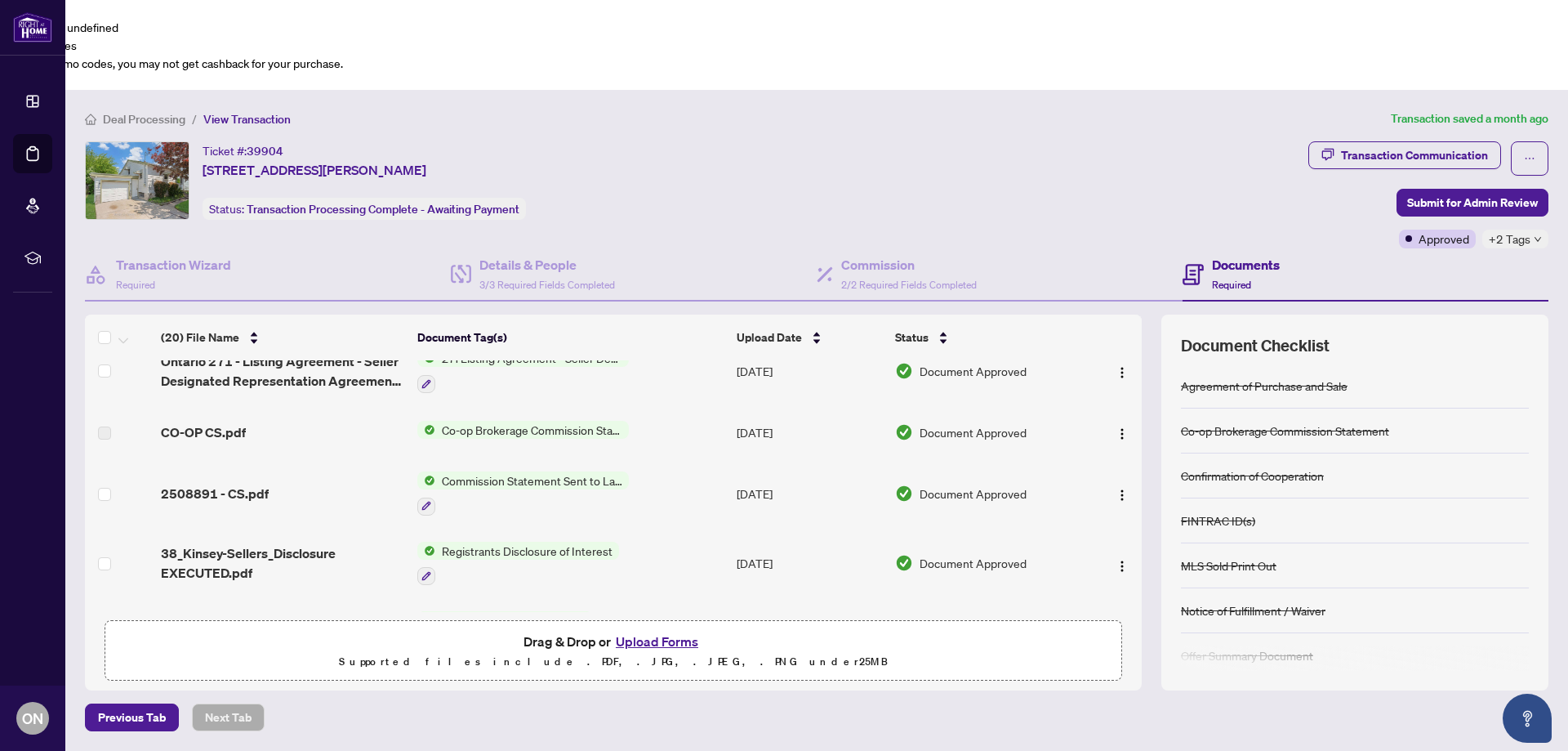
scroll to position [280, 0]
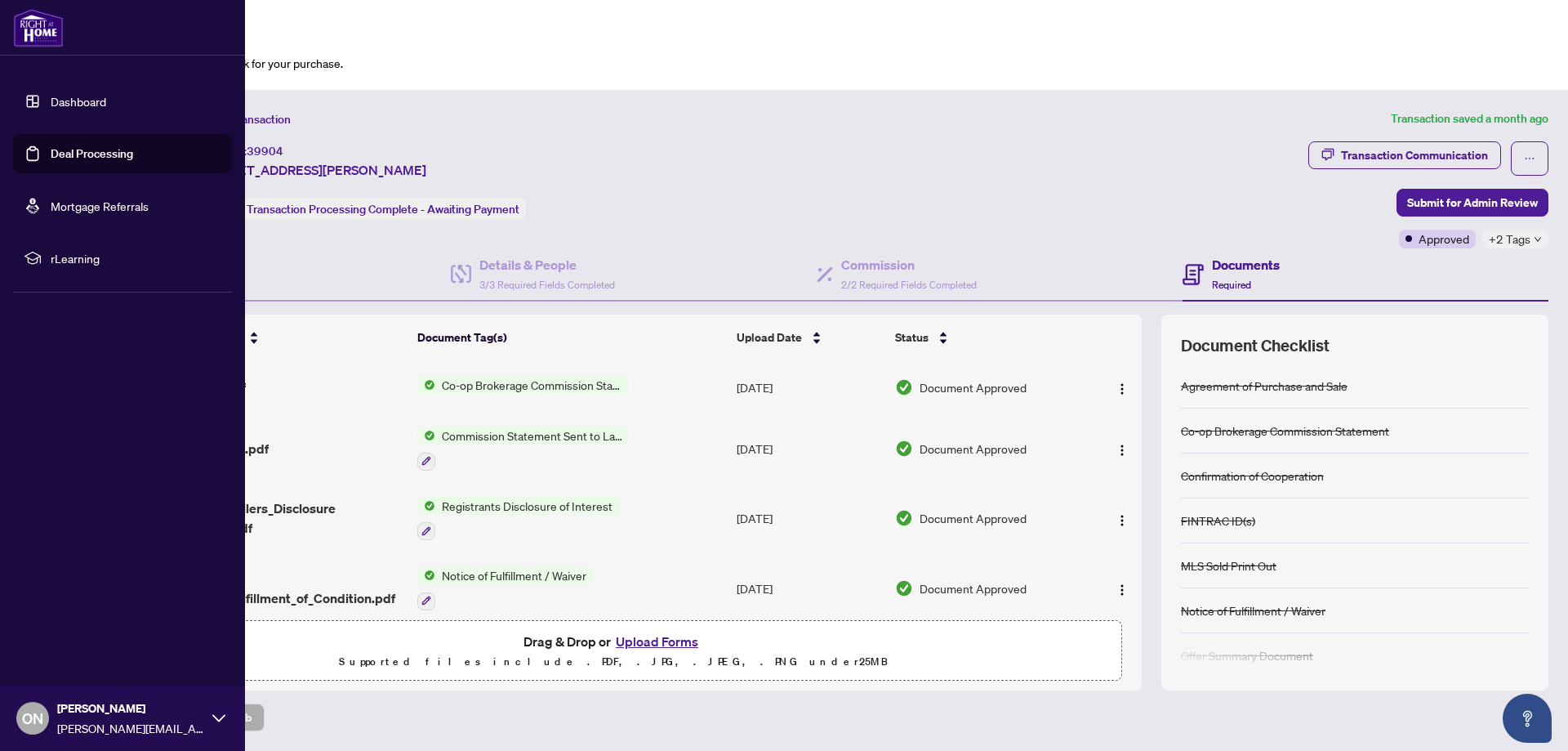
click at [67, 159] on link "Deal Processing" at bounding box center [91, 153] width 83 height 14
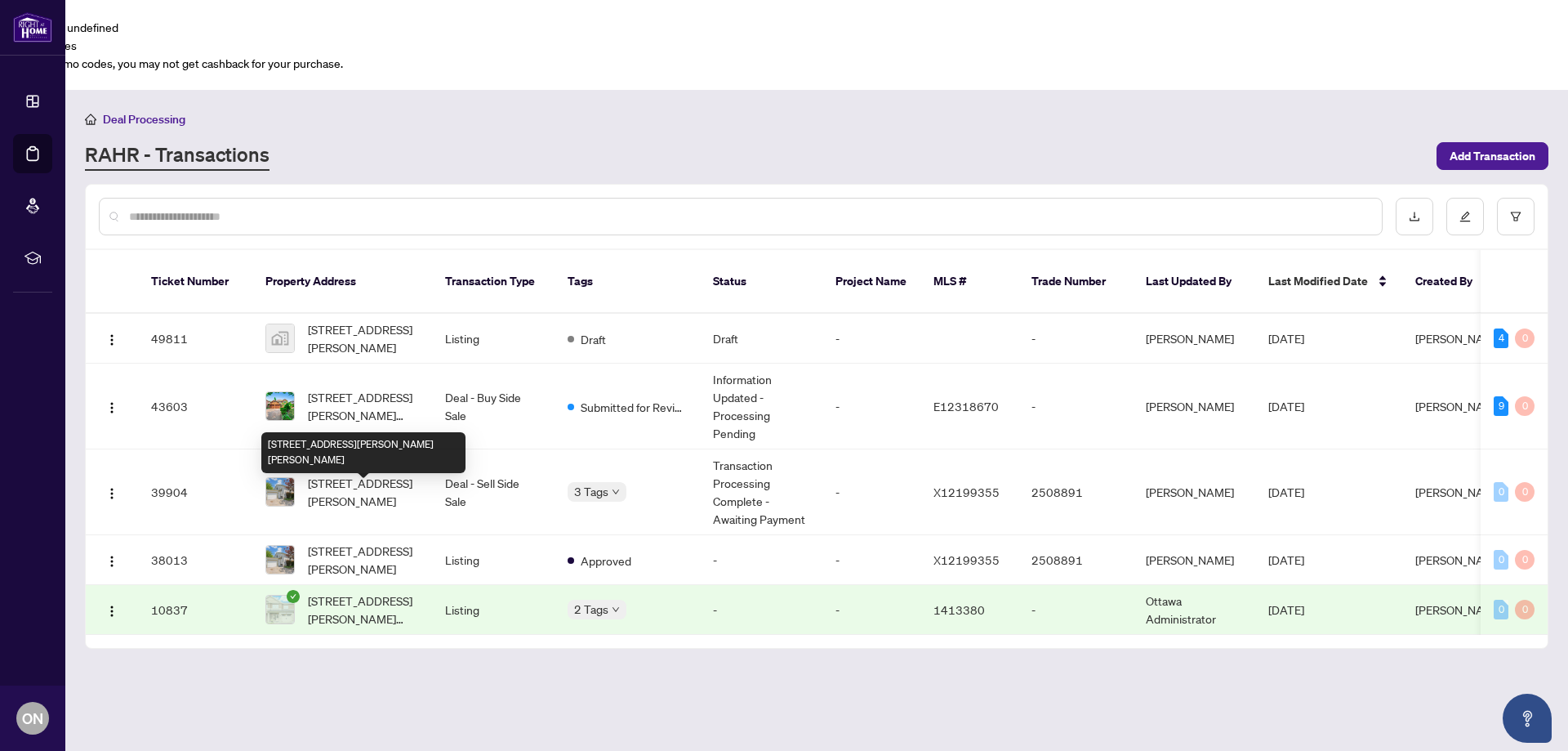
click at [399, 453] on div "[STREET_ADDRESS][PERSON_NAME][PERSON_NAME]" at bounding box center [363, 452] width 205 height 41
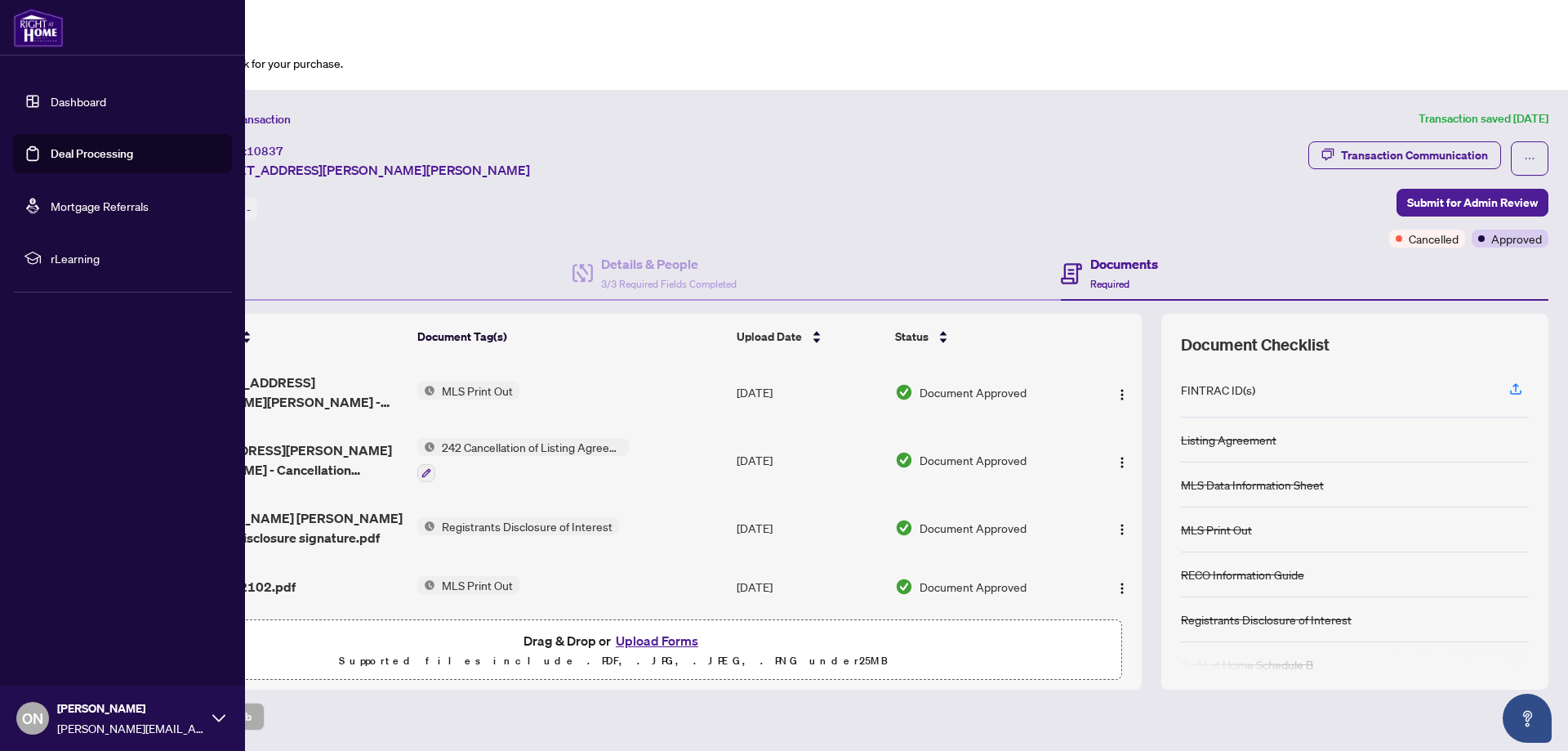
click at [86, 150] on link "Deal Processing" at bounding box center [91, 153] width 83 height 14
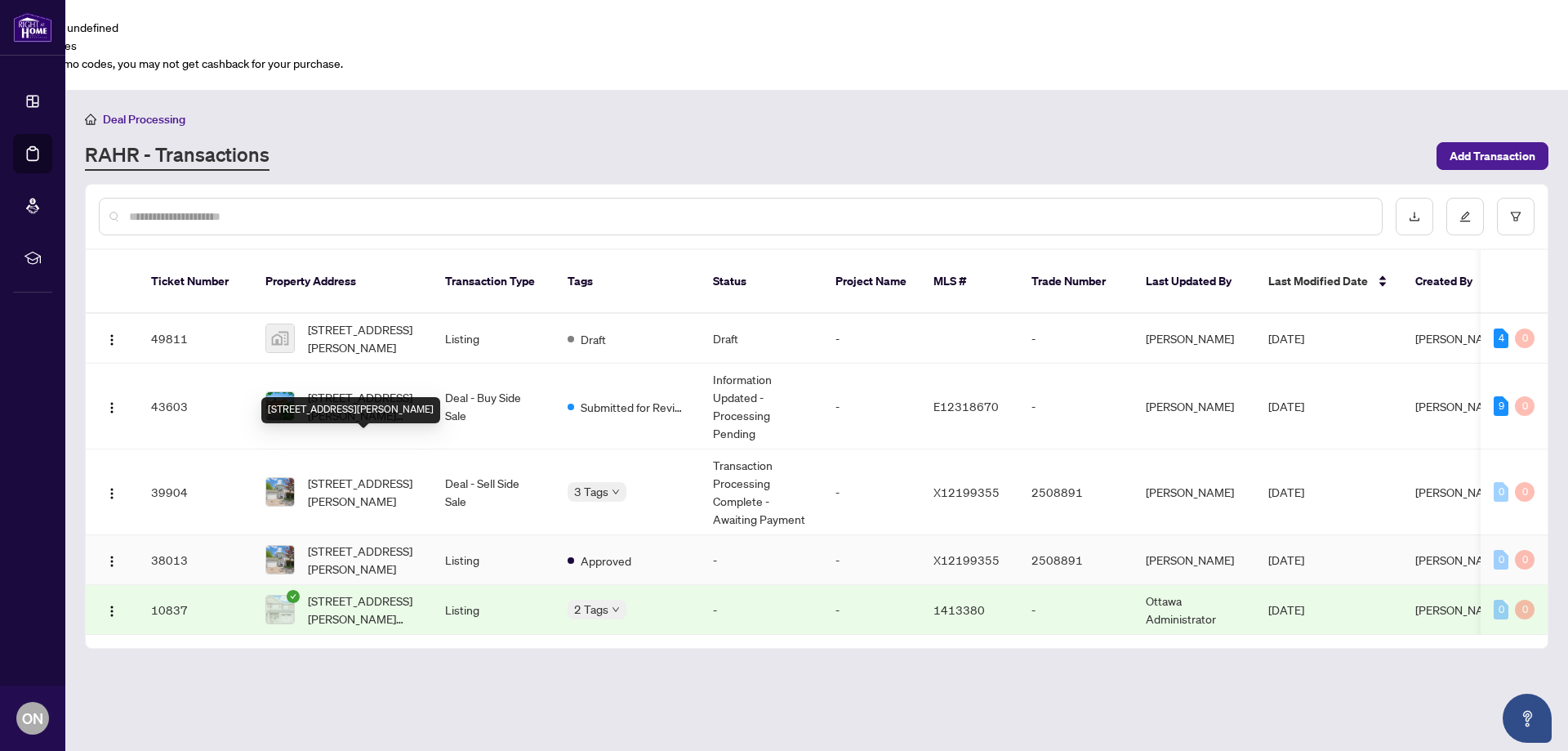
click at [379, 542] on span "[STREET_ADDRESS][PERSON_NAME]" at bounding box center [363, 560] width 111 height 36
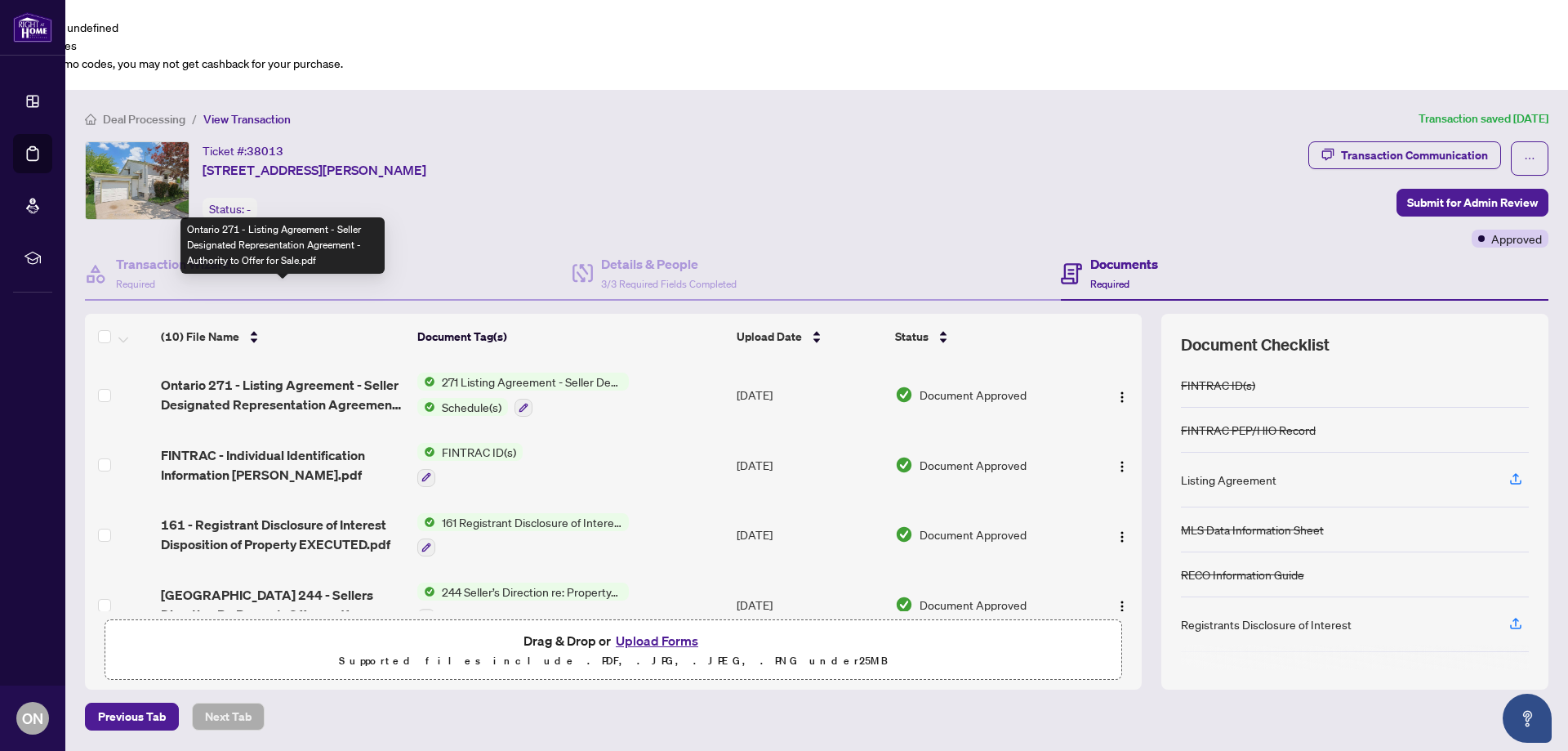
click at [281, 375] on span "Ontario 271 - Listing Agreement - Seller Designated Representation Agreement - …" at bounding box center [282, 394] width 243 height 39
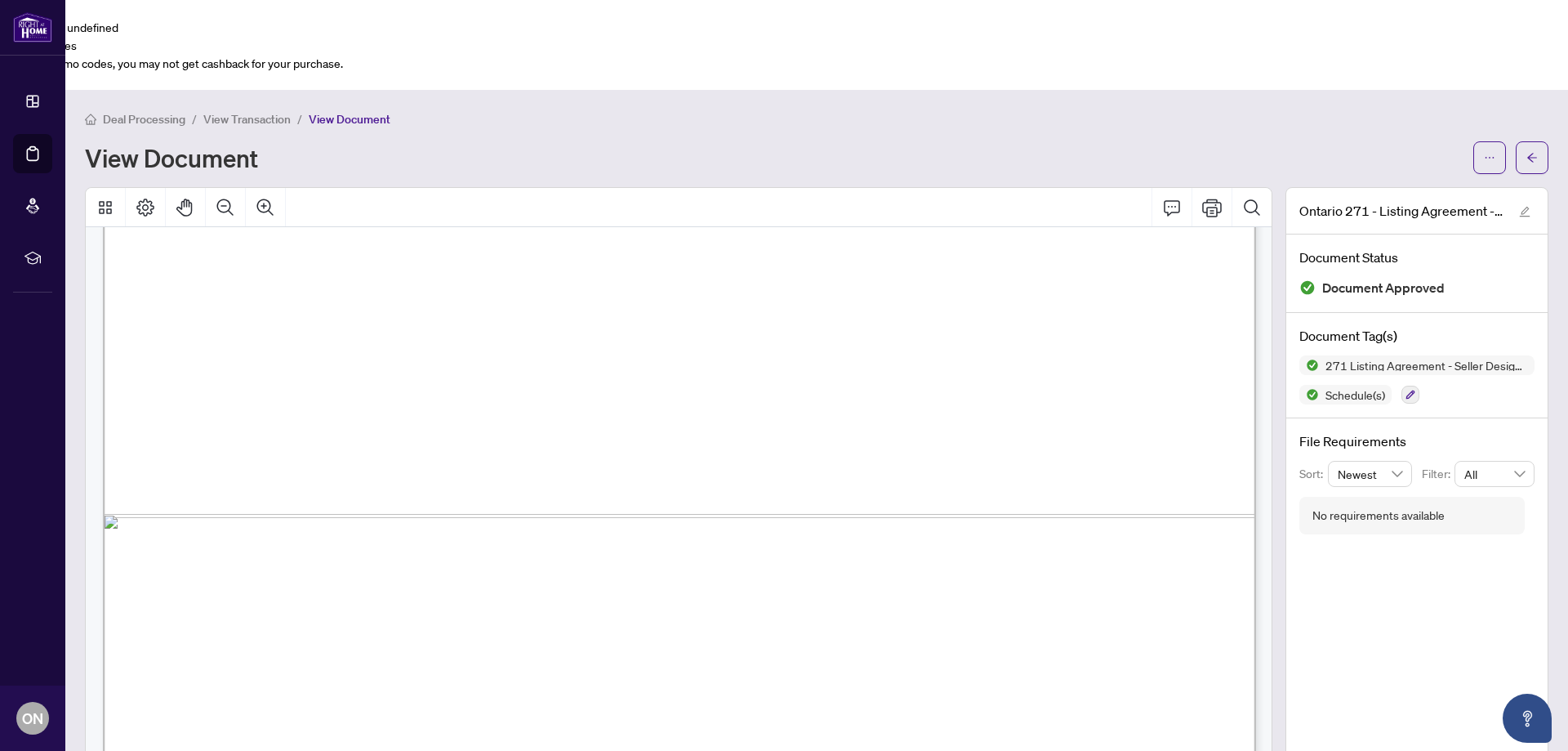
scroll to position [7111, 0]
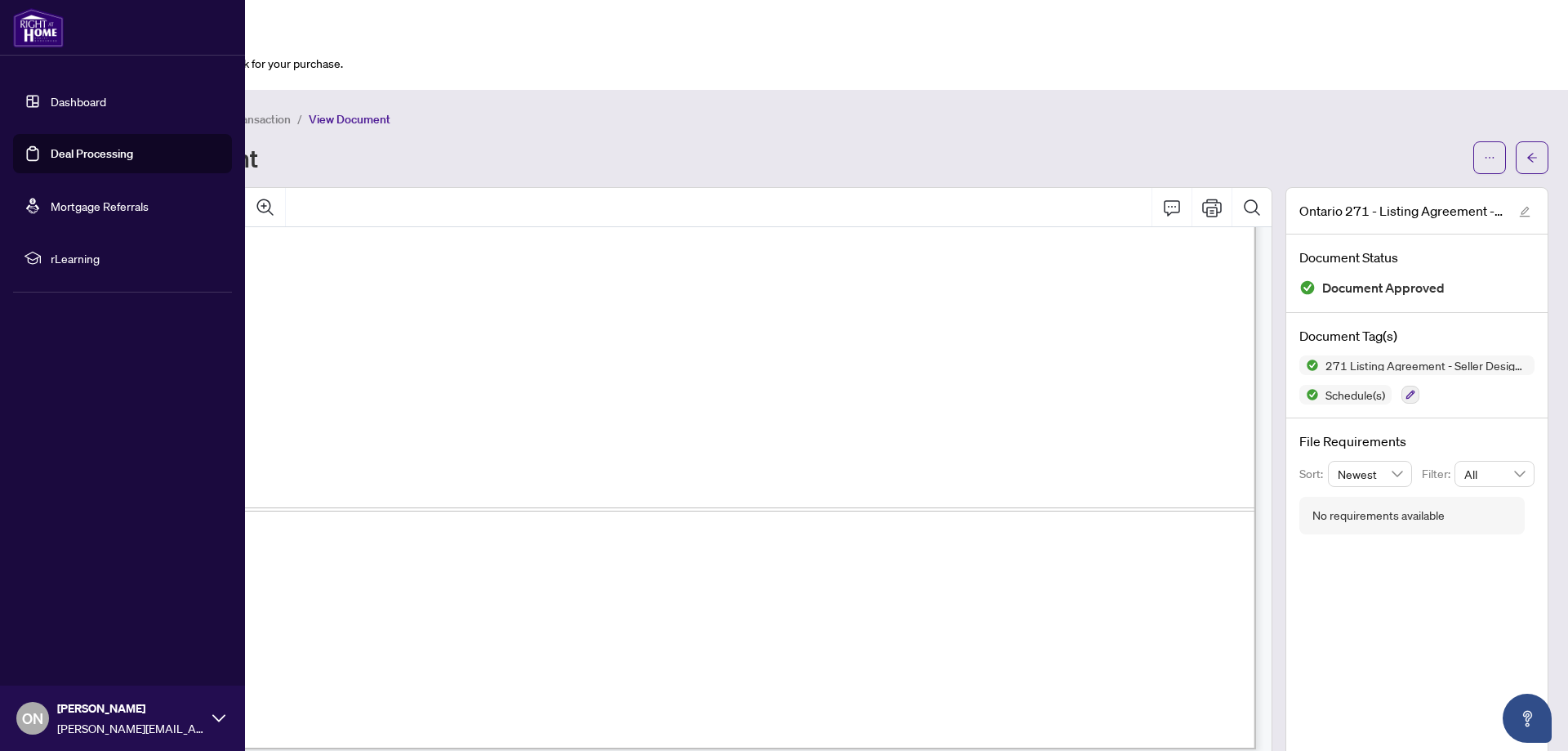
click at [50, 94] on link "Dashboard" at bounding box center [78, 101] width 55 height 14
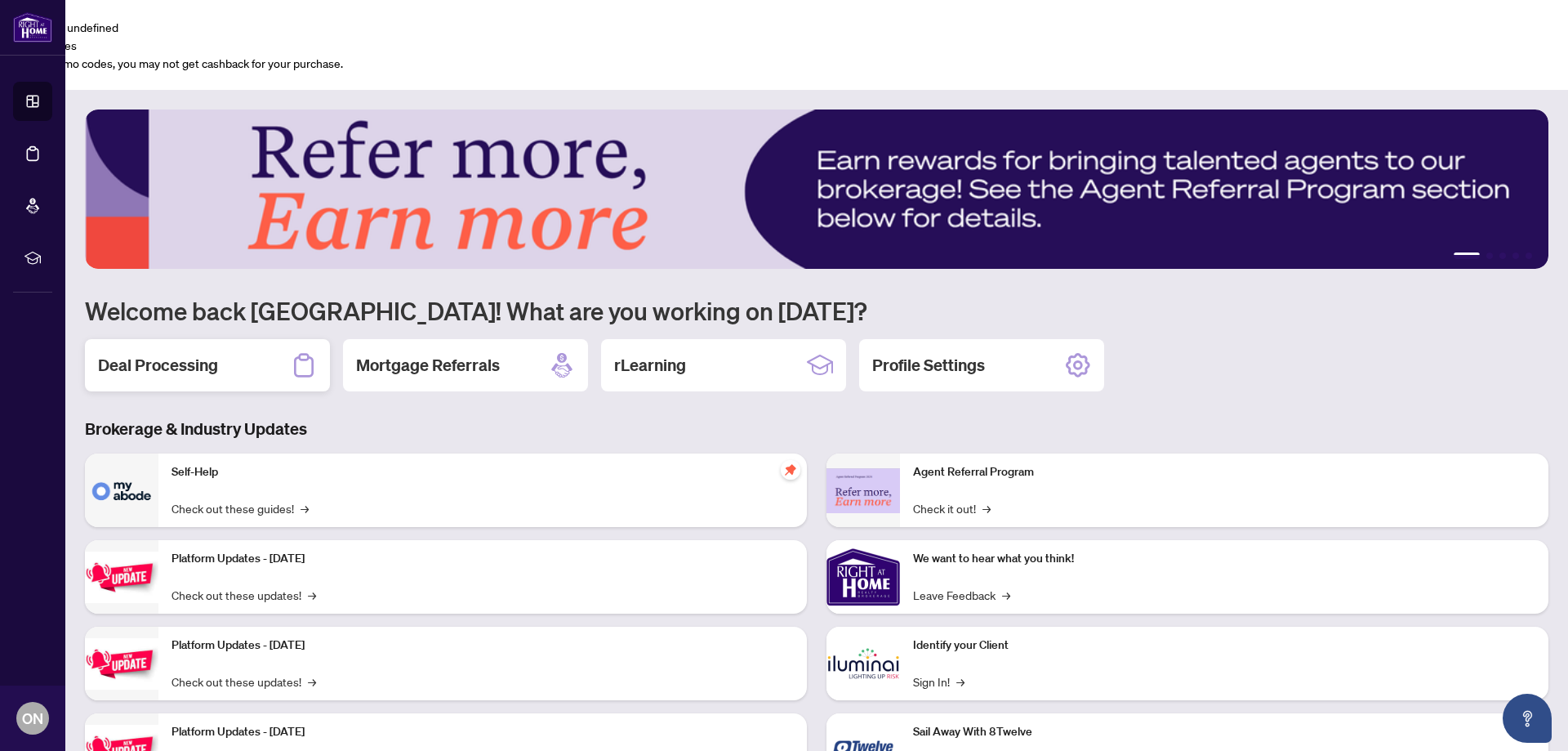
click at [214, 339] on div "Deal Processing" at bounding box center [207, 365] width 245 height 52
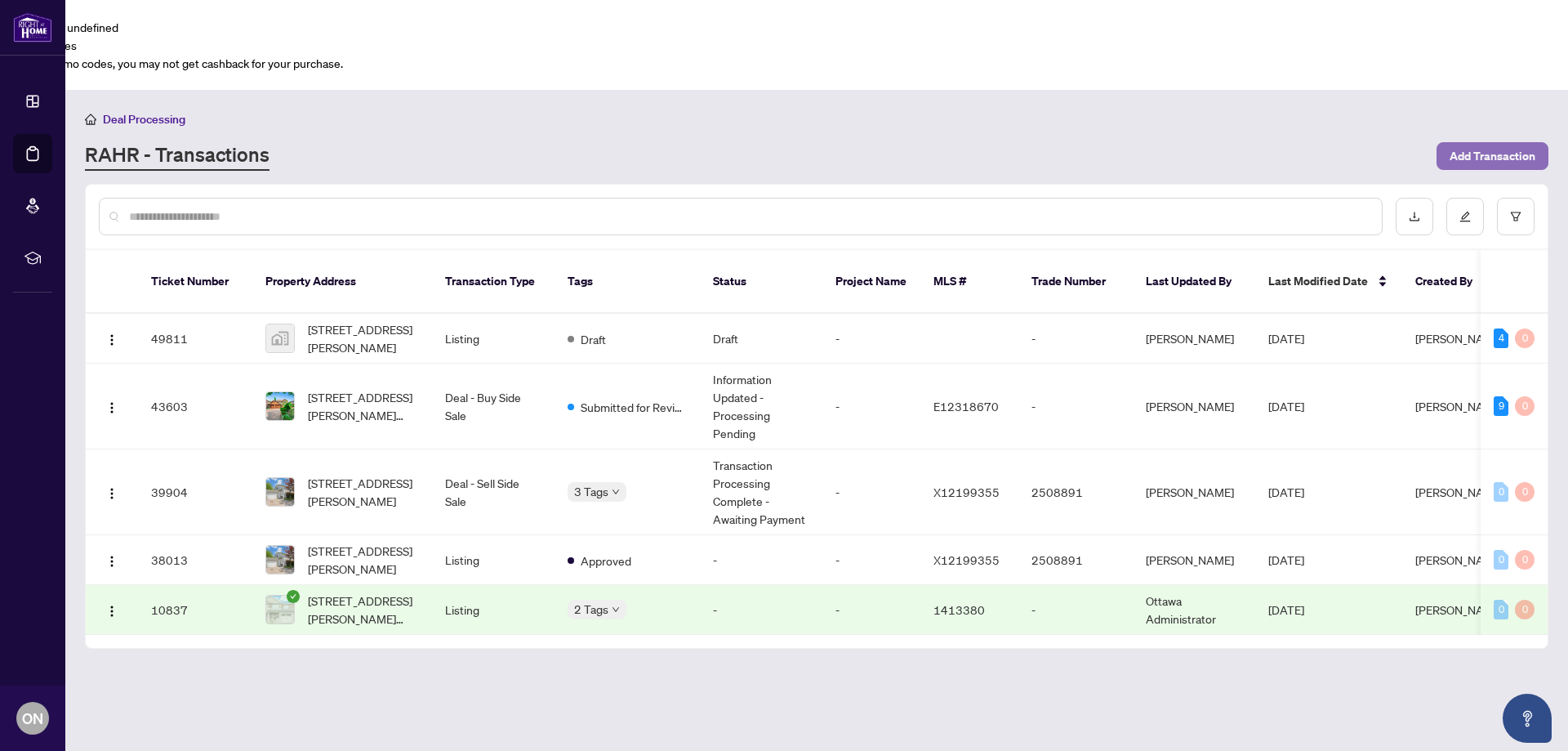
click at [1485, 143] on span "Add Transaction" at bounding box center [1493, 155] width 86 height 26
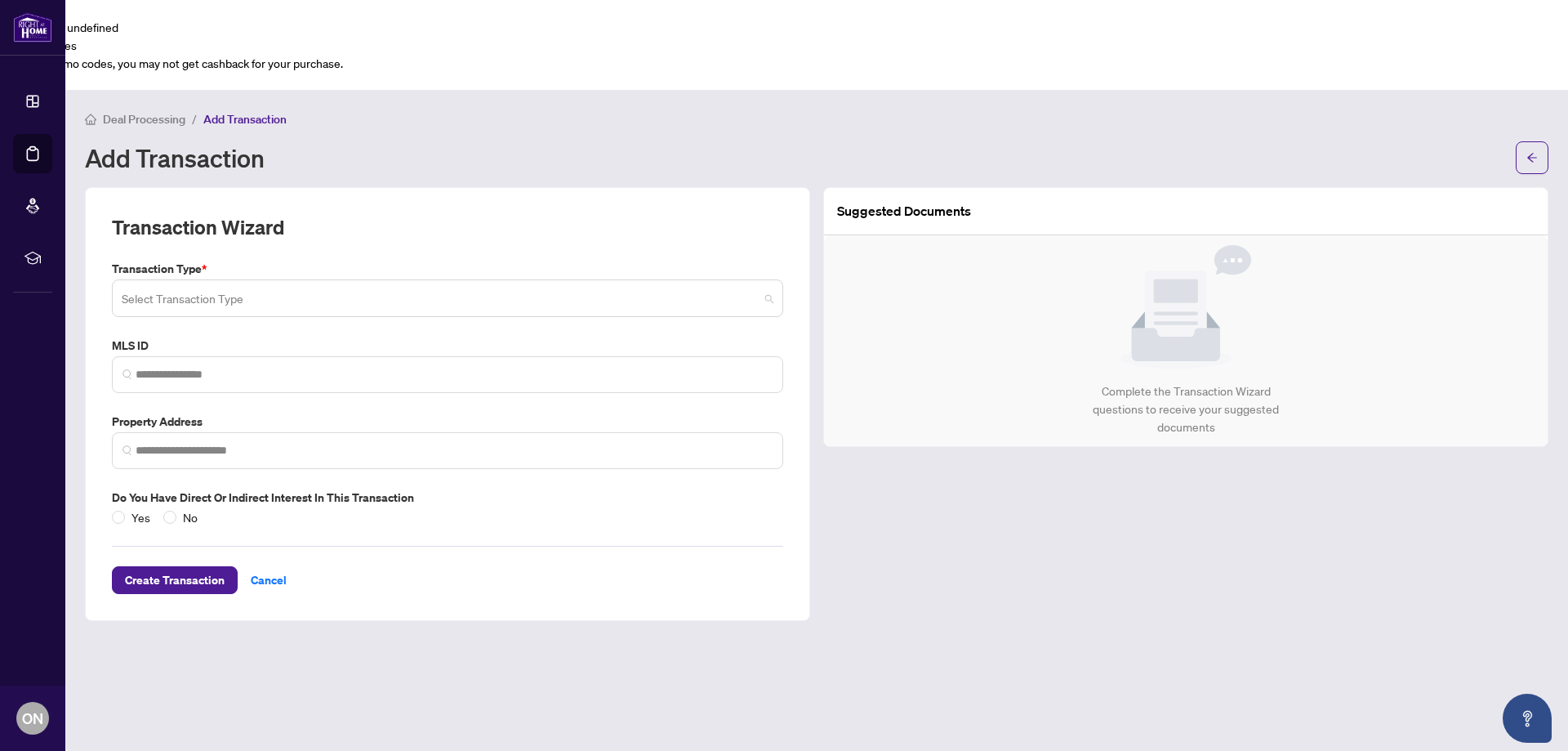
click at [128, 283] on input "search" at bounding box center [441, 301] width 637 height 36
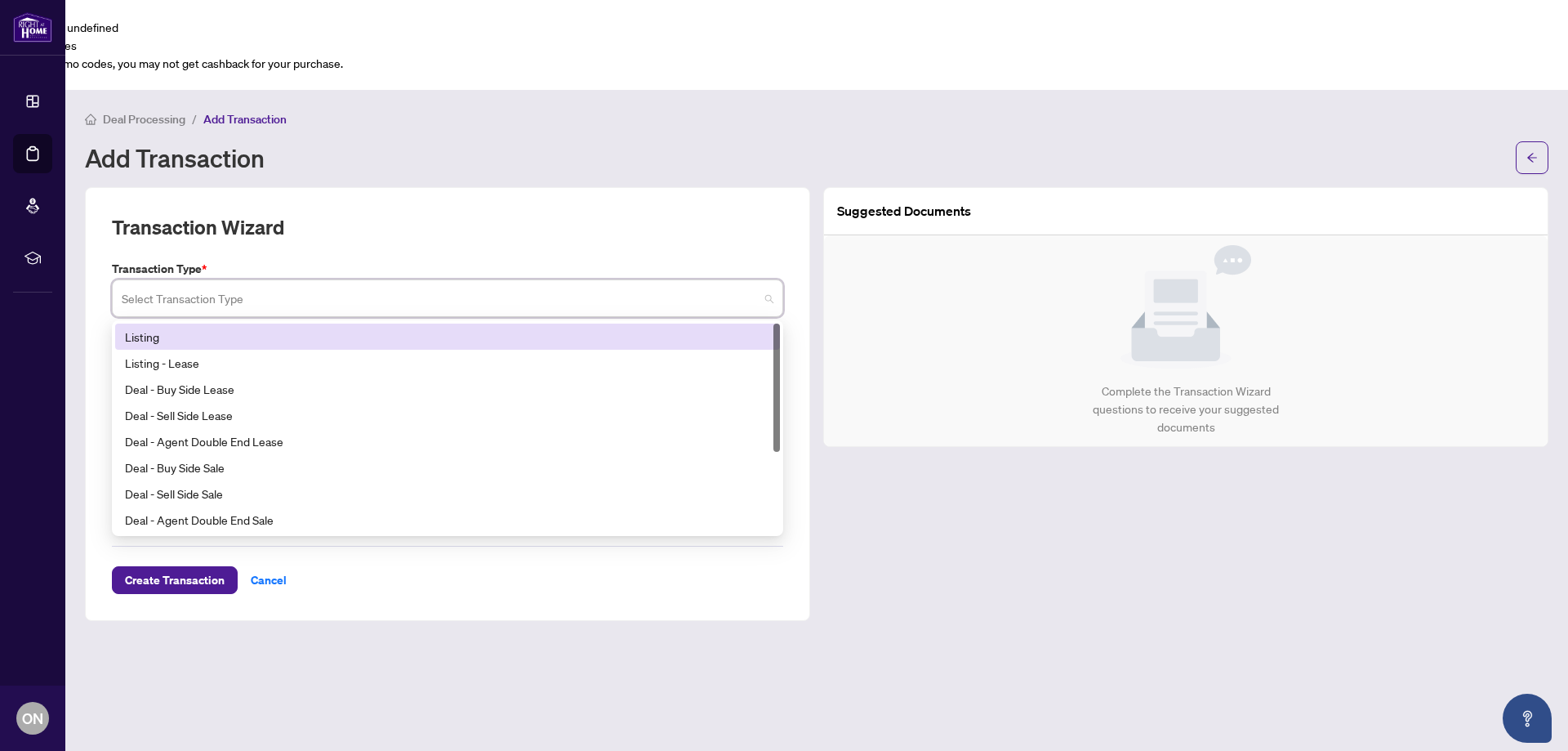
click at [147, 327] on div "Listing" at bounding box center [447, 336] width 645 height 18
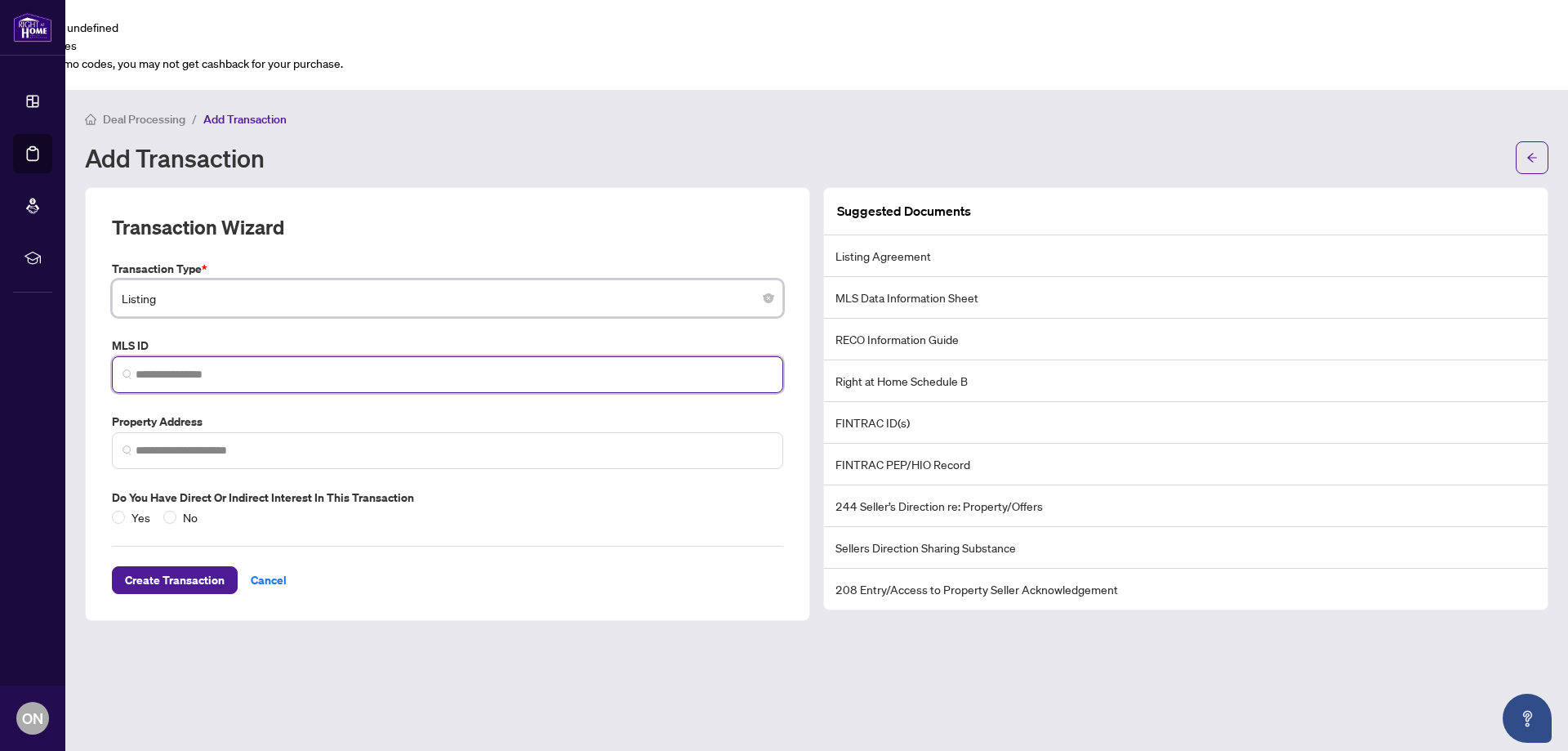
click at [176, 366] on input "search" at bounding box center [455, 375] width 637 height 17
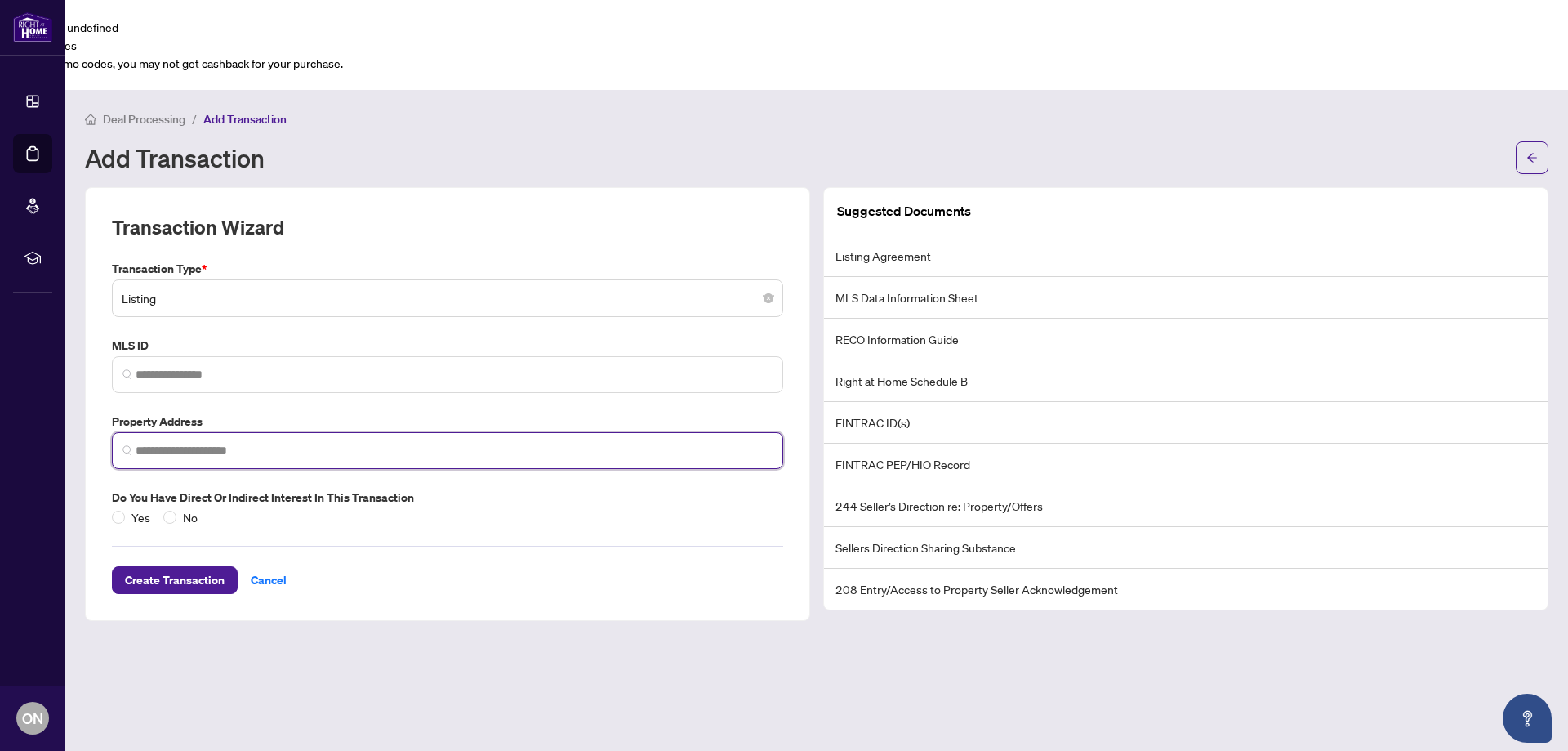
click at [171, 442] on input "search" at bounding box center [455, 450] width 637 height 17
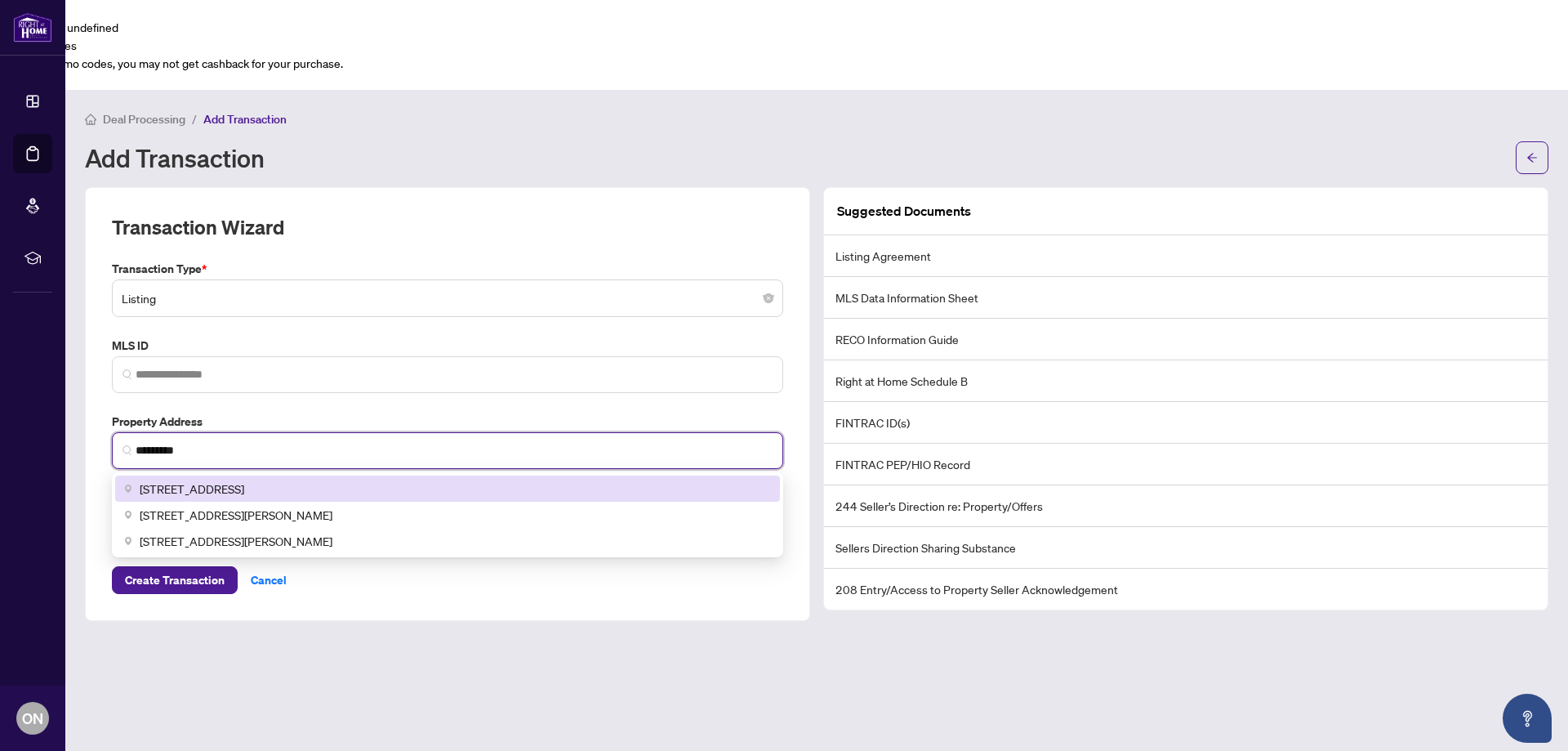
click at [239, 480] on span "[STREET_ADDRESS]" at bounding box center [192, 488] width 105 height 18
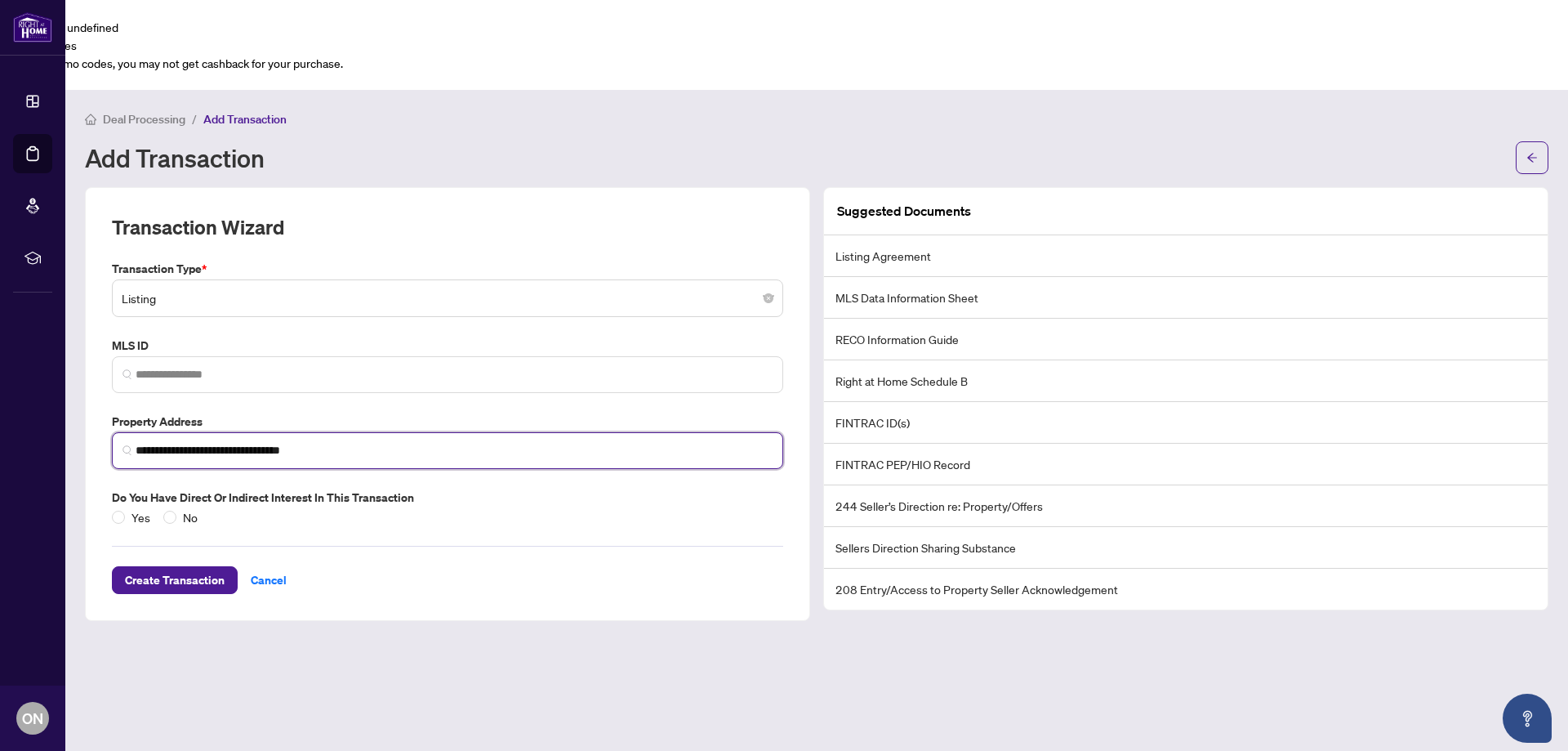
type input "**********"
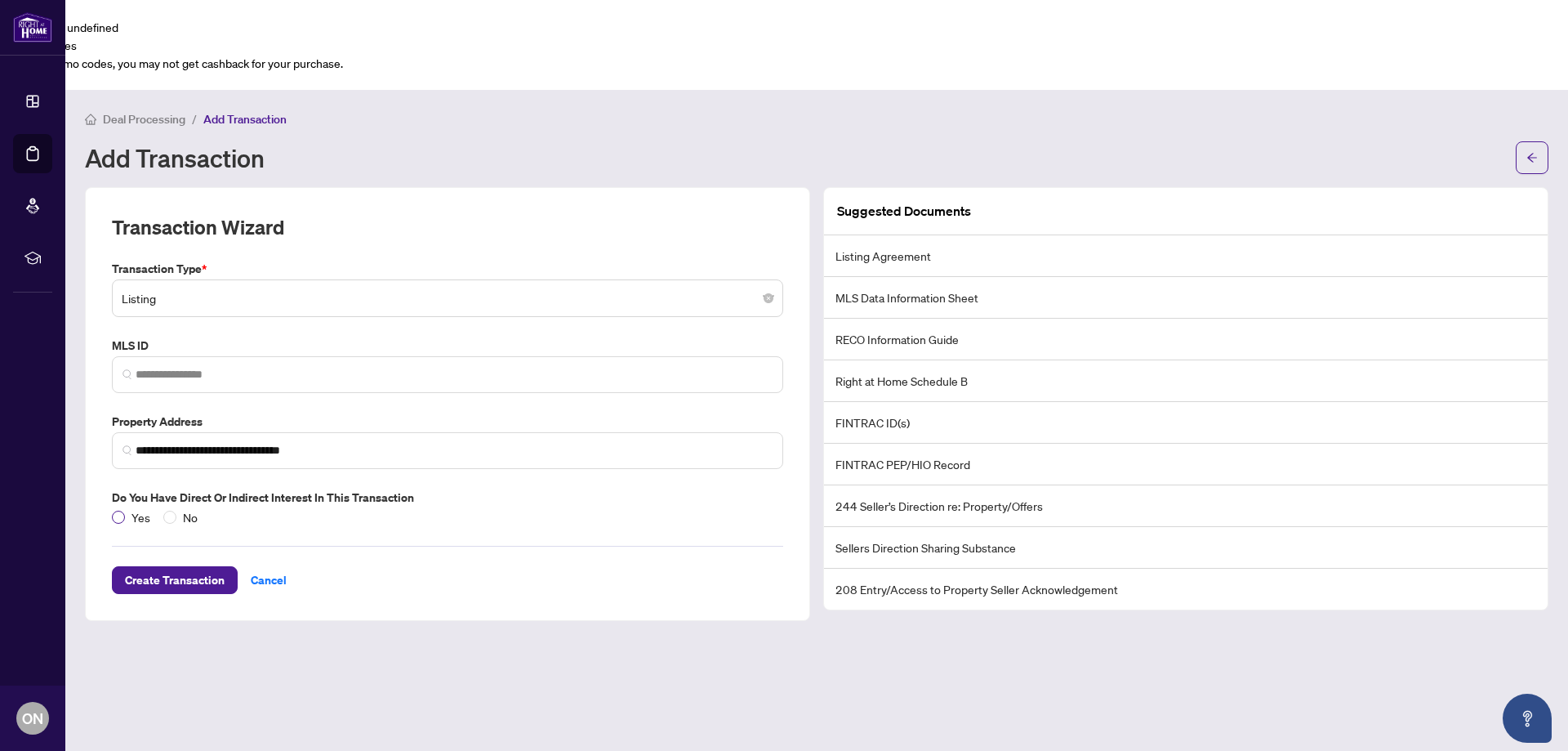
click at [112, 437] on div "**********" at bounding box center [447, 405] width 725 height 434
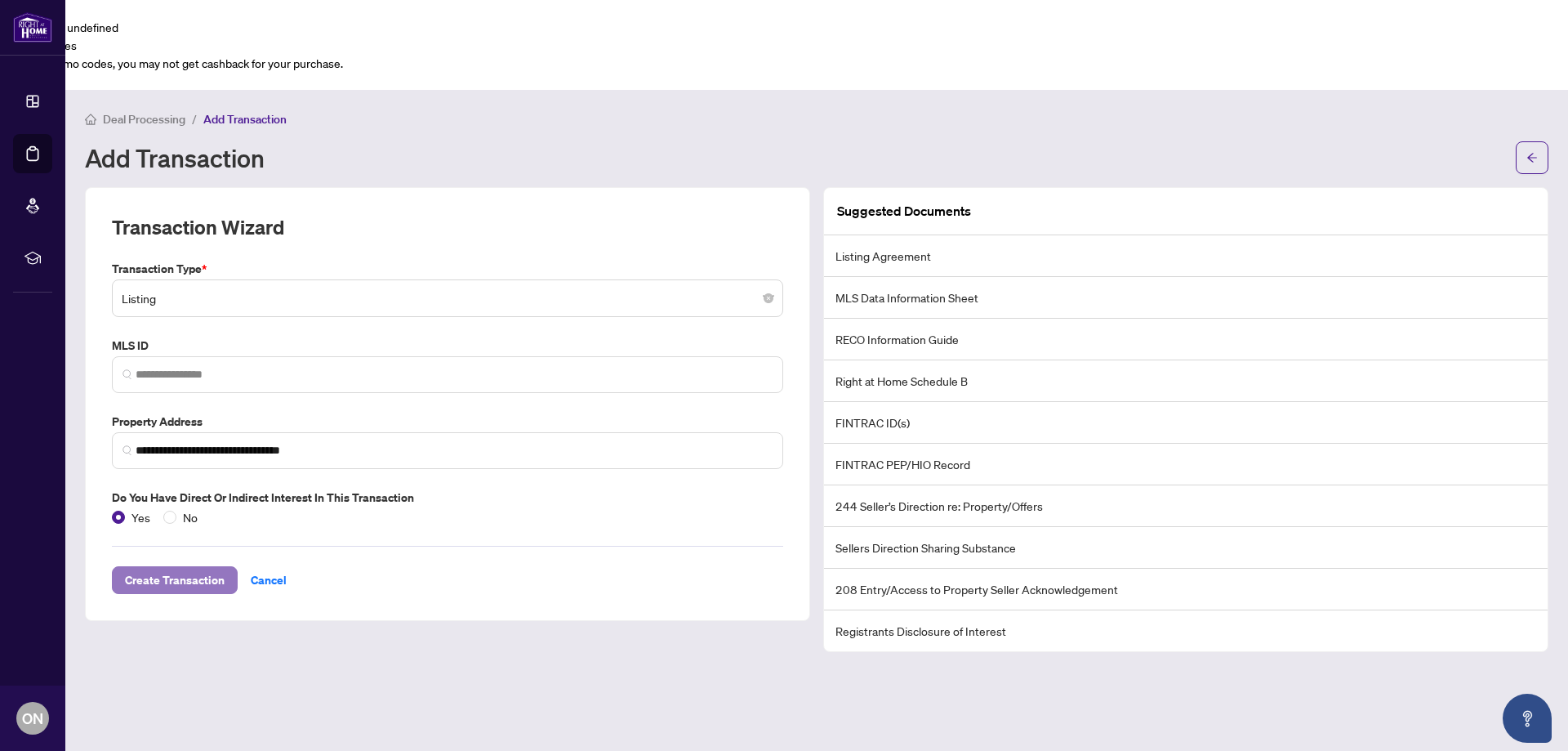
click at [169, 567] on span "Create Transaction" at bounding box center [174, 580] width 100 height 26
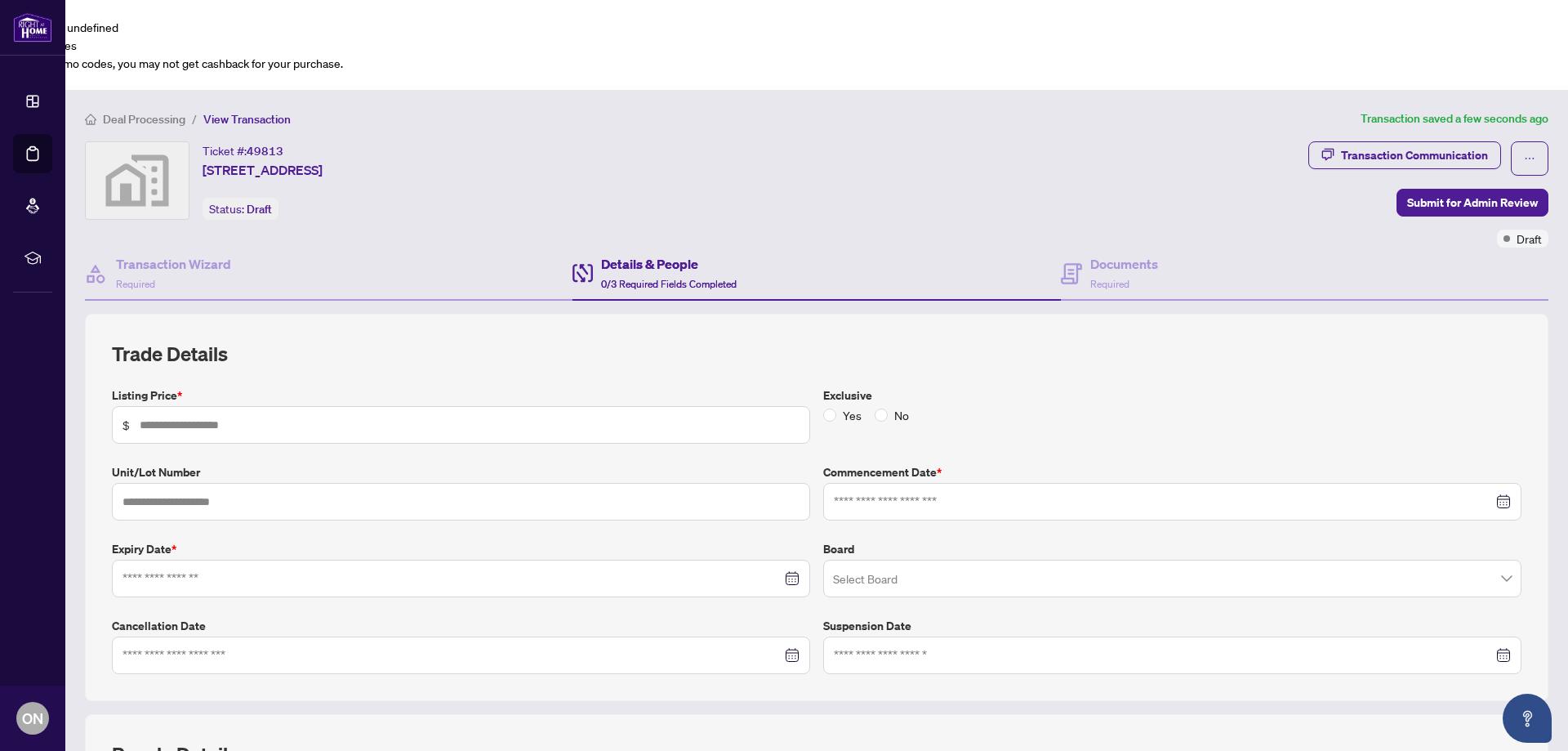
click at [165, 560] on div at bounding box center [461, 578] width 698 height 37
click at [161, 569] on input at bounding box center [452, 578] width 659 height 18
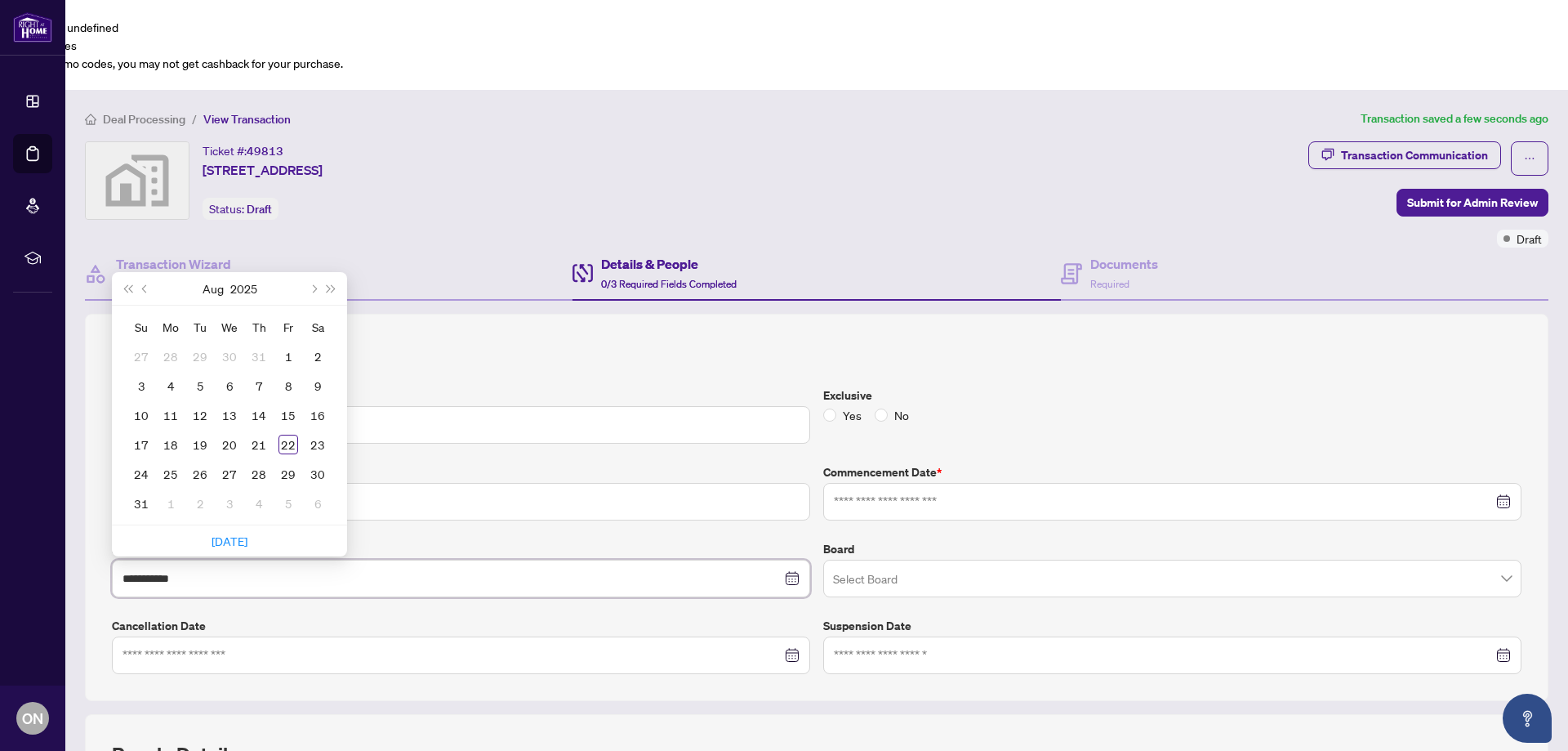
type input "**********"
click at [309, 272] on button "Next month (PageDown)" at bounding box center [312, 288] width 18 height 32
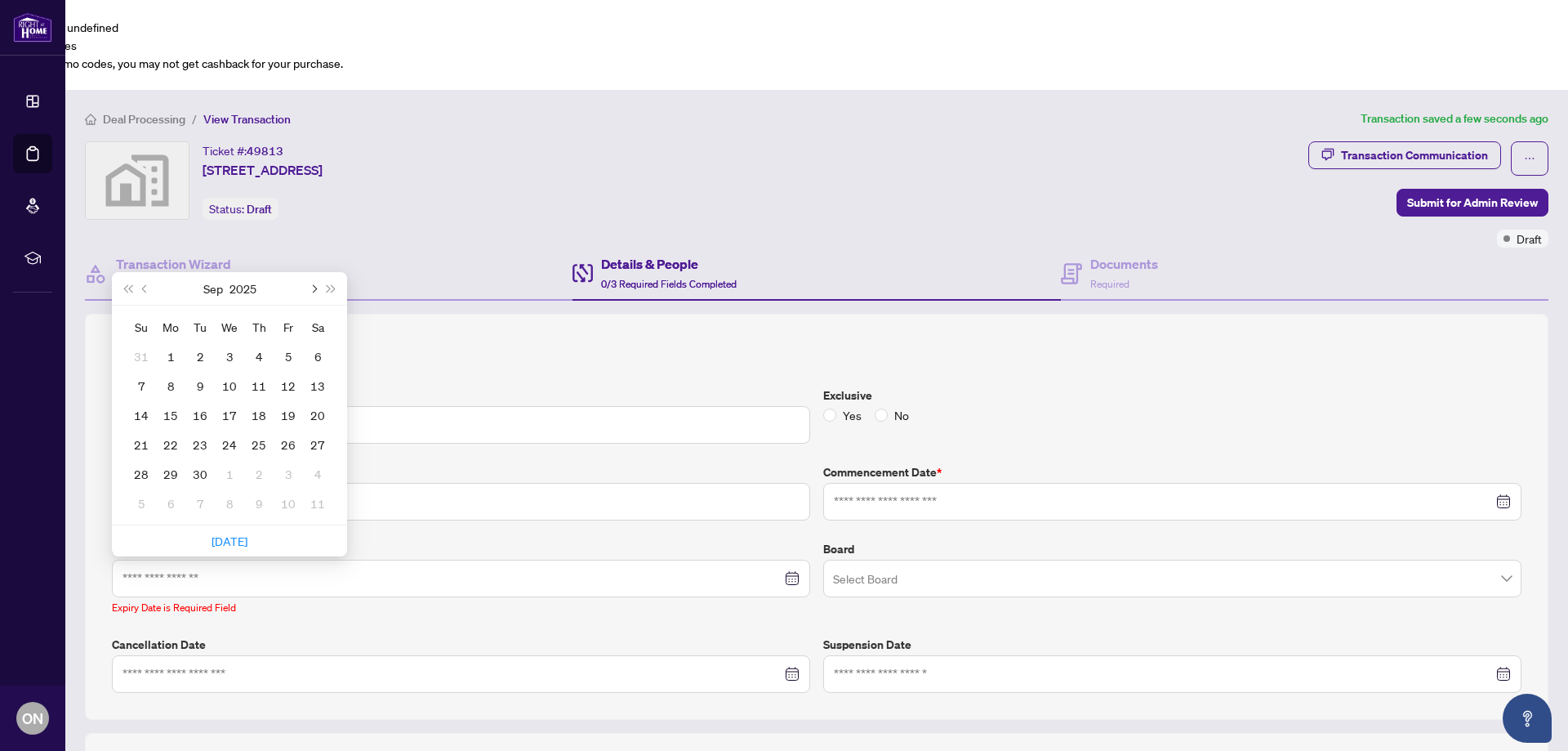
click at [314, 285] on span "Next month (PageDown)" at bounding box center [313, 288] width 9 height 9
type input "**********"
click at [253, 435] on div "20" at bounding box center [259, 445] width 20 height 20
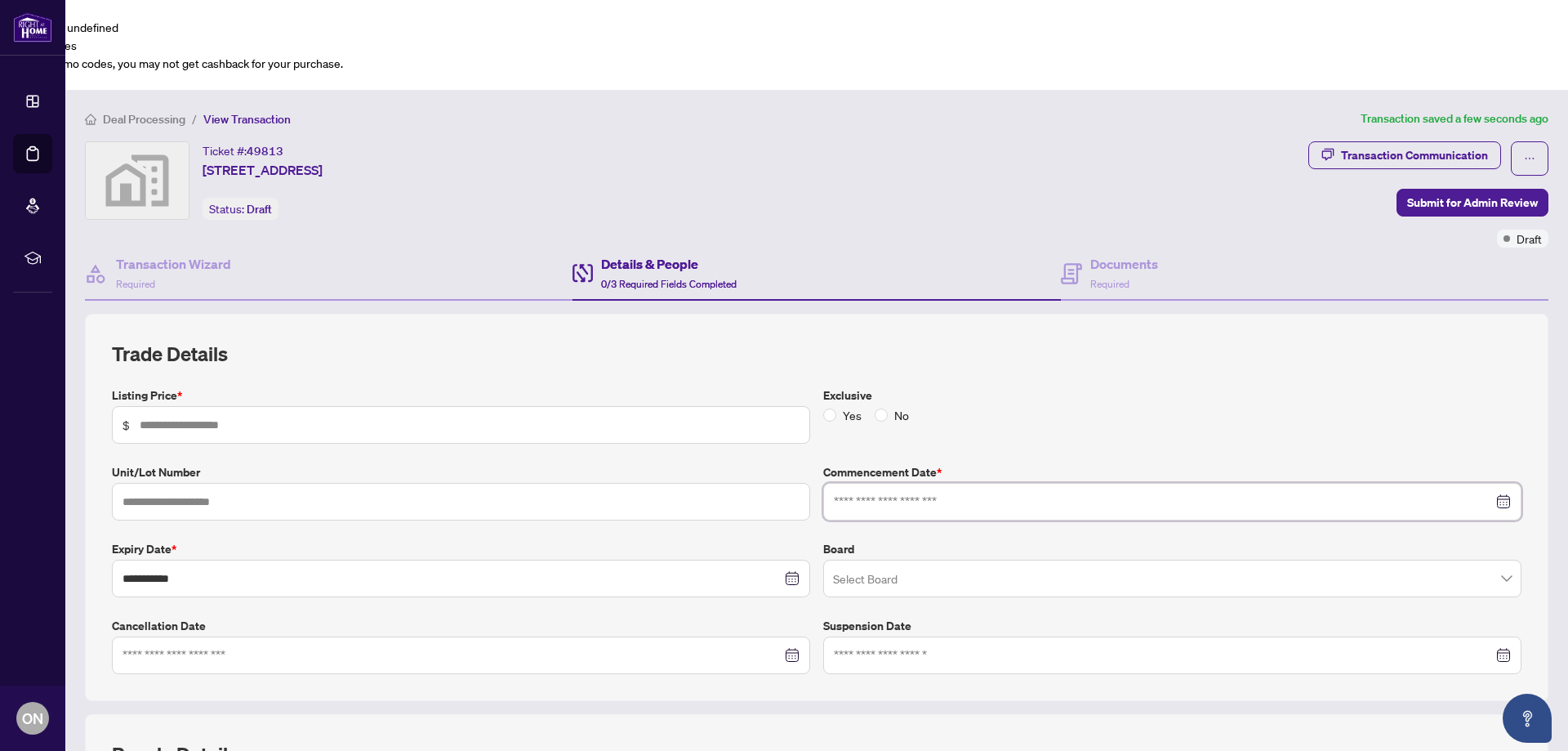
click at [885, 493] on input at bounding box center [1164, 502] width 659 height 18
type input "**********"
click at [938, 686] on div "20" at bounding box center [941, 696] width 20 height 20
click at [931, 563] on input "search" at bounding box center [1166, 582] width 664 height 36
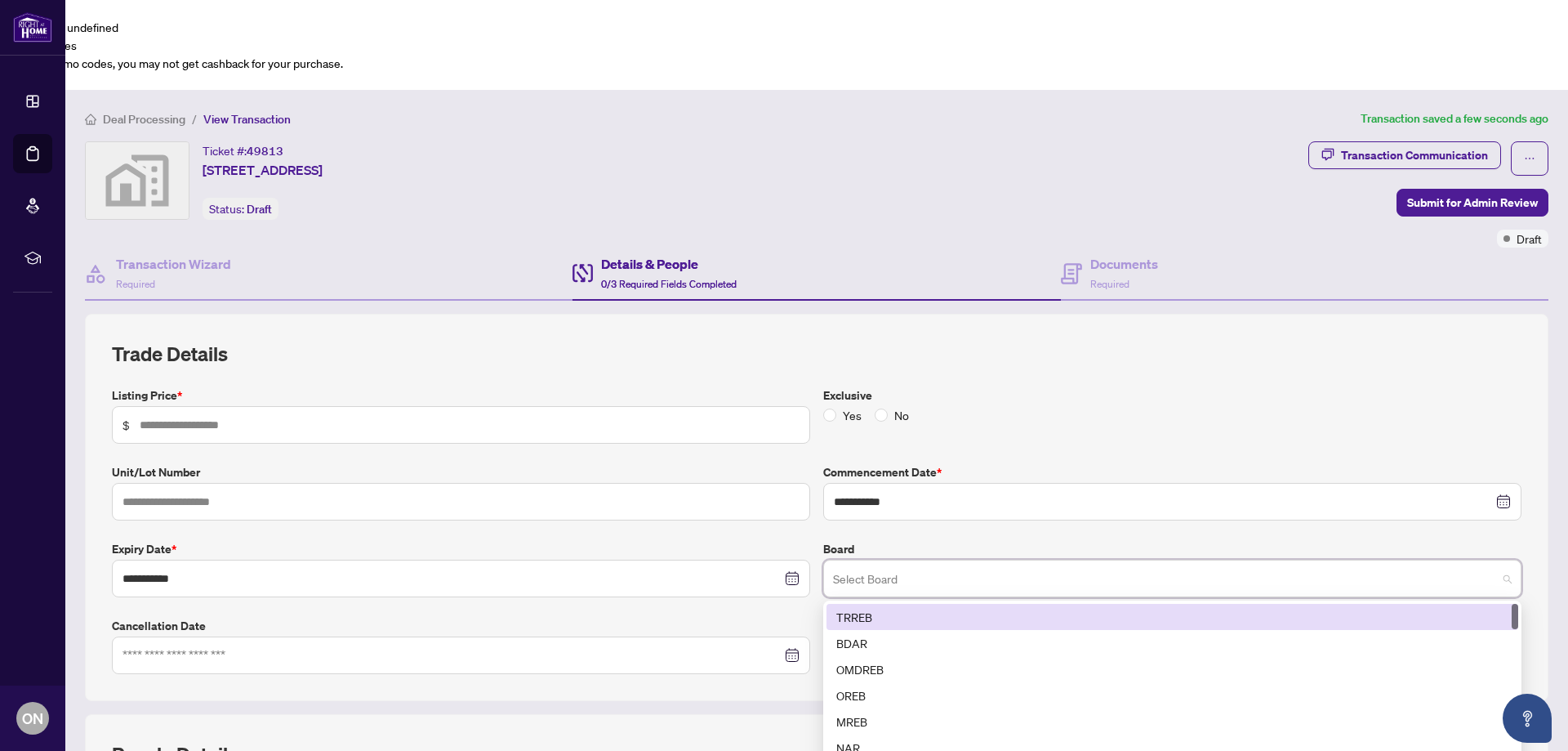
click at [872, 608] on div "TRREB" at bounding box center [1172, 617] width 673 height 18
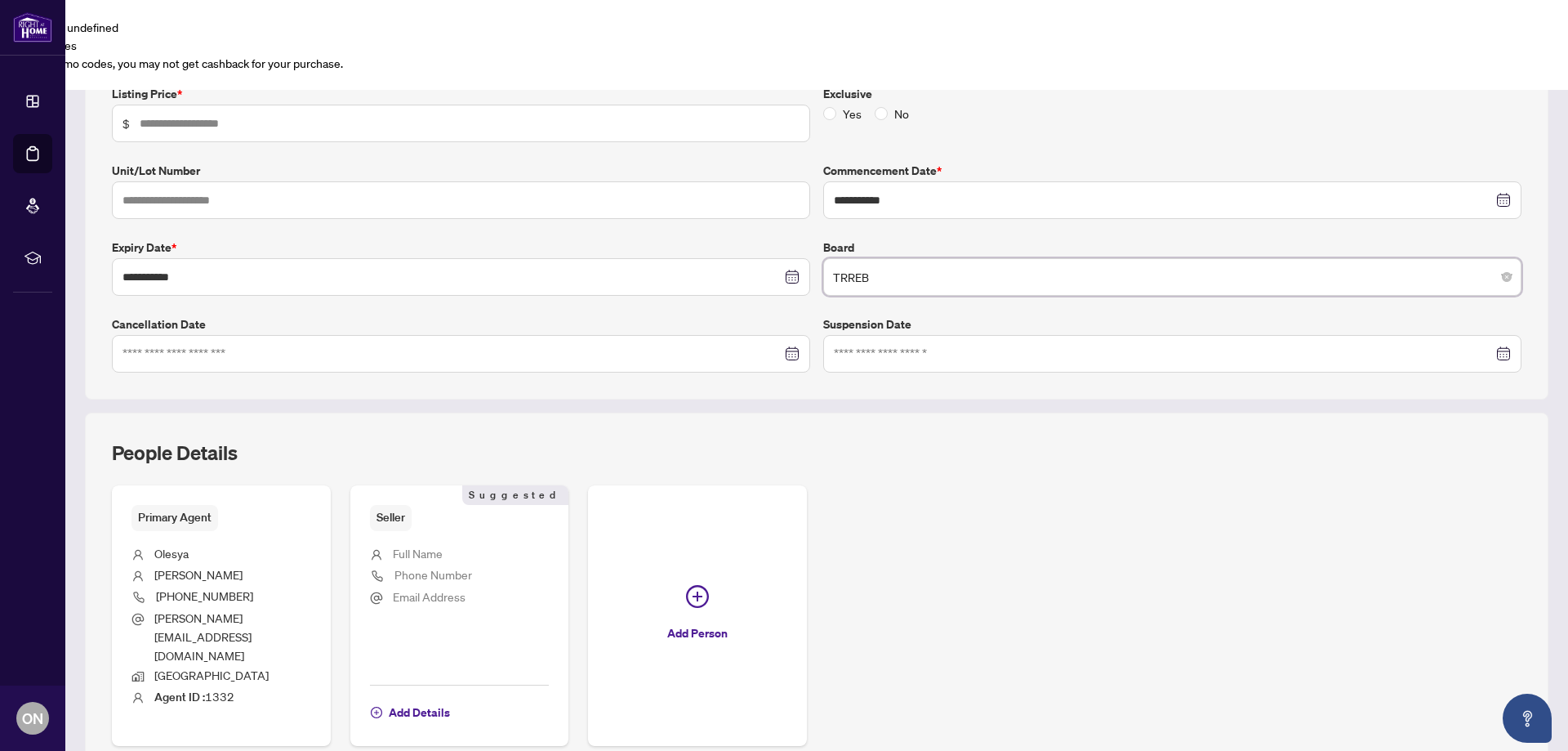
scroll to position [314, 0]
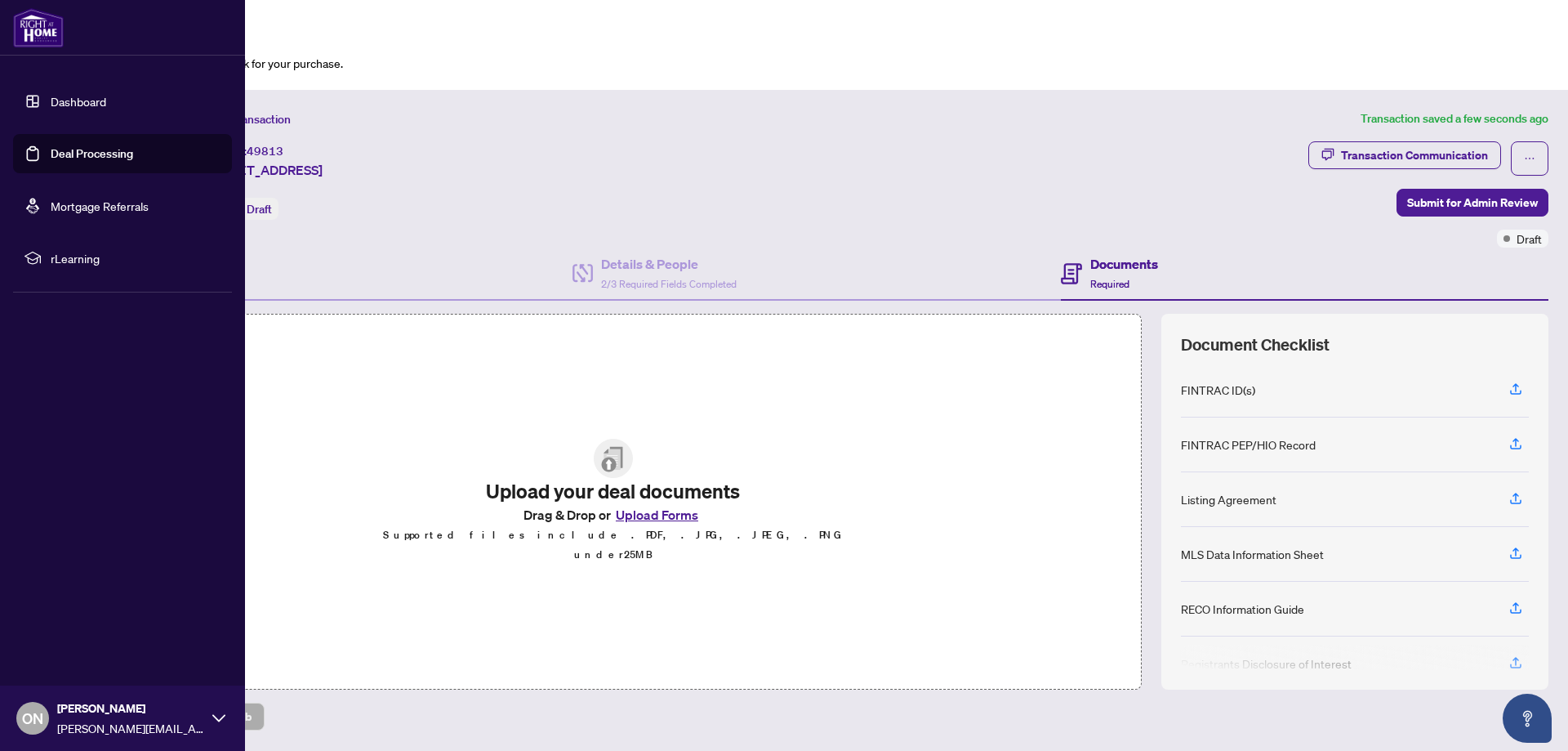
click at [78, 104] on link "Dashboard" at bounding box center [78, 101] width 55 height 14
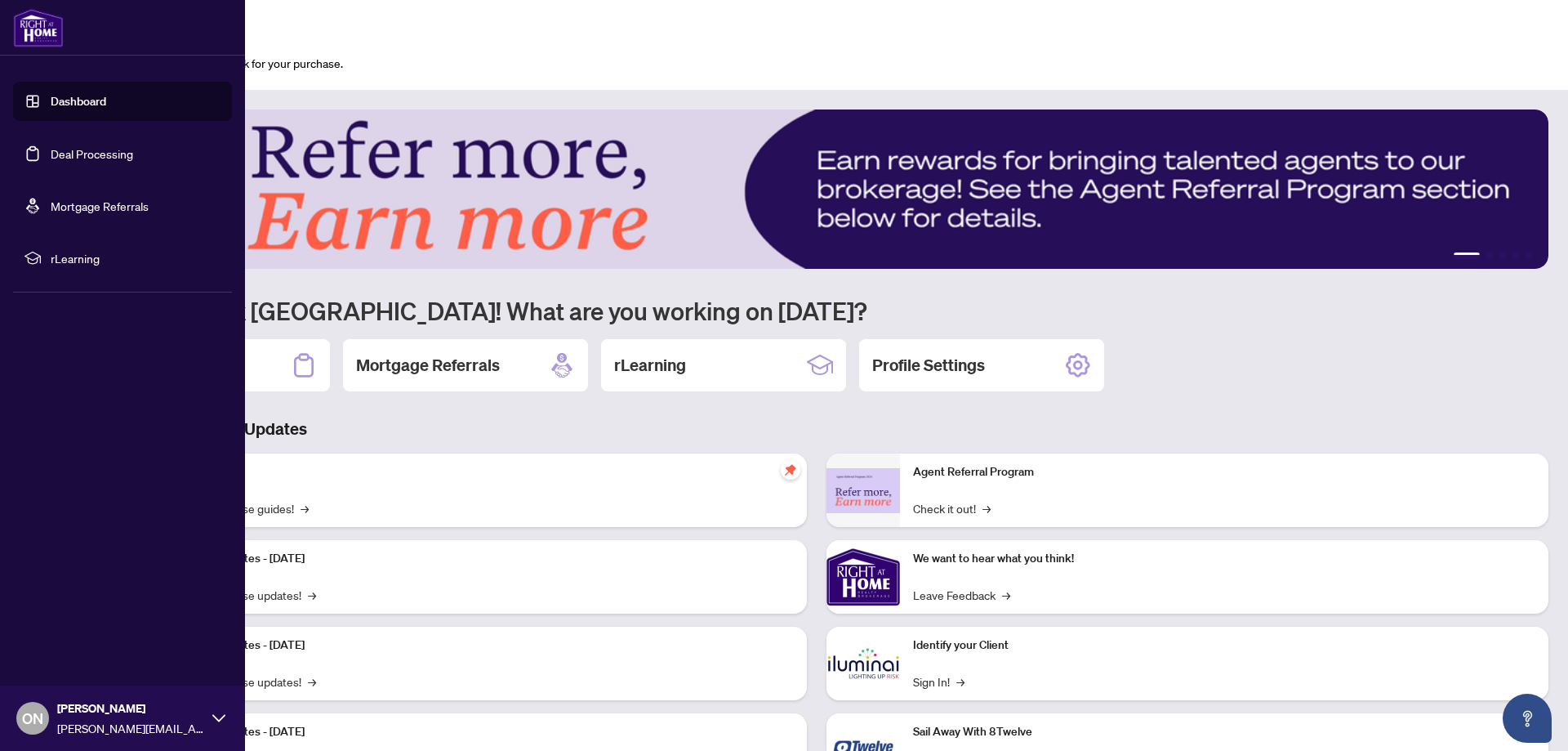
click at [53, 157] on link "Deal Processing" at bounding box center [91, 153] width 83 height 14
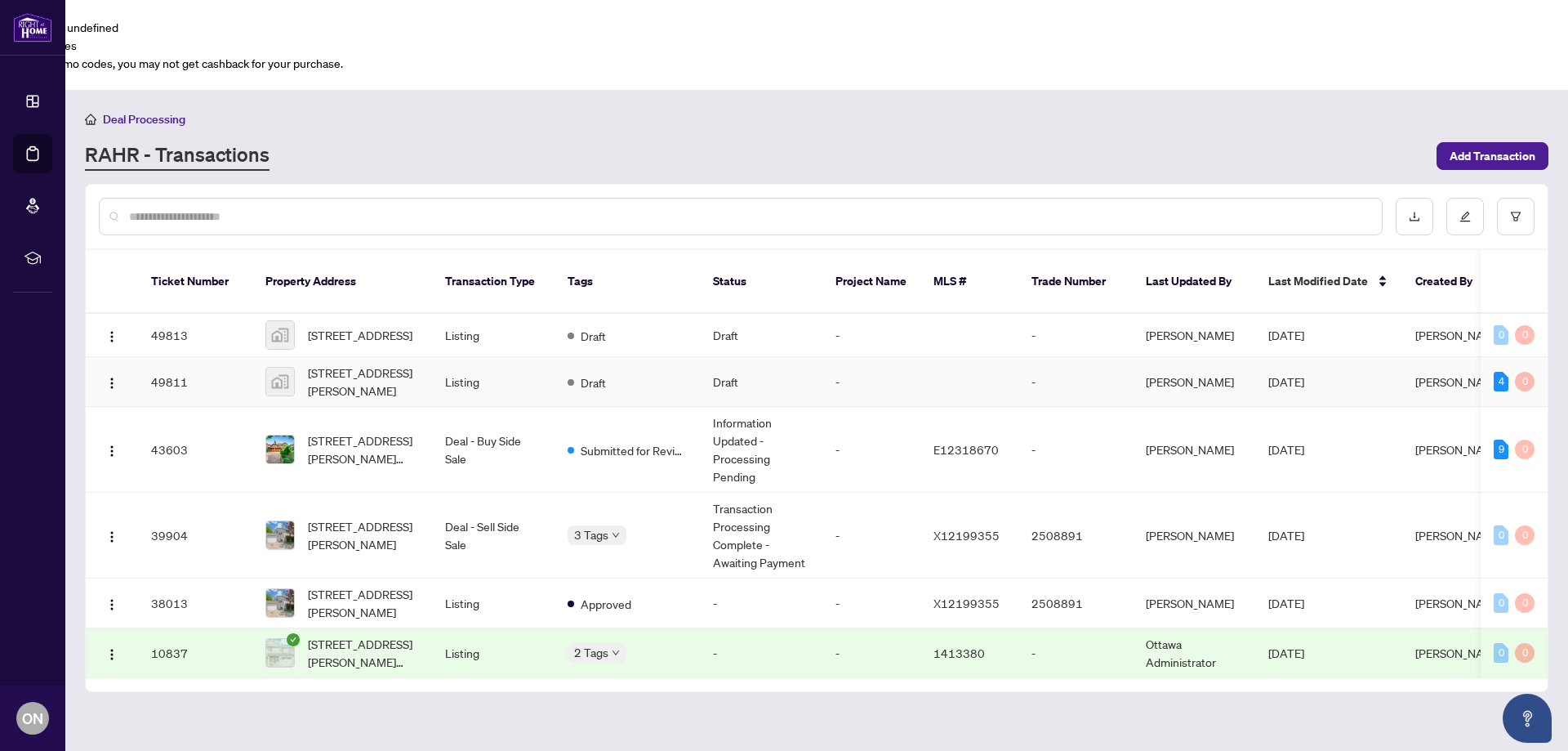
click at [351, 364] on span "[STREET_ADDRESS][PERSON_NAME]" at bounding box center [363, 382] width 111 height 36
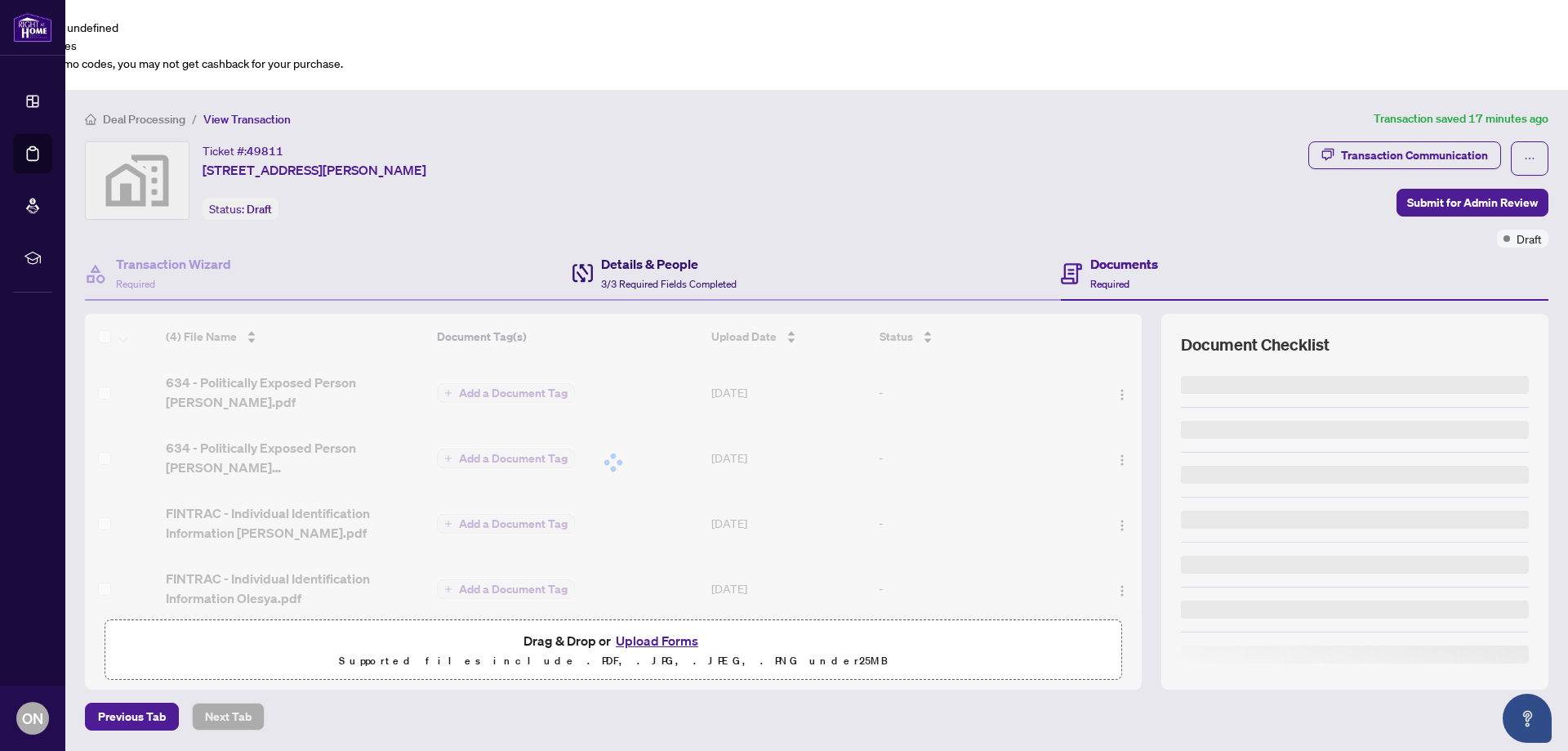
click at [627, 278] on span "3/3 Required Fields Completed" at bounding box center [669, 284] width 136 height 12
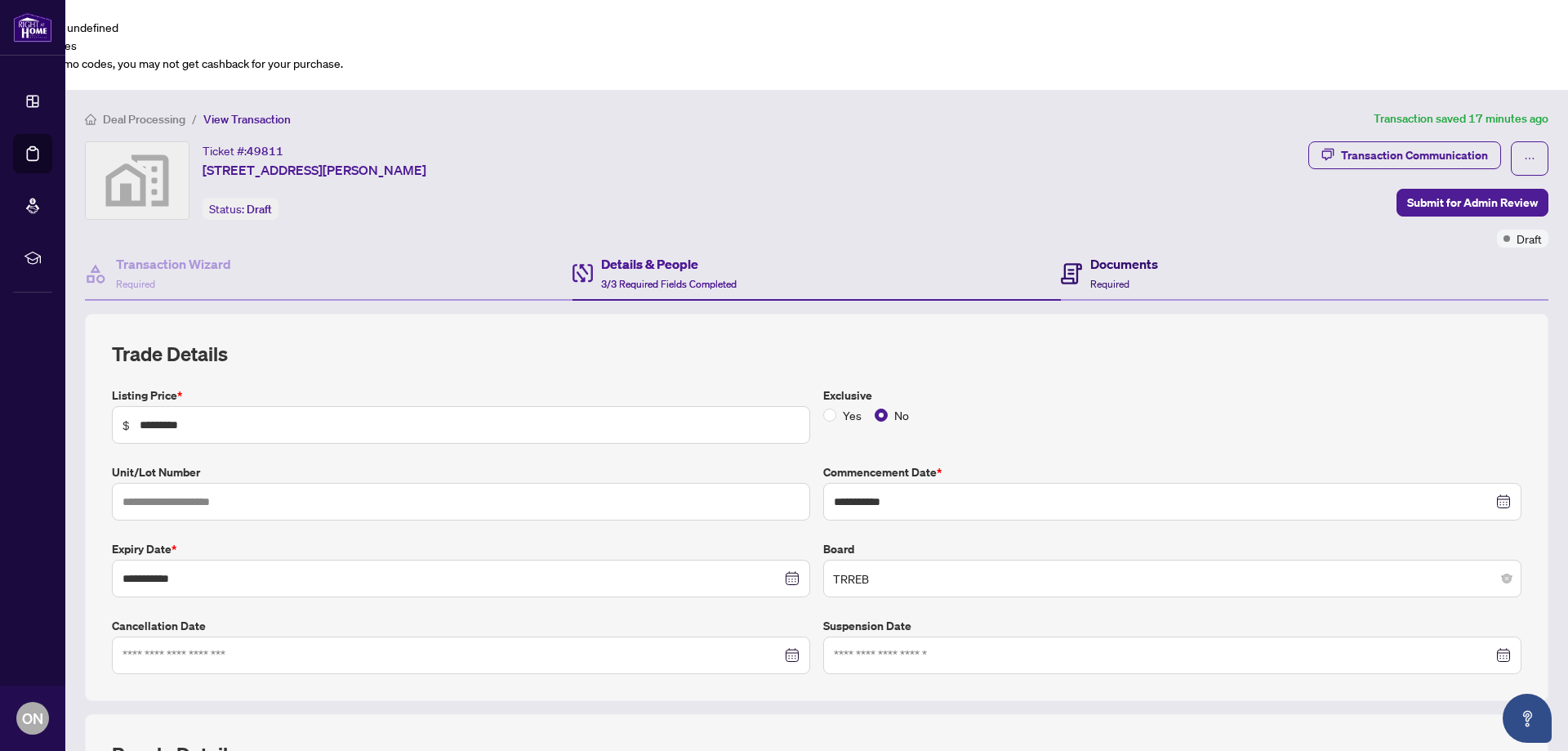
click at [1148, 254] on div "Documents Required" at bounding box center [1124, 273] width 68 height 38
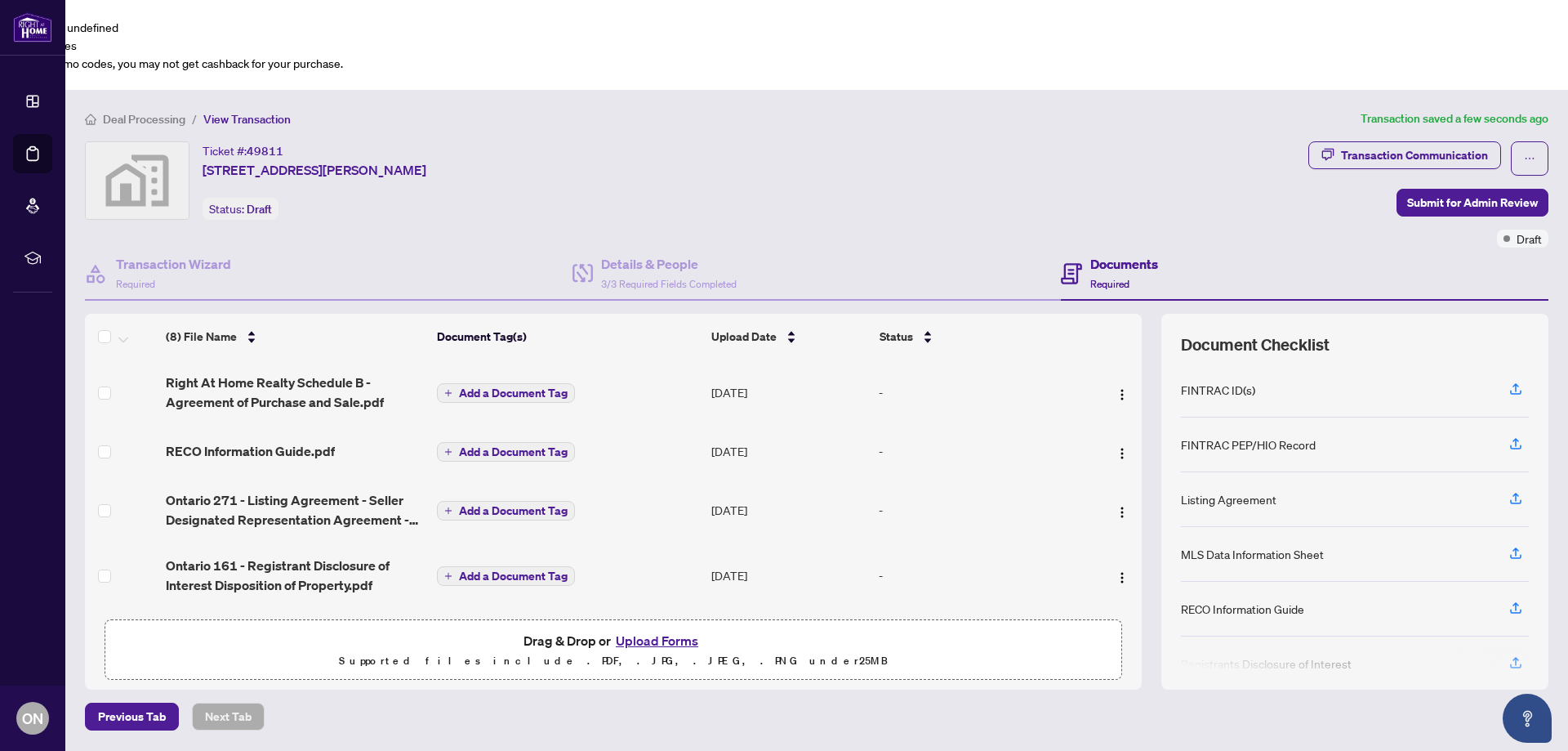
click at [469, 387] on span "Add a Document Tag" at bounding box center [514, 393] width 108 height 11
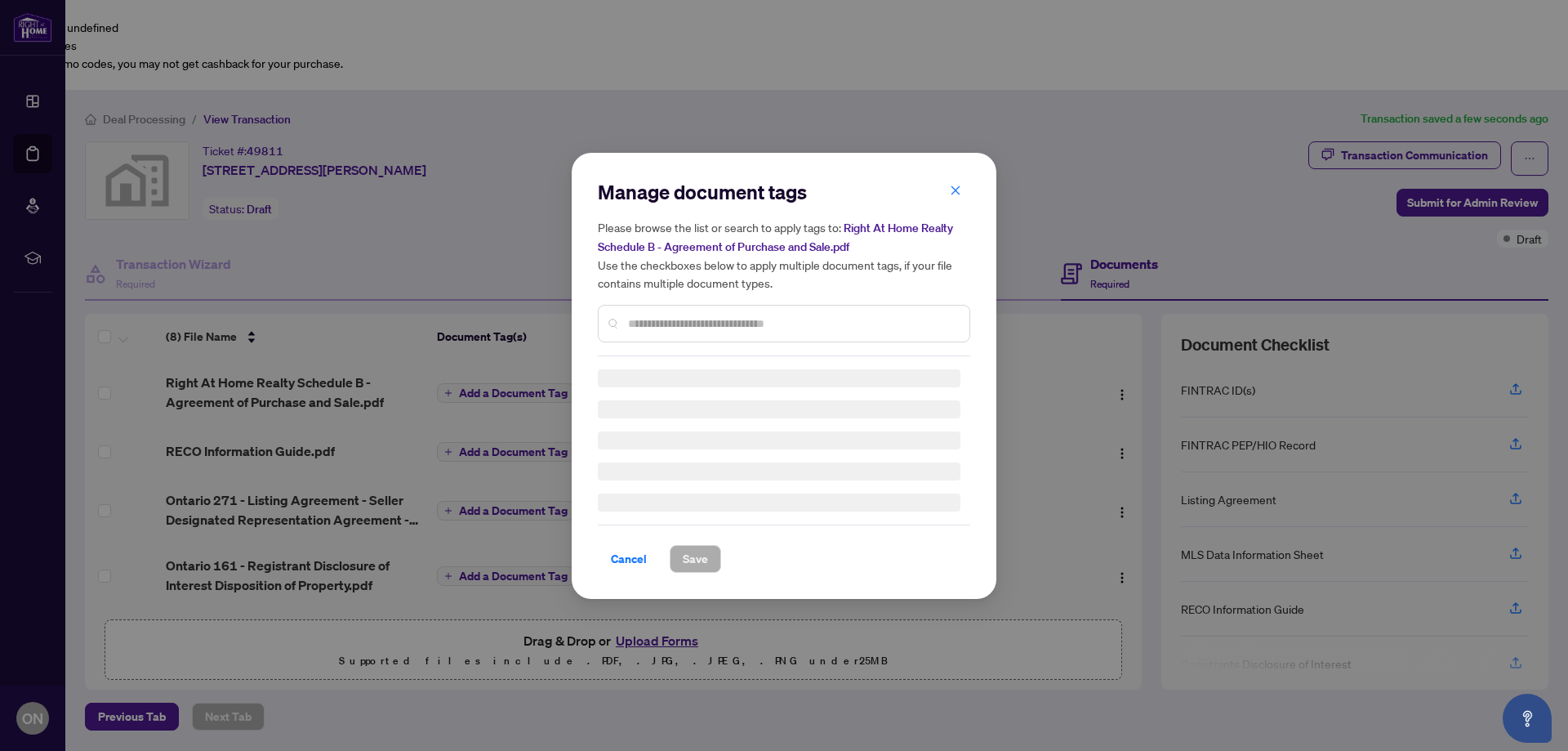
click at [699, 327] on div "Manage document tags Please browse the list or search to apply tags to: Right A…" at bounding box center [783, 376] width 372 height 394
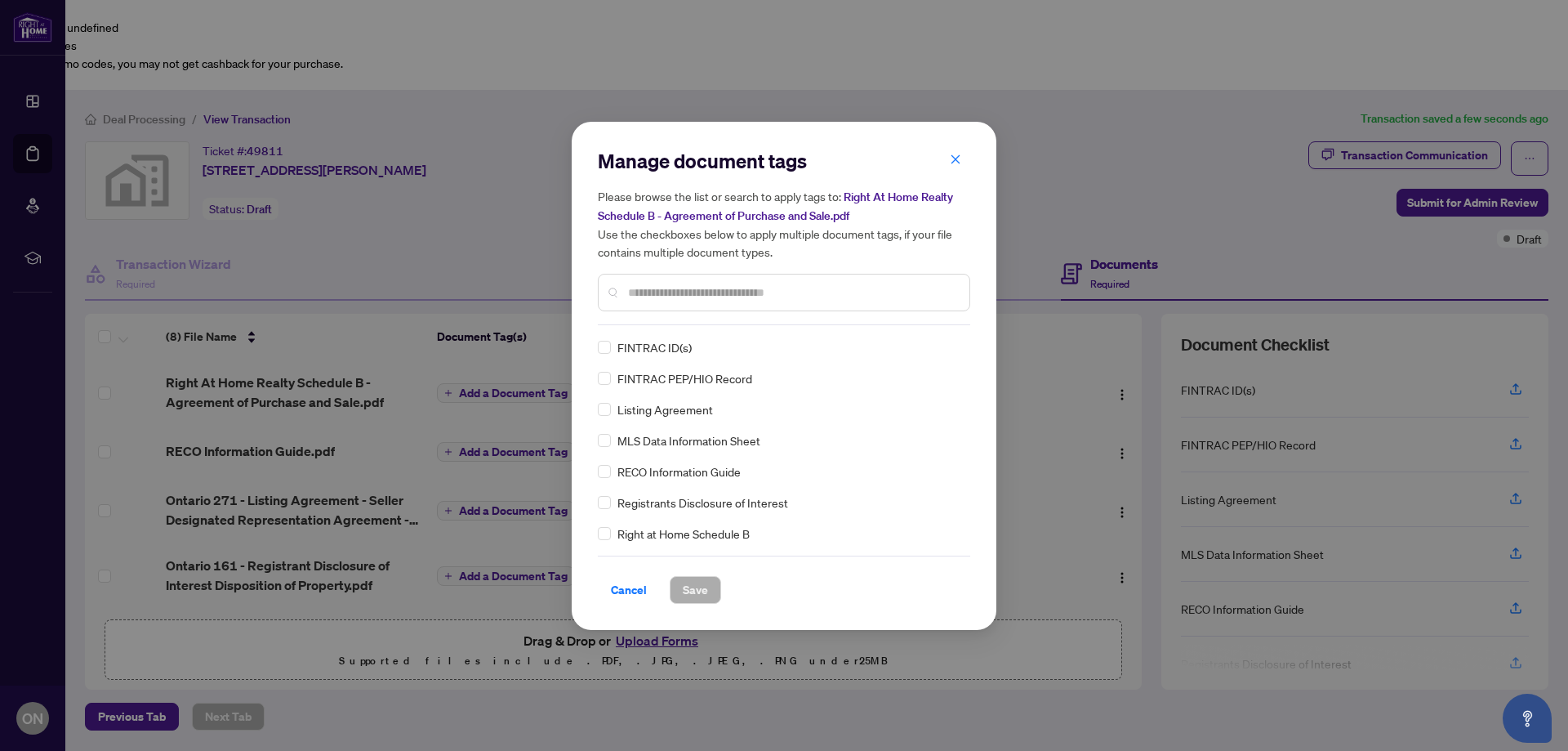
scroll to position [89, 0]
click at [606, 436] on label at bounding box center [604, 445] width 13 height 18
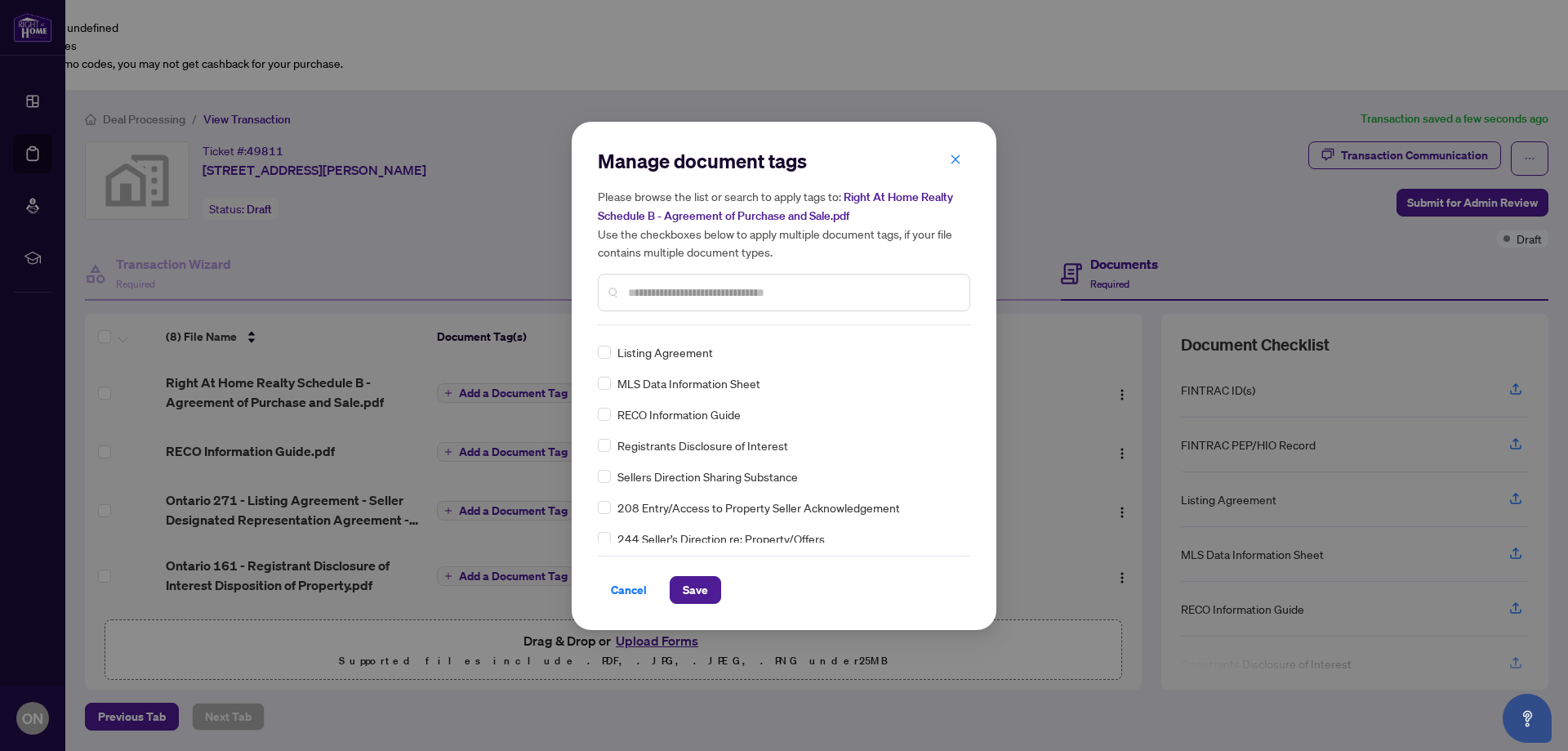
scroll to position [0, 0]
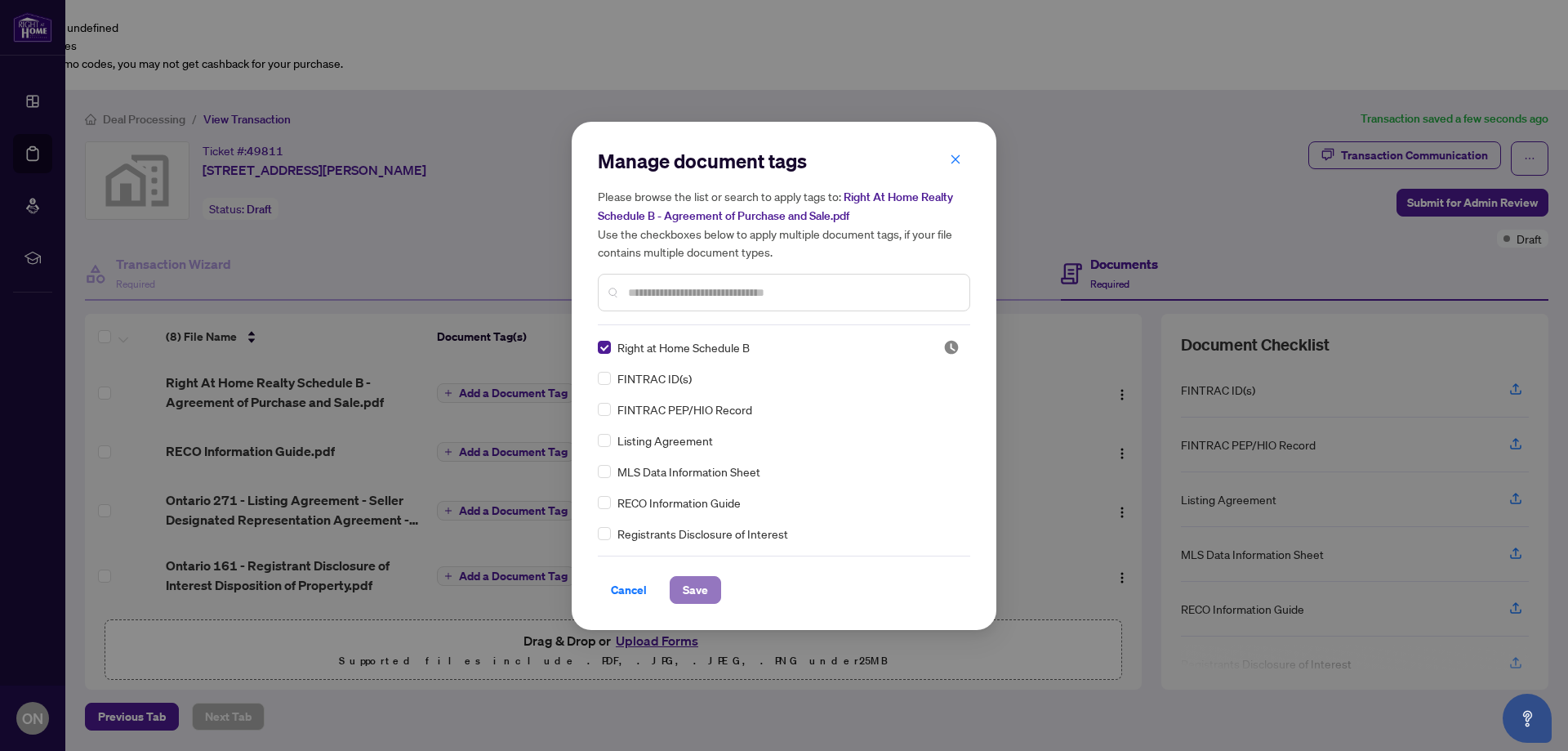
click at [690, 591] on span "Save" at bounding box center [696, 589] width 26 height 26
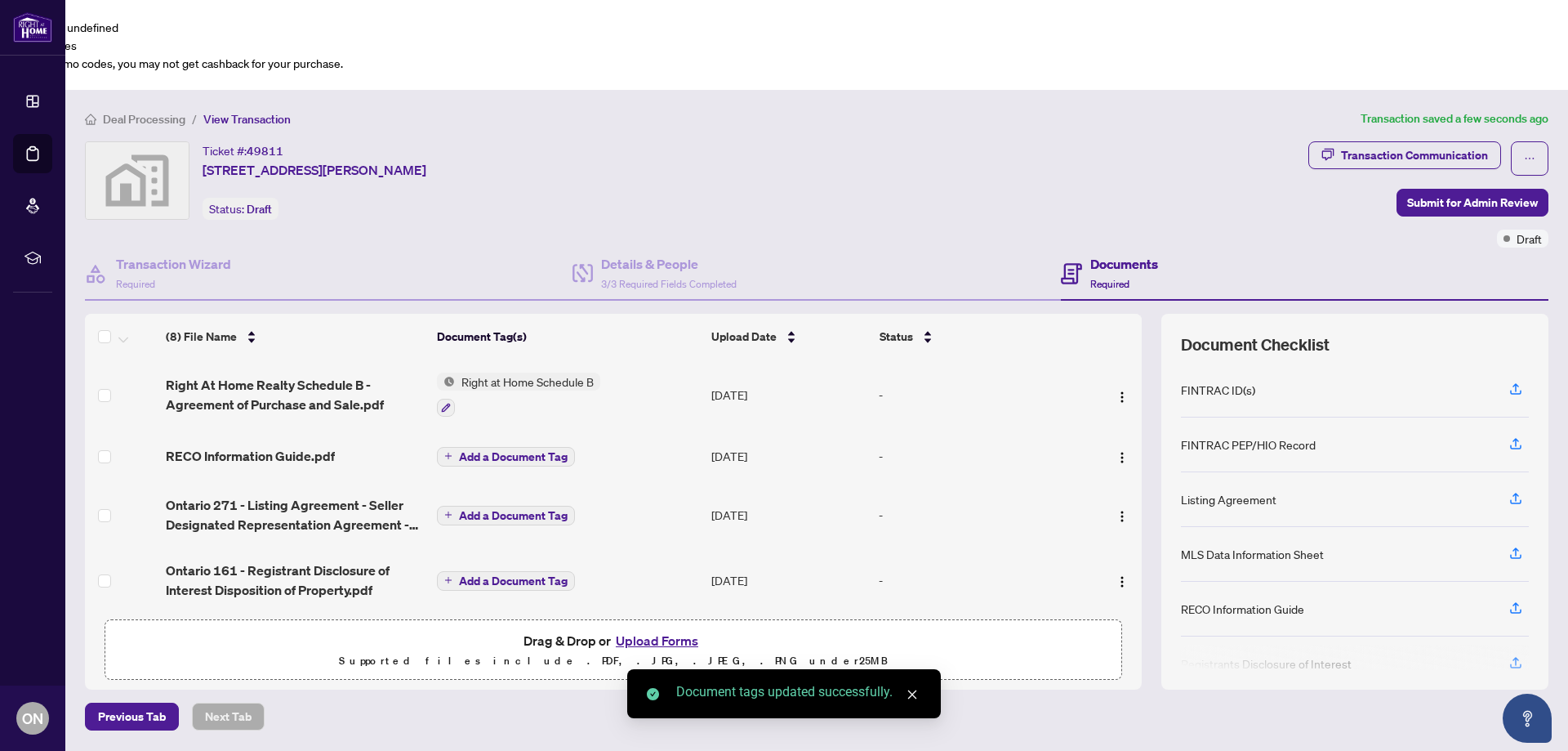
click at [516, 451] on span "Add a Document Tag" at bounding box center [514, 457] width 108 height 11
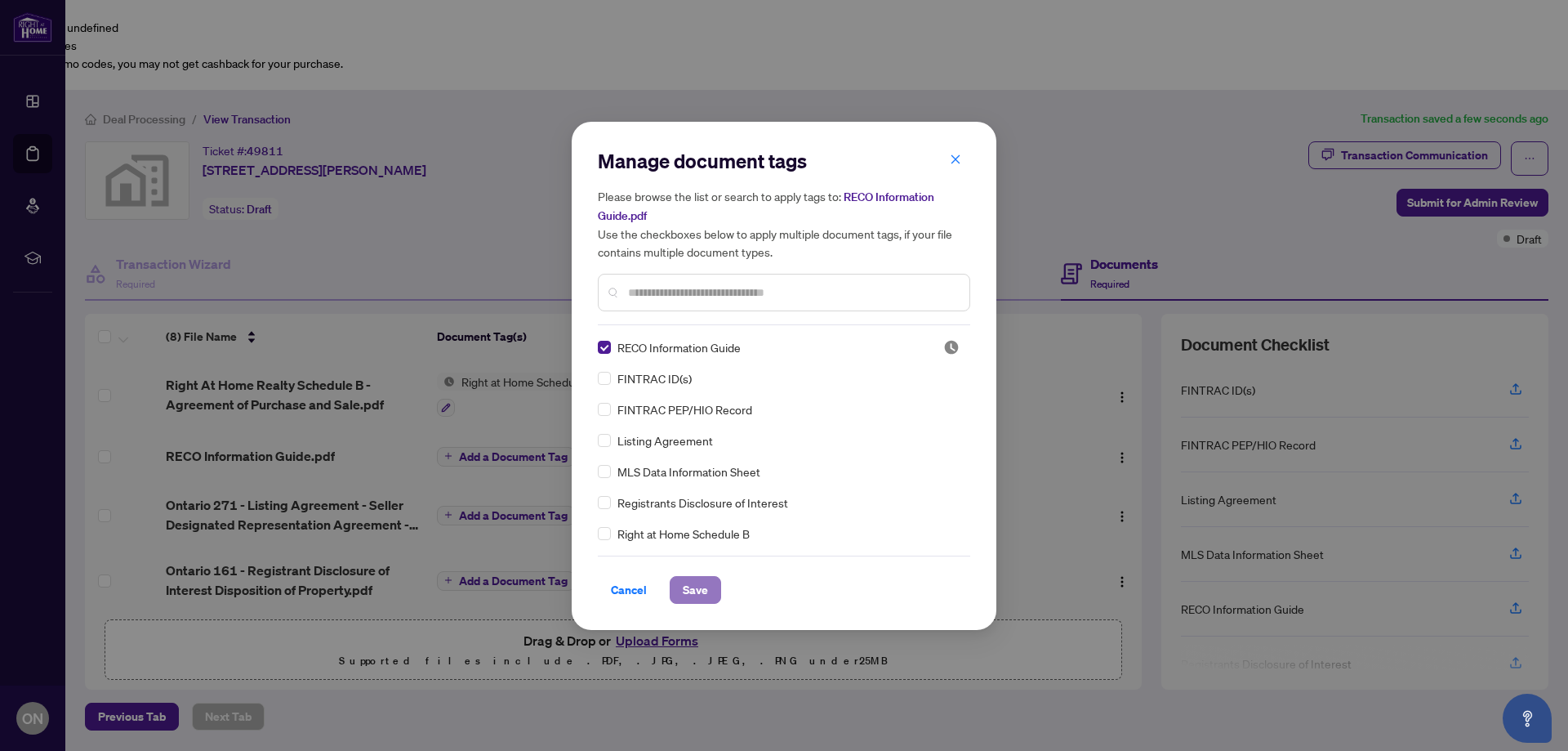
click at [707, 601] on span "Save" at bounding box center [696, 589] width 26 height 26
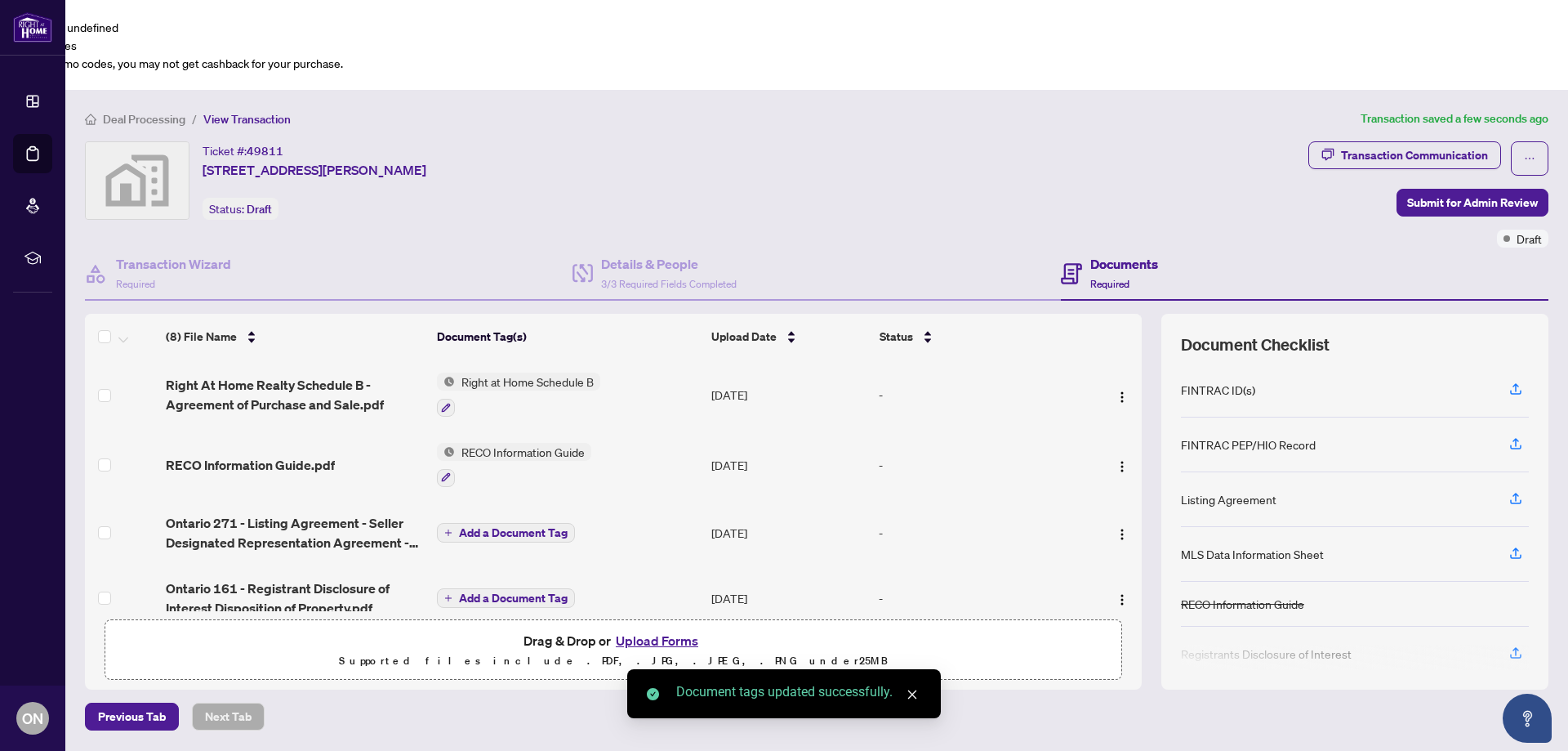
click at [504, 527] on span "Add a Document Tag" at bounding box center [514, 533] width 108 height 11
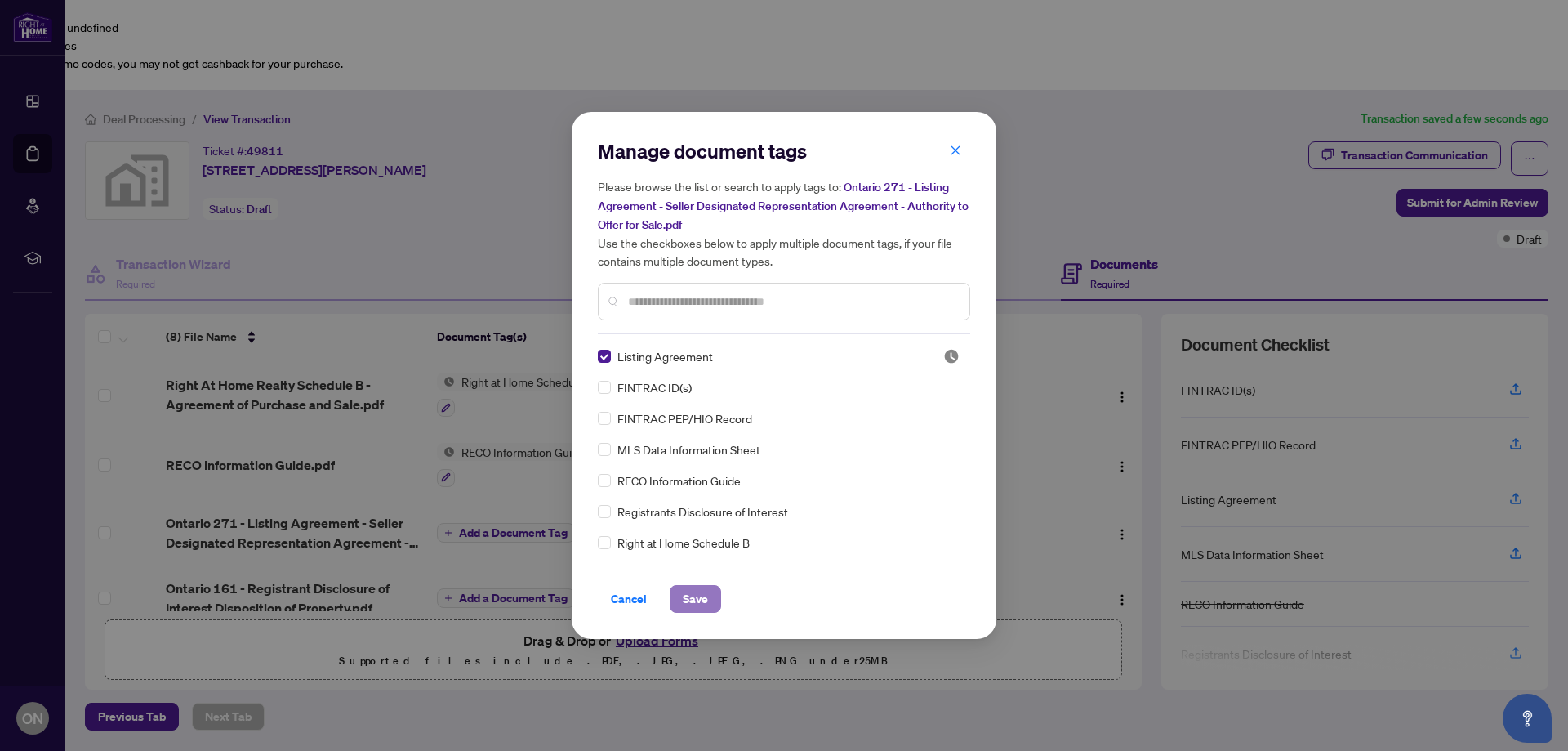
click at [689, 603] on span "Save" at bounding box center [696, 599] width 26 height 26
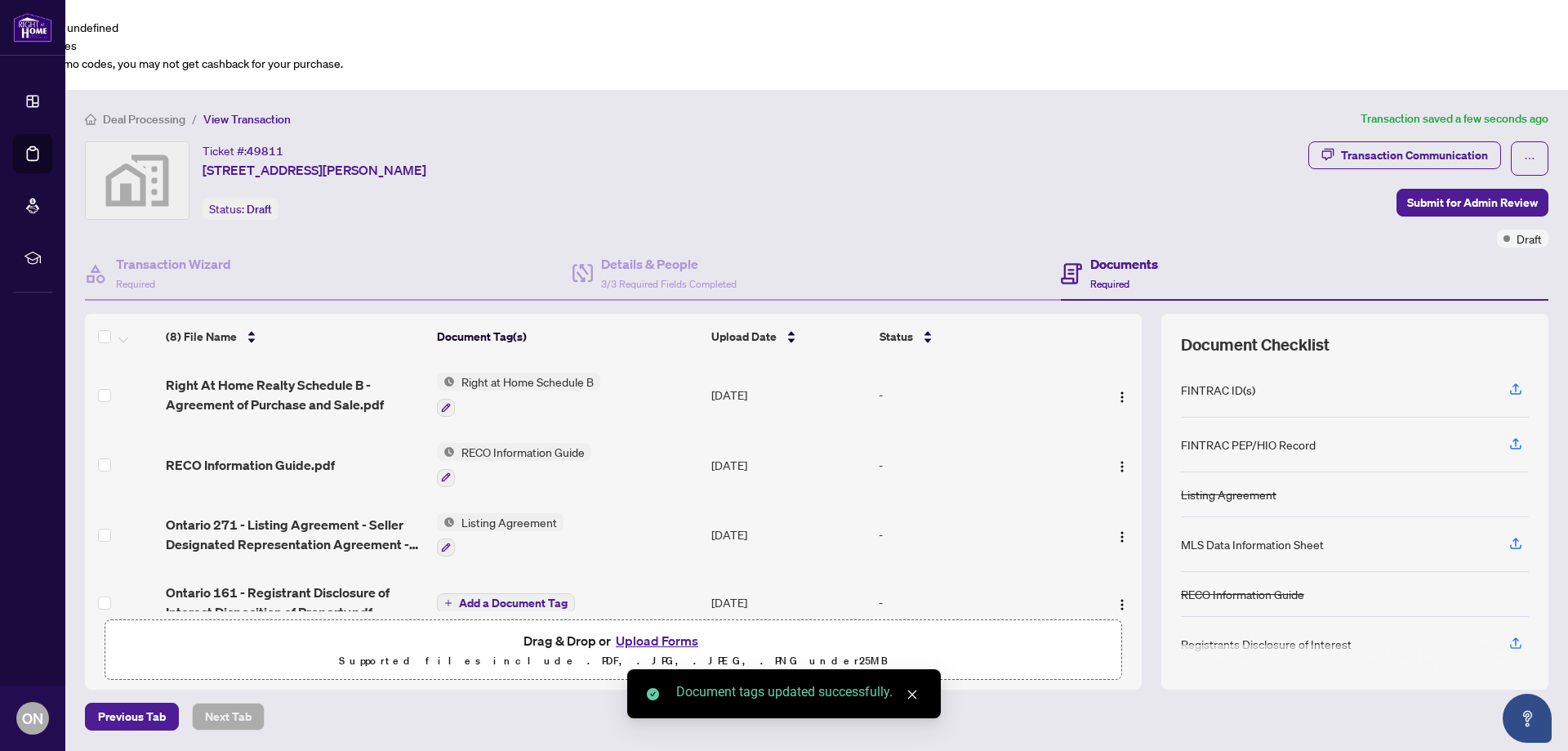
scroll to position [93, 0]
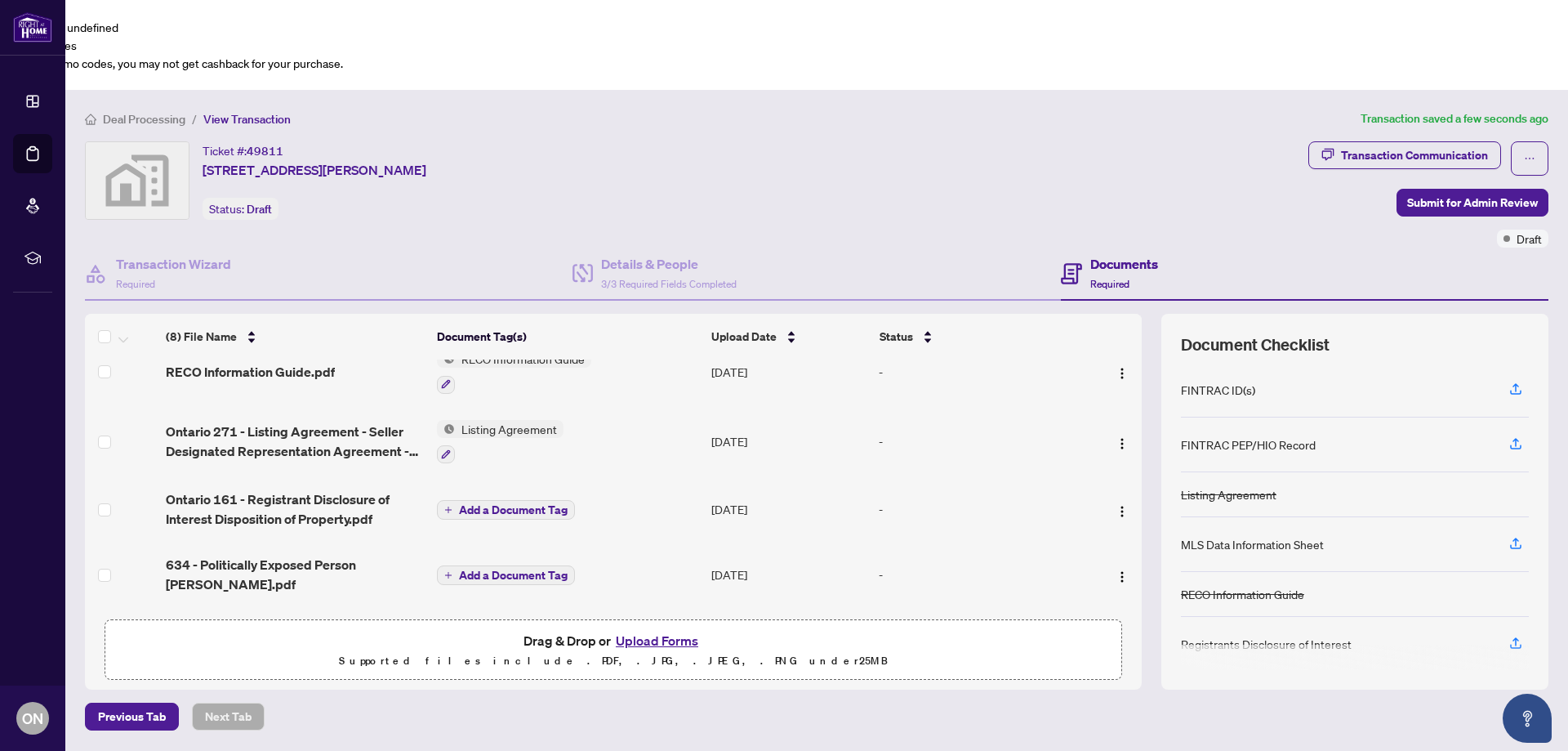
click at [518, 504] on span "Add a Document Tag" at bounding box center [514, 510] width 108 height 11
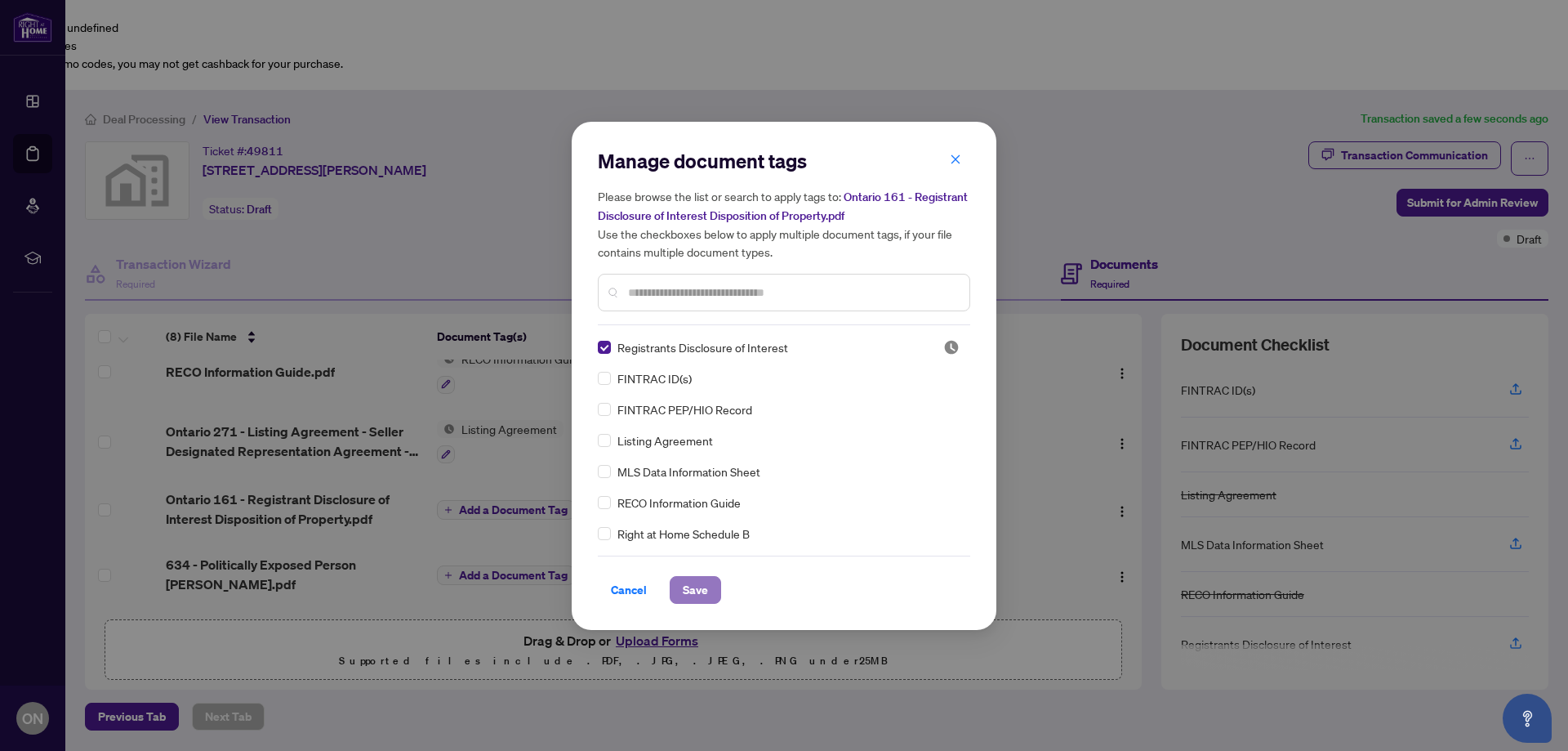
click at [700, 593] on span "Save" at bounding box center [696, 589] width 26 height 26
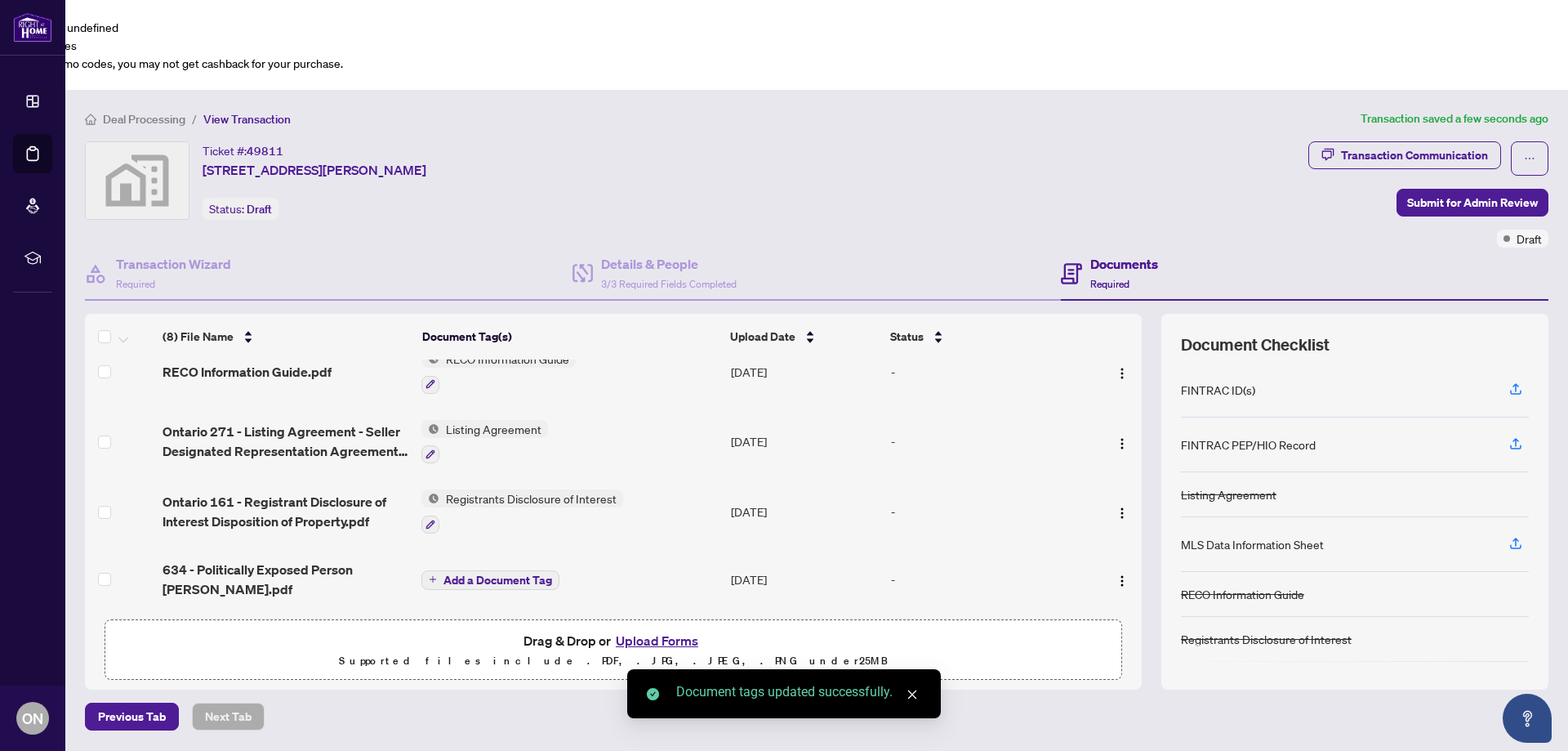
click at [518, 575] on span "Add a Document Tag" at bounding box center [498, 581] width 108 height 11
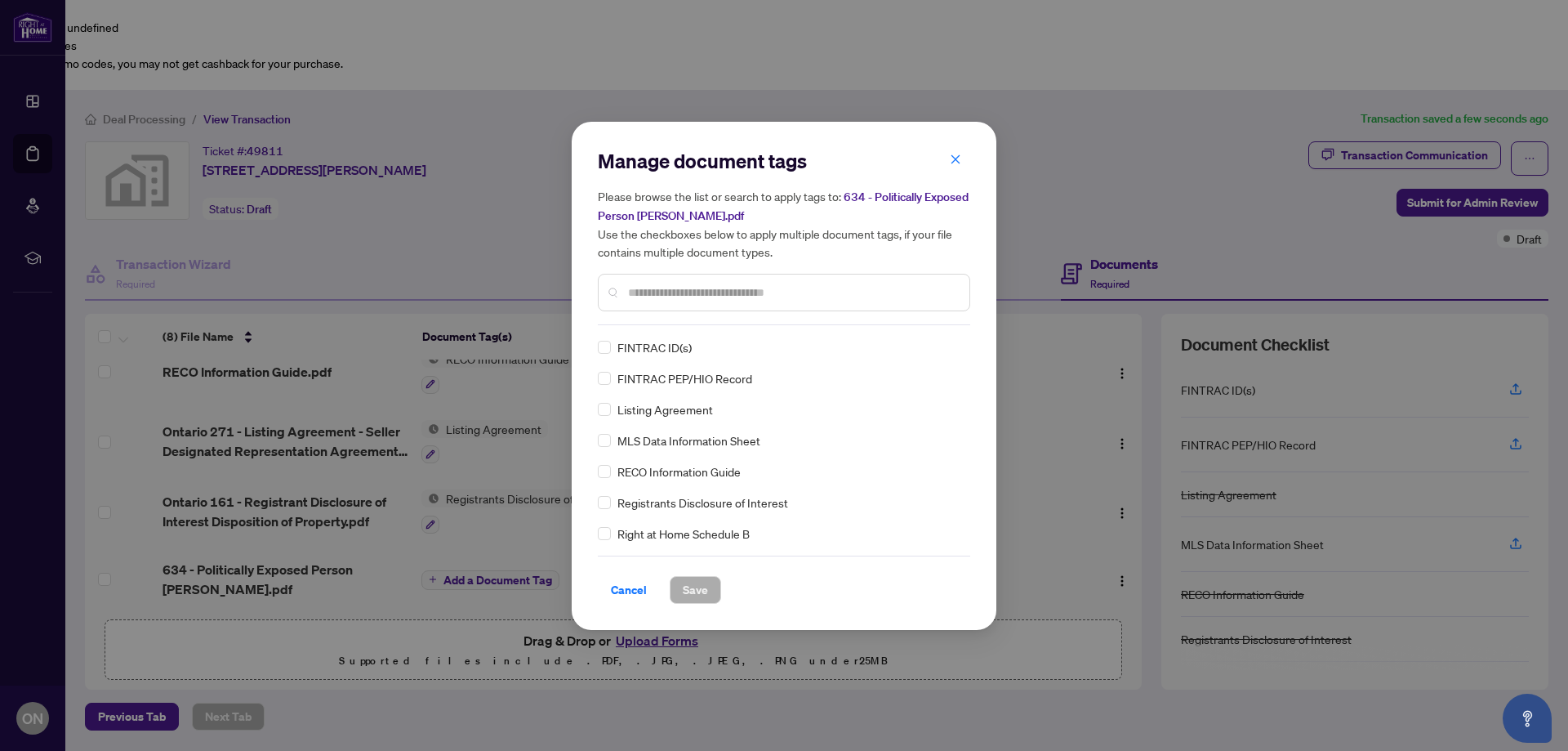
click at [608, 386] on div "FINTRAC ID(s) FINTRAC PEP/HIO Record Listing Agreement MLS Data Information She…" at bounding box center [783, 440] width 372 height 205
click at [689, 585] on span "Save" at bounding box center [696, 589] width 26 height 26
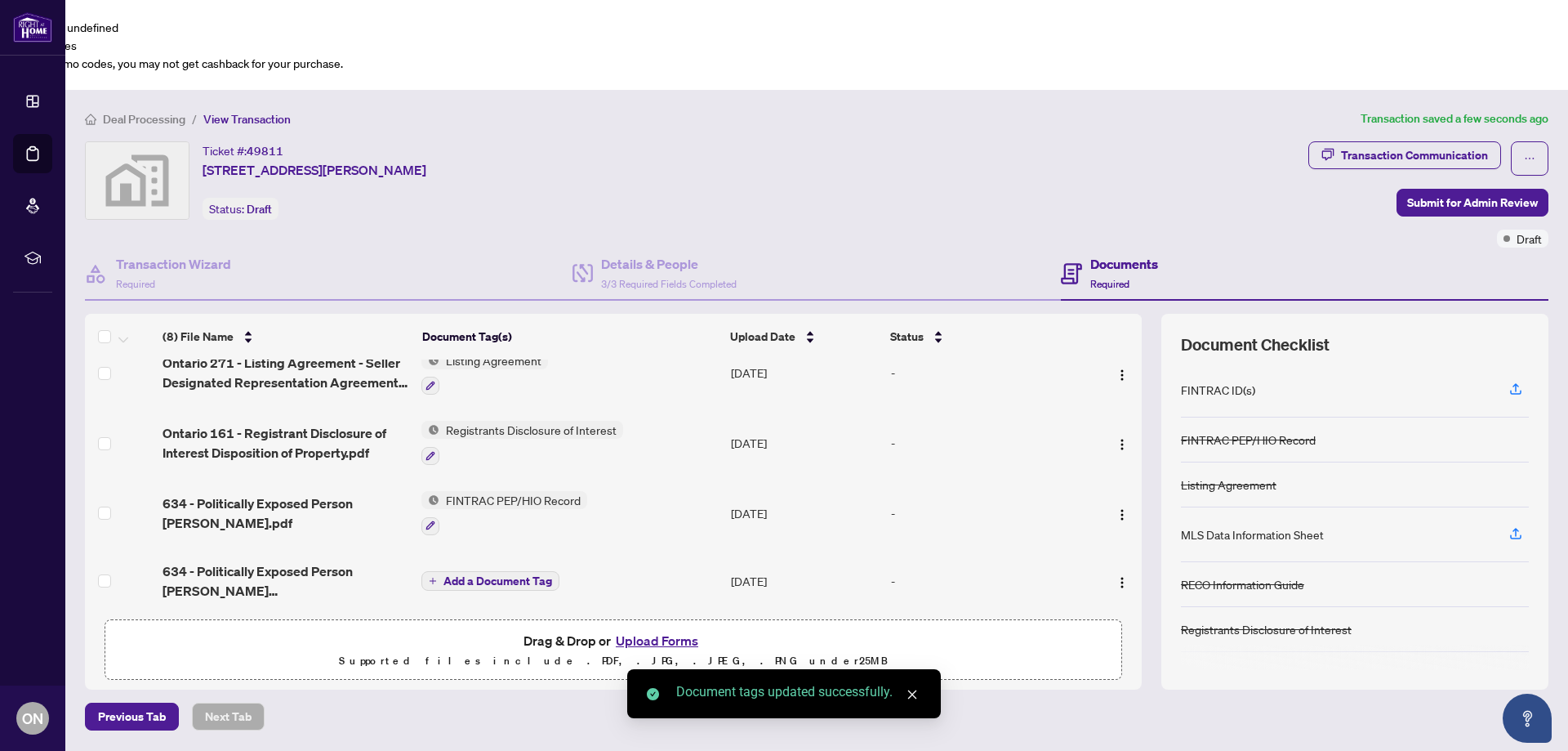
scroll to position [187, 0]
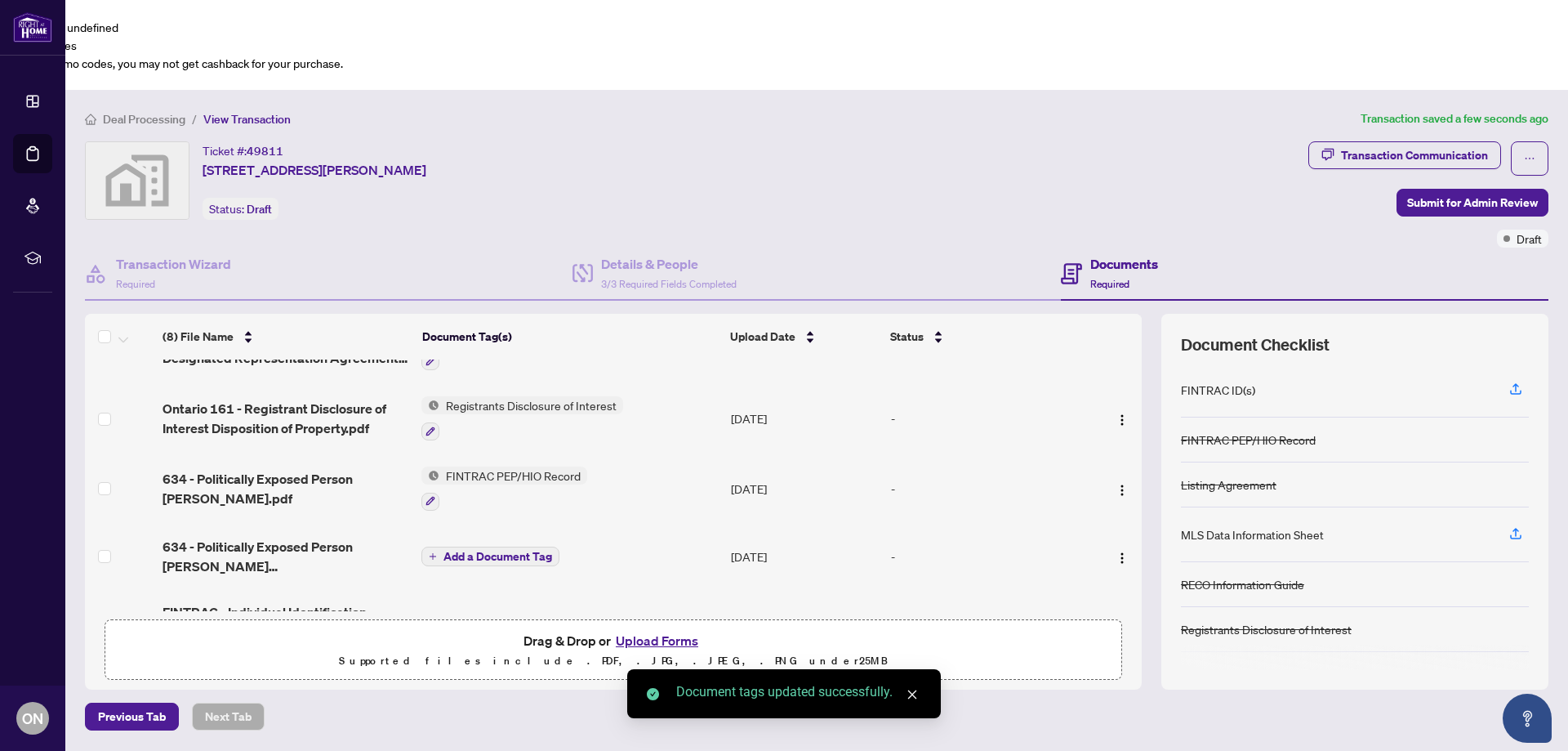
click at [500, 546] on button "Add a Document Tag" at bounding box center [490, 556] width 138 height 20
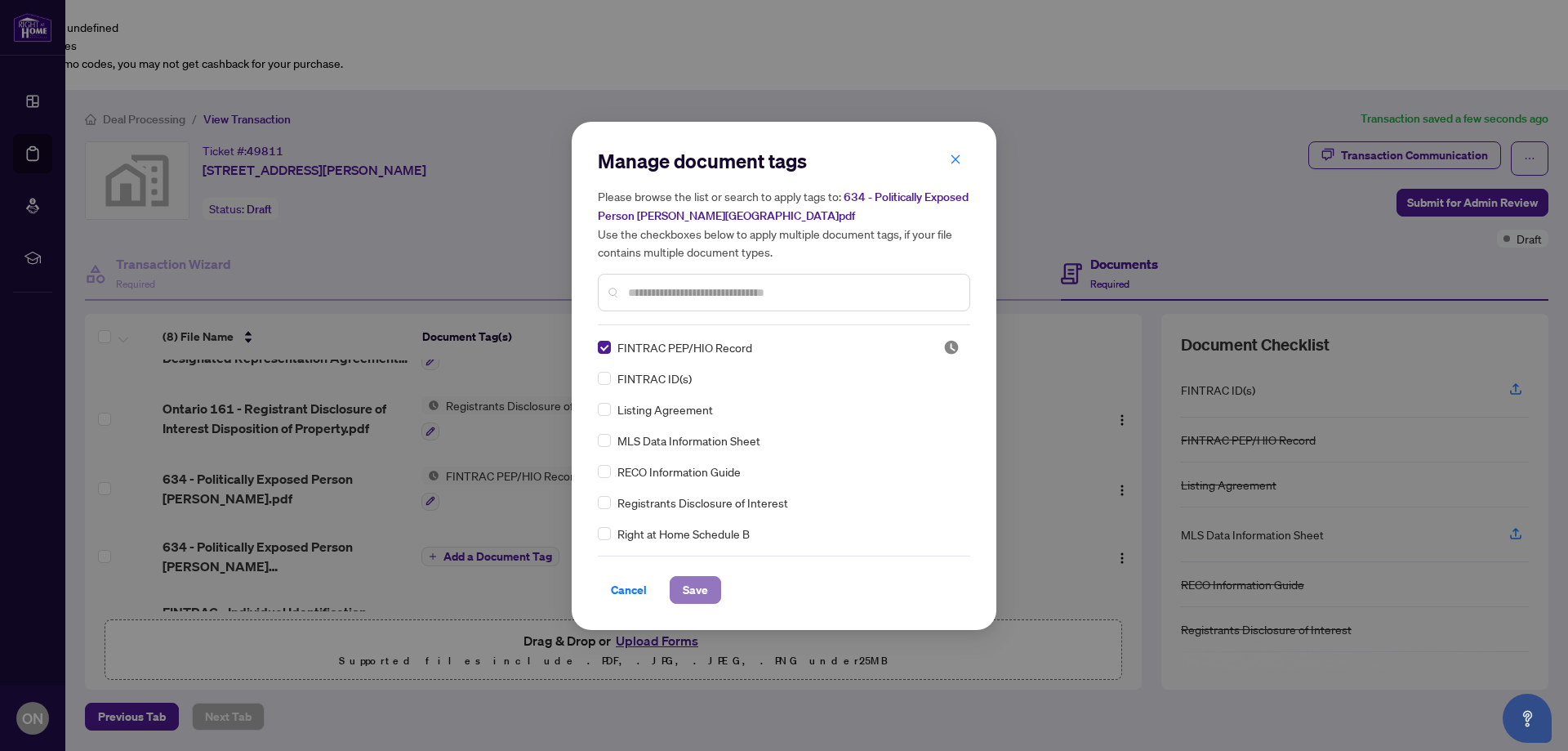
click at [680, 578] on button "Save" at bounding box center [696, 589] width 51 height 28
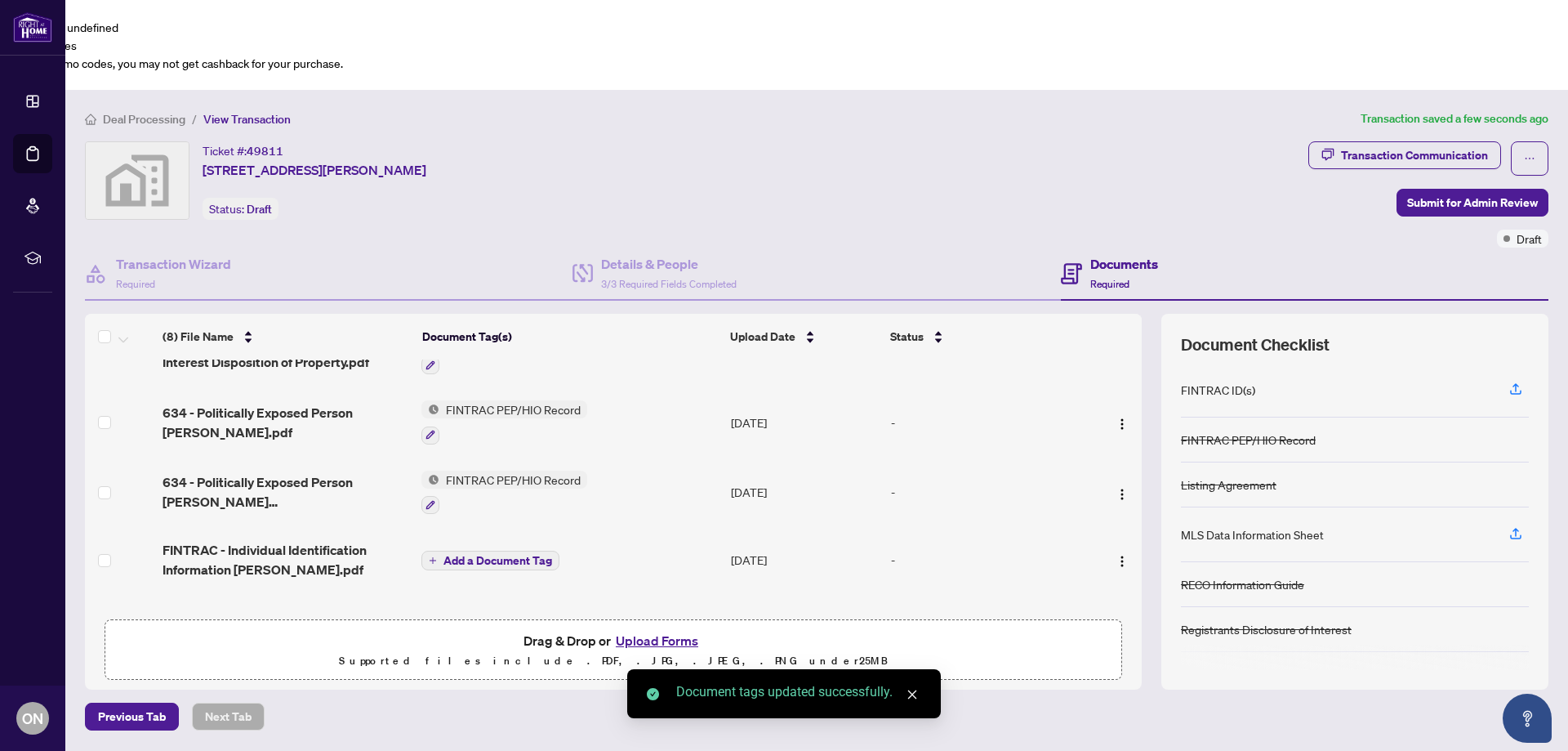
scroll to position [280, 0]
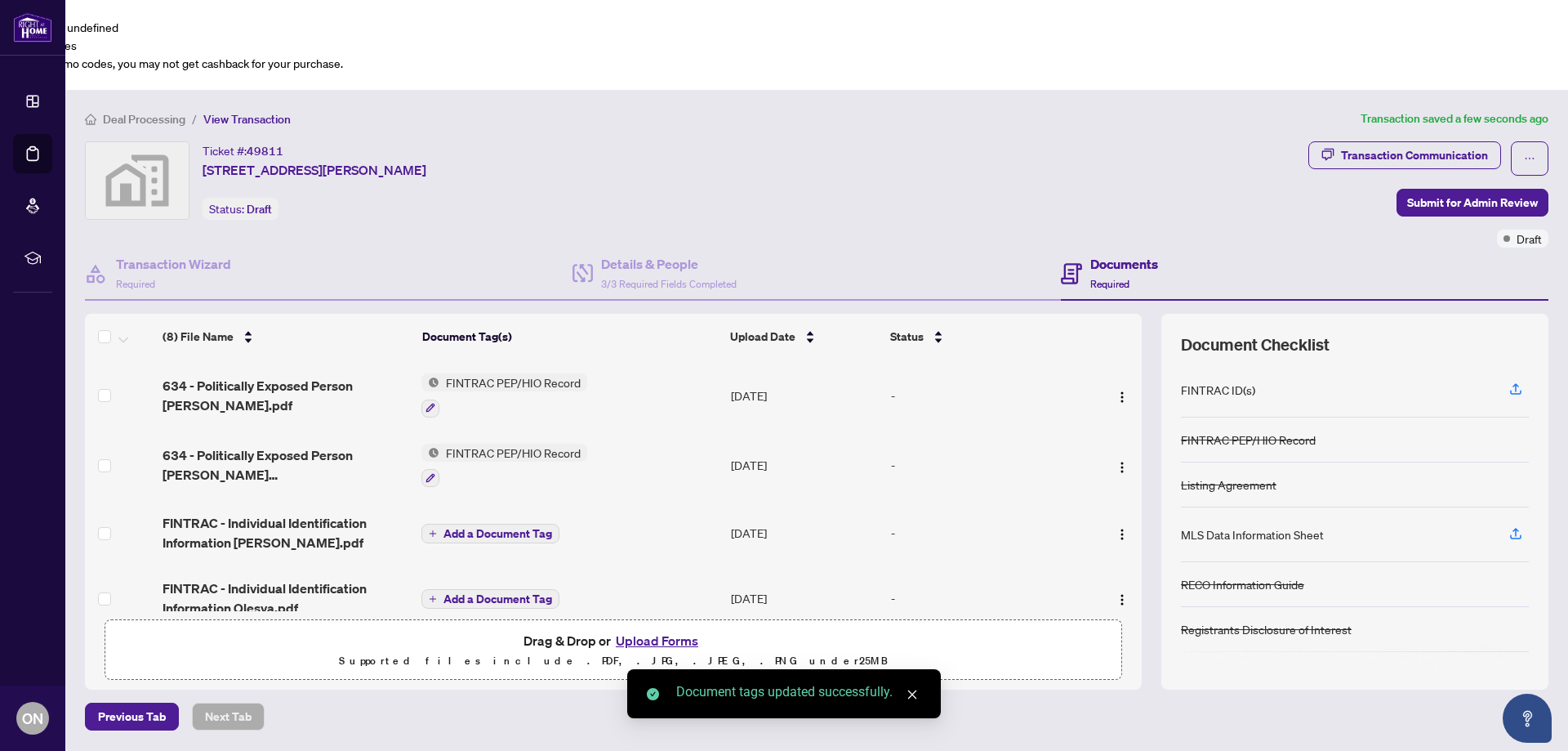
click at [521, 528] on span "Add a Document Tag" at bounding box center [498, 534] width 108 height 11
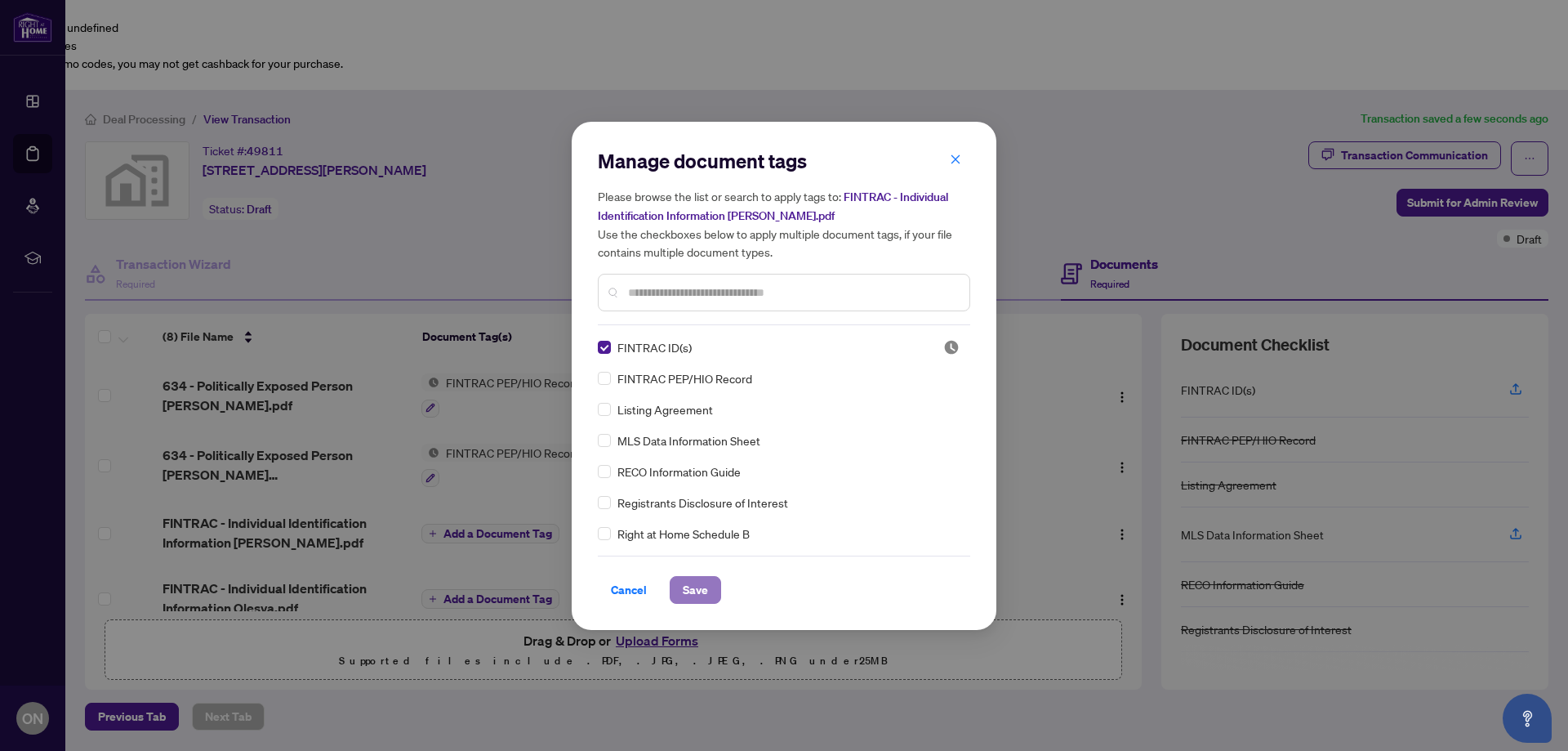
click at [707, 590] on span "Save" at bounding box center [696, 589] width 26 height 26
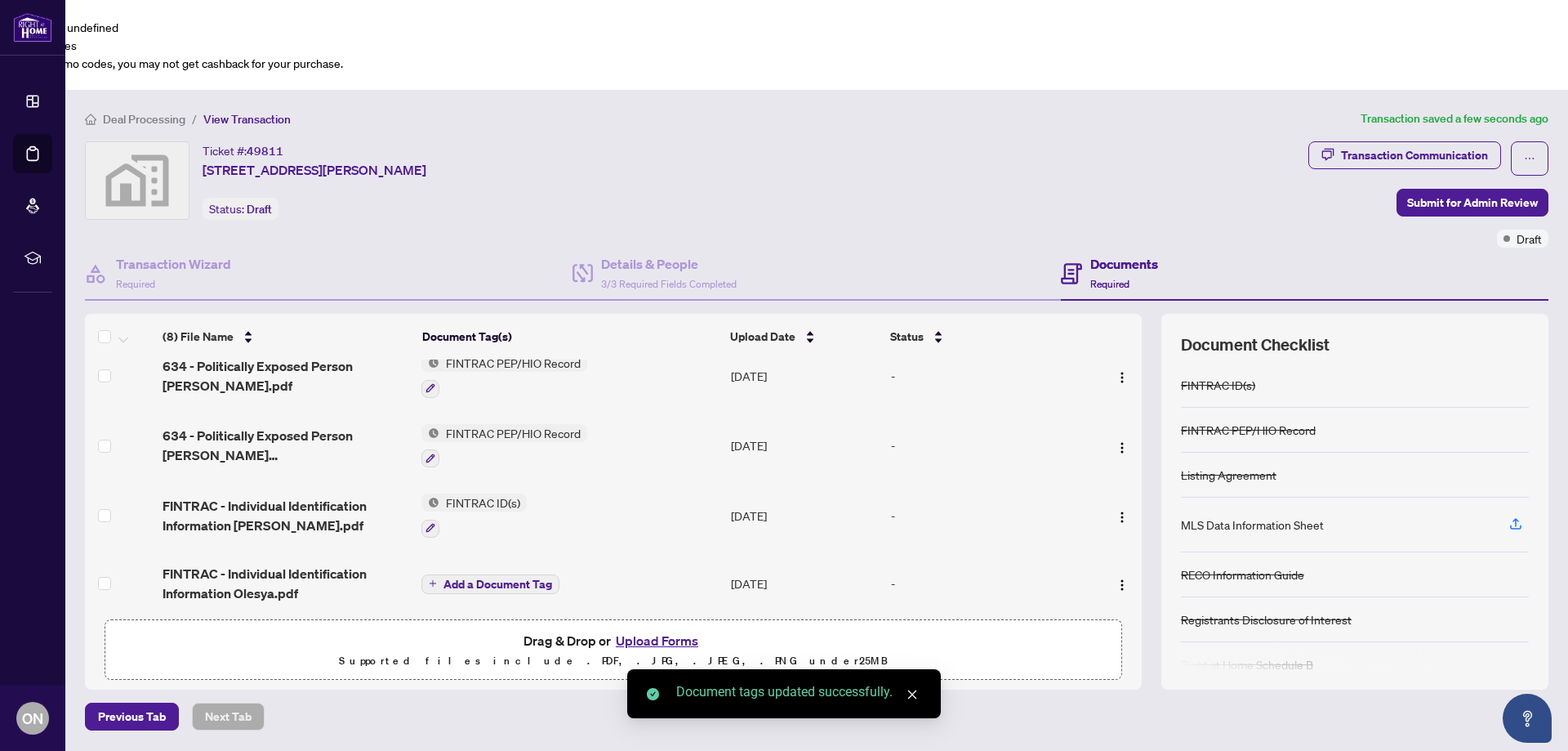
scroll to position [304, 0]
click at [464, 575] on span "Add a Document Tag" at bounding box center [498, 581] width 108 height 11
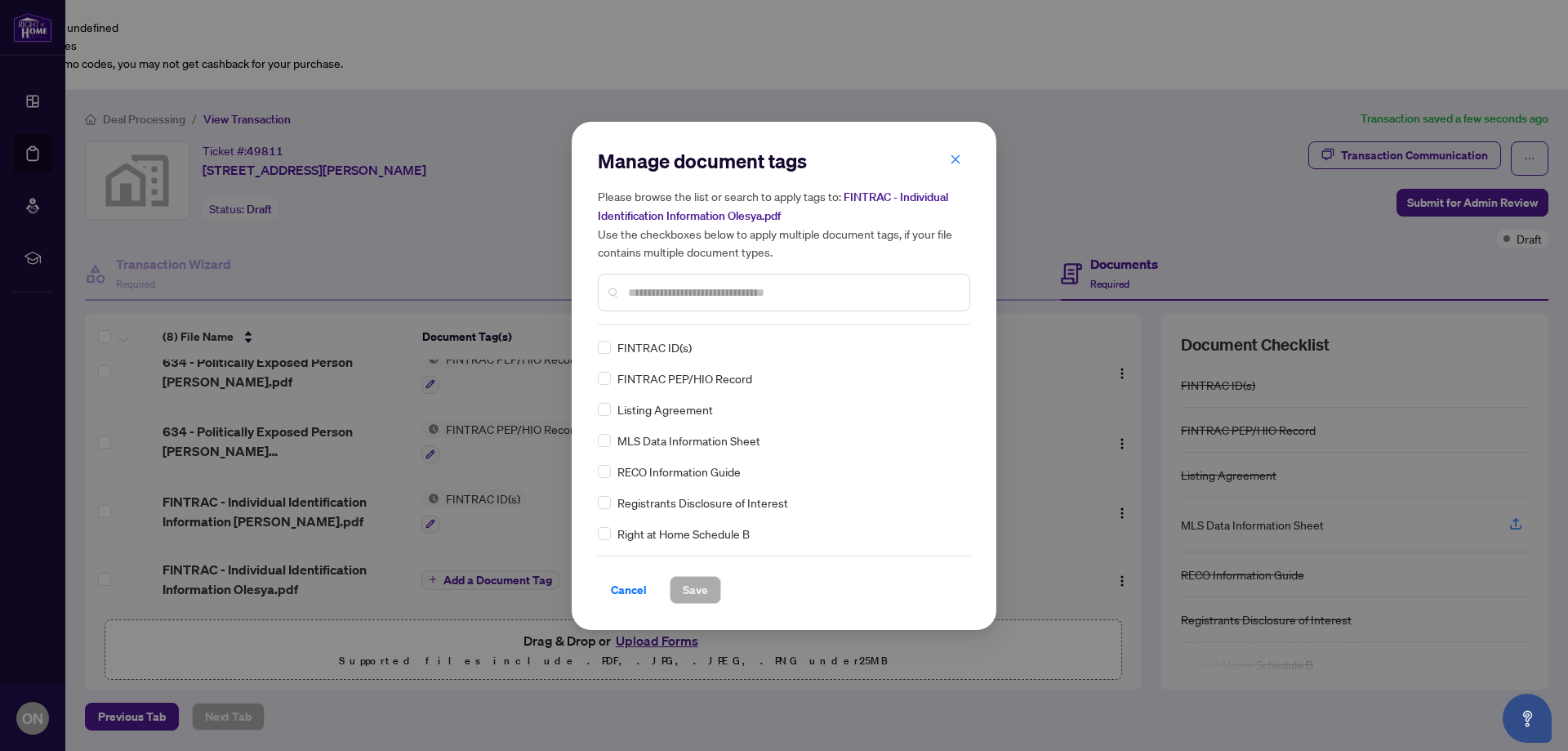
click at [615, 344] on div "FINTRAC ID(s)" at bounding box center [778, 346] width 363 height 18
click at [613, 346] on div "FINTRAC ID(s)" at bounding box center [778, 346] width 363 height 18
click at [706, 582] on span "Save" at bounding box center [696, 589] width 26 height 26
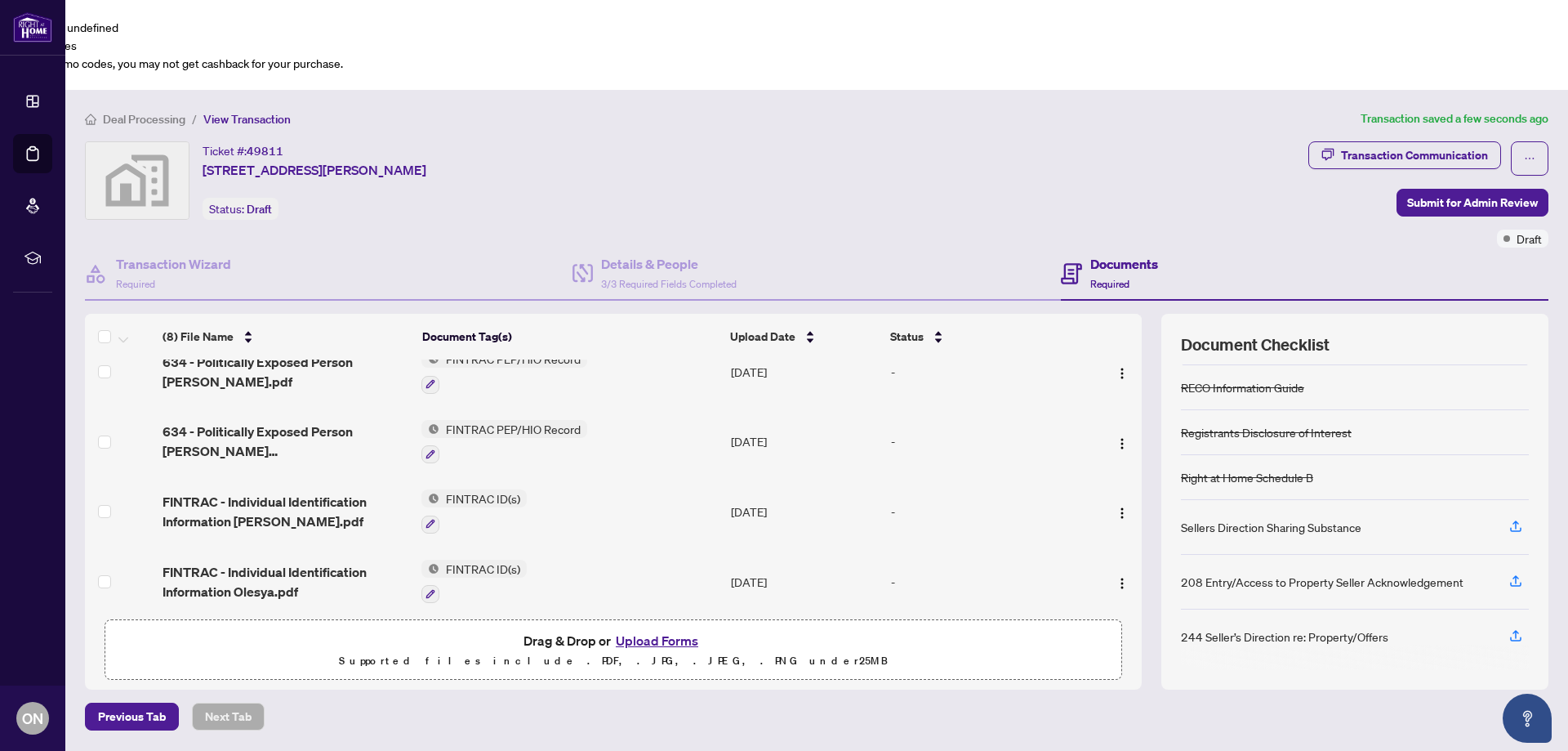
scroll to position [0, 0]
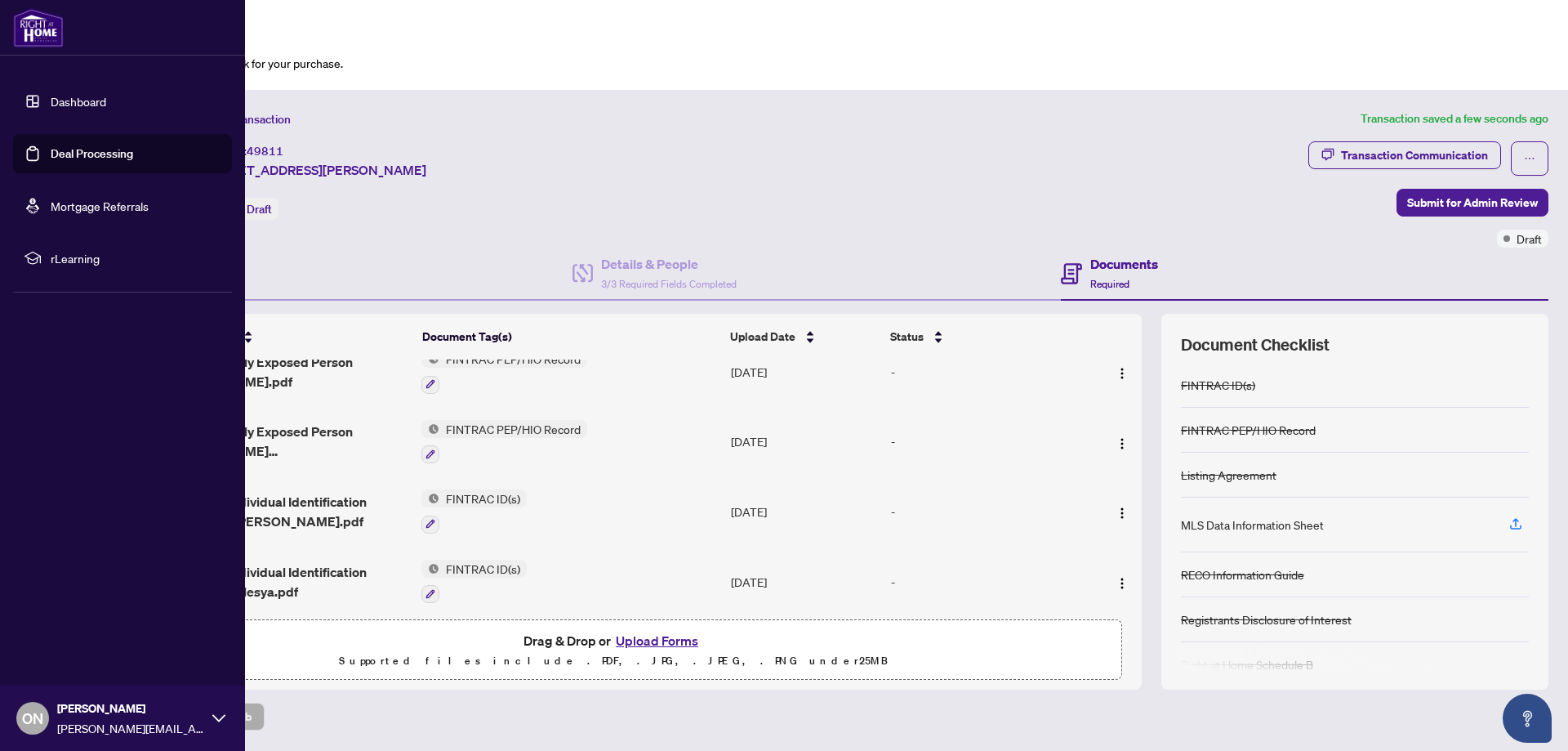
click at [50, 160] on link "Deal Processing" at bounding box center [91, 153] width 83 height 14
